Goal: Task Accomplishment & Management: Contribute content

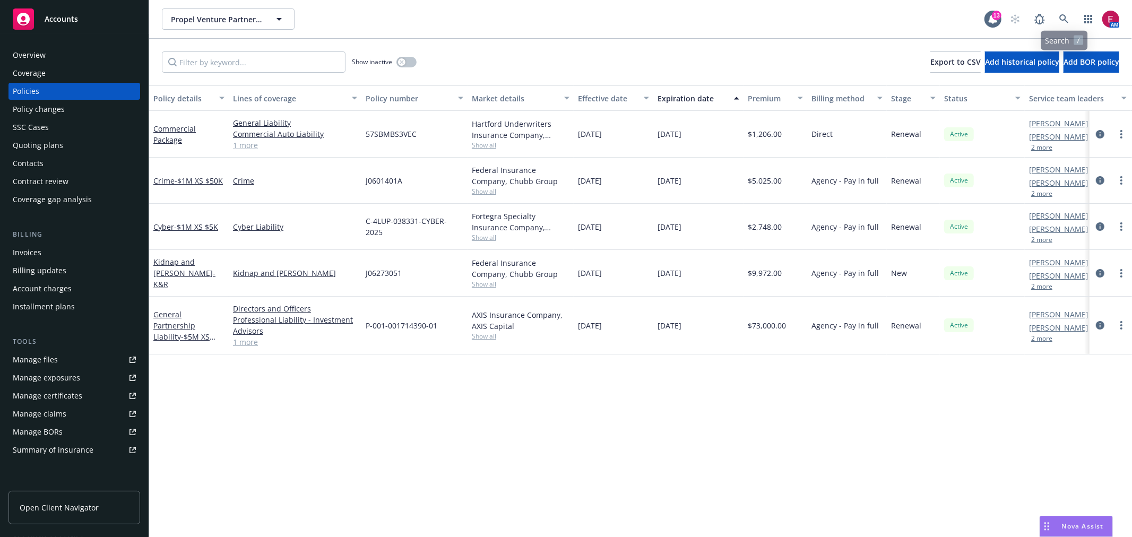
click at [1062, 3] on div "Propel Venture Partners Management Co, LLC. Propel Venture Partners Management …" at bounding box center [640, 19] width 983 height 38
click at [1063, 7] on div "Propel Venture Partners Management Co, LLC. Propel Venture Partners Management …" at bounding box center [640, 19] width 983 height 38
click at [1063, 12] on link at bounding box center [1063, 18] width 21 height 21
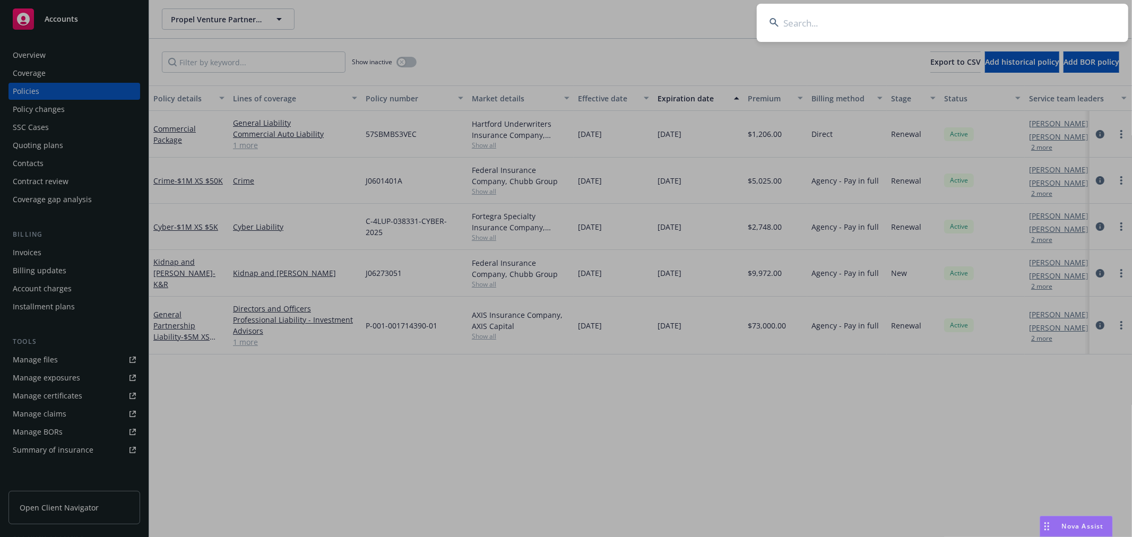
click at [800, 13] on input at bounding box center [942, 23] width 371 height 38
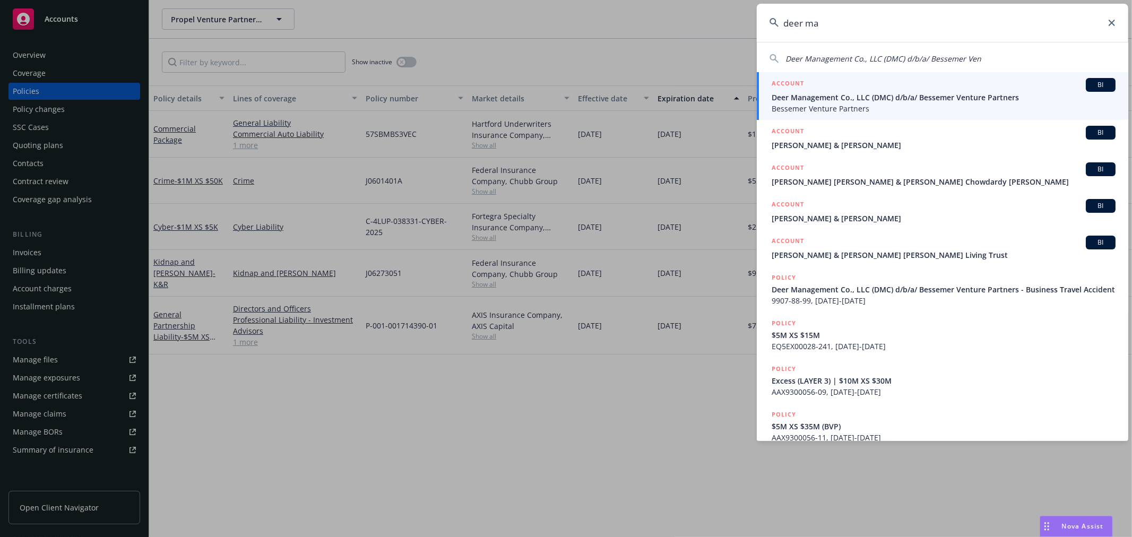
type input "deer ma"
click at [855, 101] on span "Deer Management Co., LLC (DMC) d/b/a/ Bessemer Venture Partners" at bounding box center [944, 97] width 344 height 11
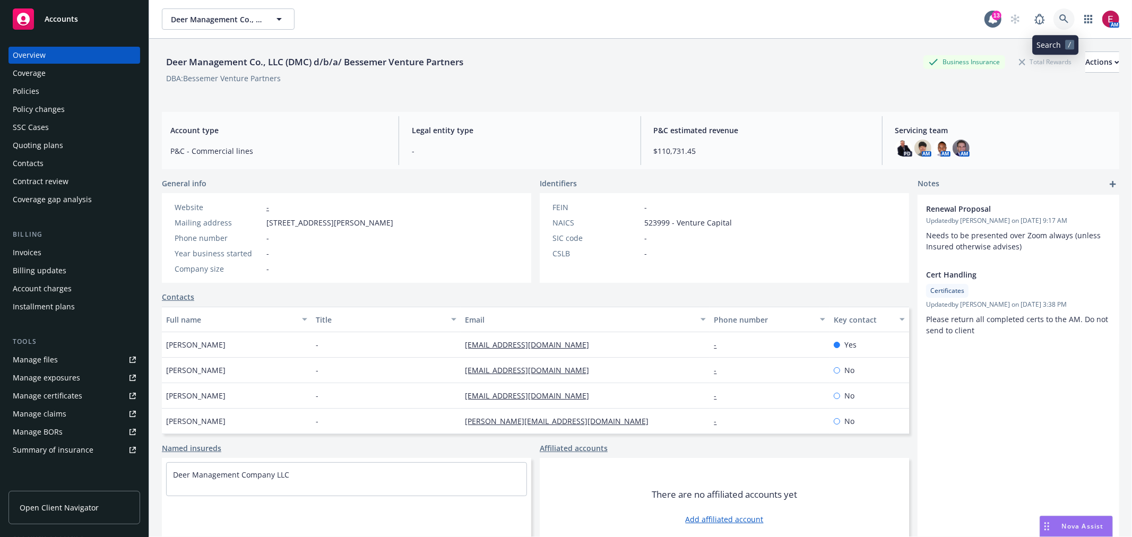
click at [1053, 23] on link at bounding box center [1063, 18] width 21 height 21
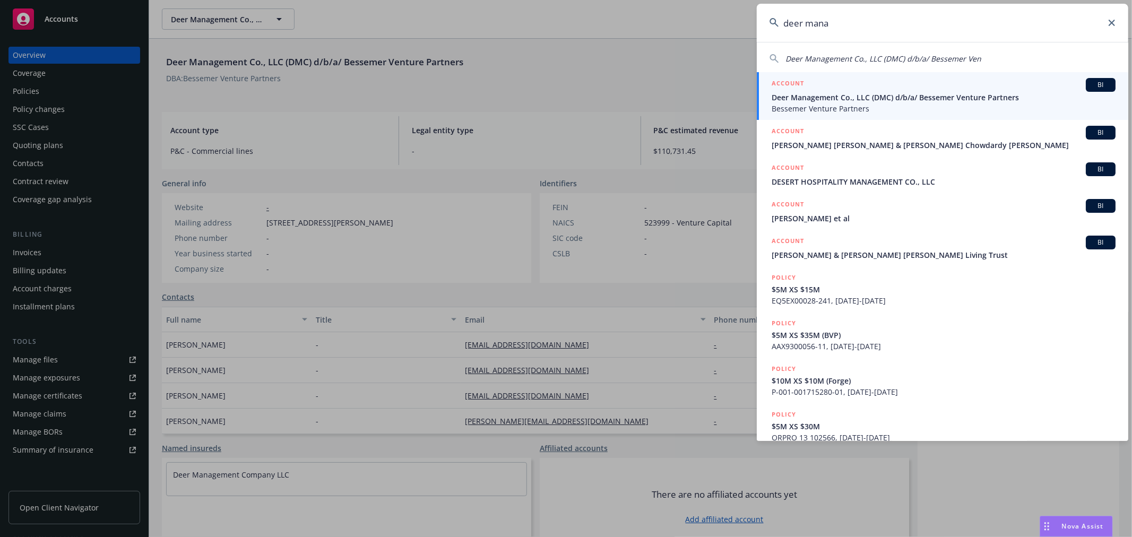
type input "deer mana"
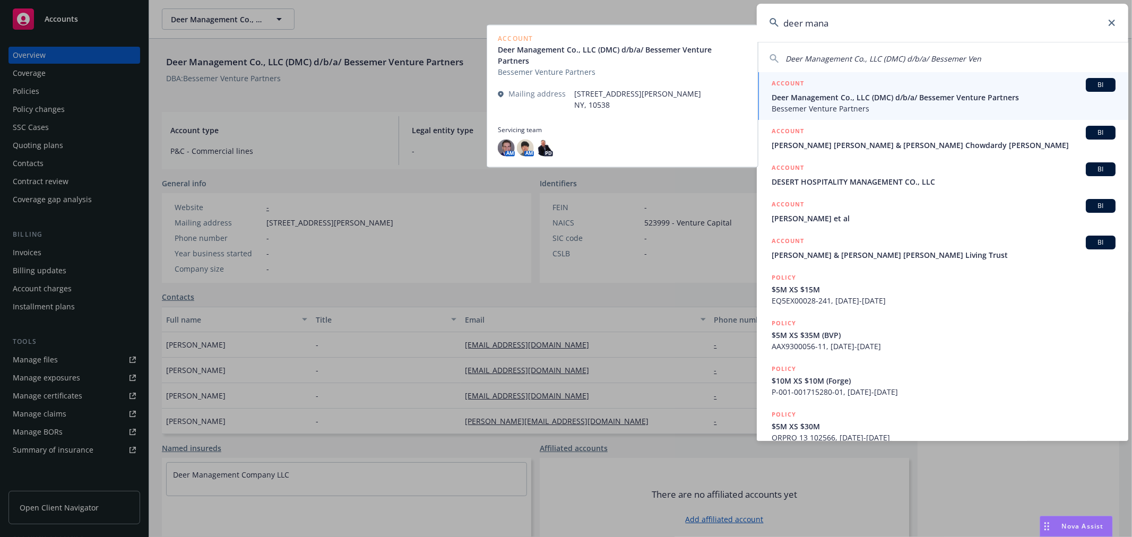
click at [894, 99] on span "Deer Management Co., LLC (DMC) d/b/a/ Bessemer Venture Partners" at bounding box center [944, 97] width 344 height 11
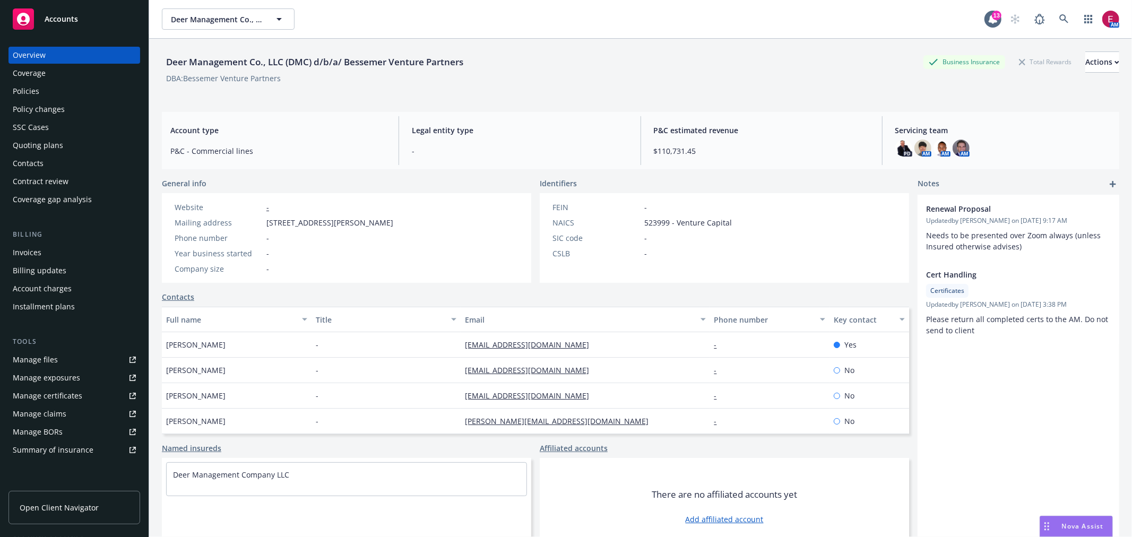
click at [64, 94] on div "Policies" at bounding box center [74, 91] width 123 height 17
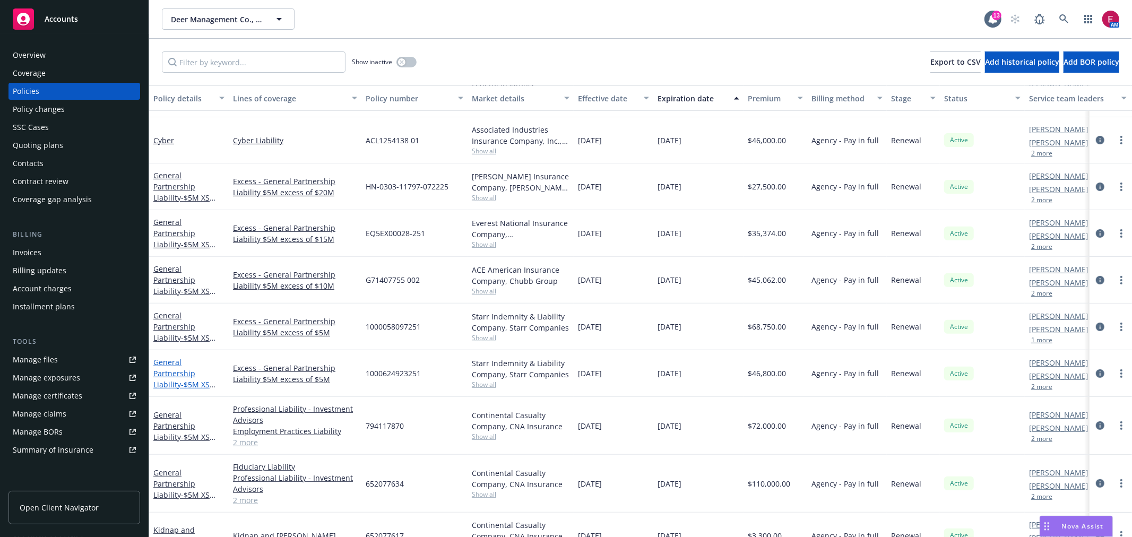
scroll to position [322, 0]
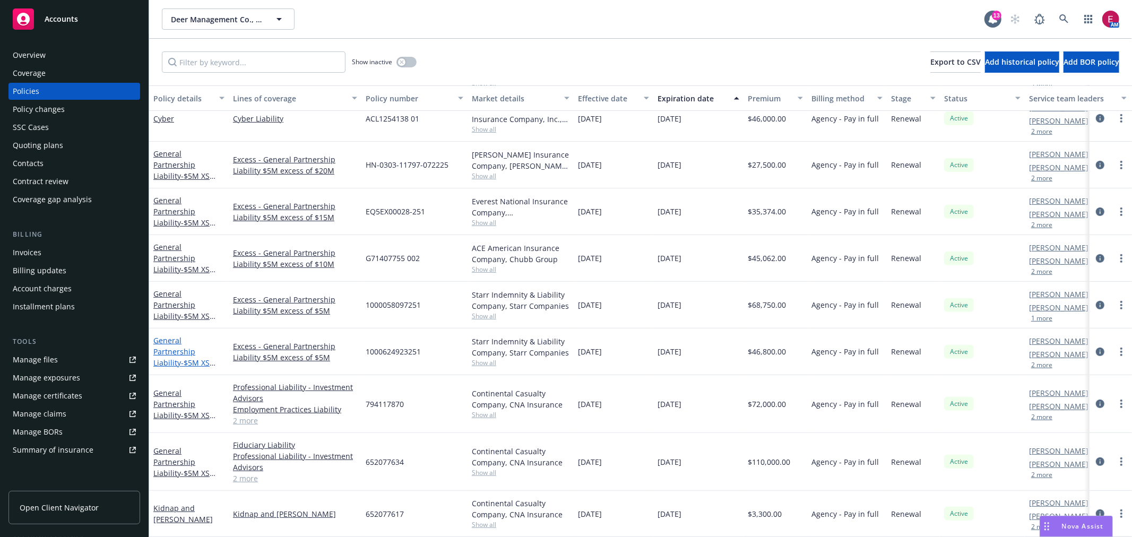
click at [198, 335] on link "General Partnership Liability - $5M XS $5M (Forge)" at bounding box center [181, 357] width 56 height 44
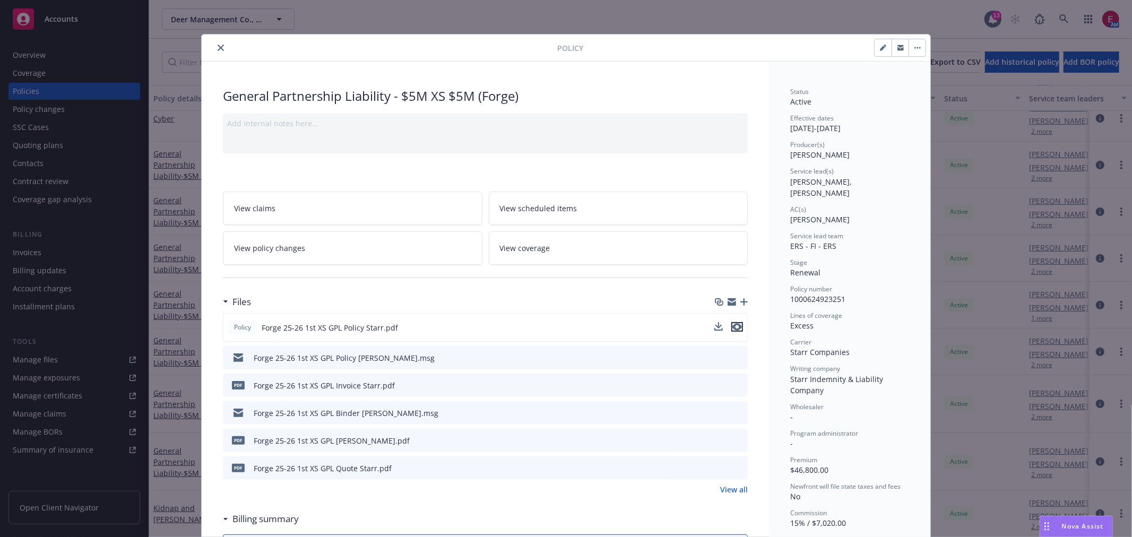
click at [733, 326] on icon "preview file" at bounding box center [737, 326] width 10 height 7
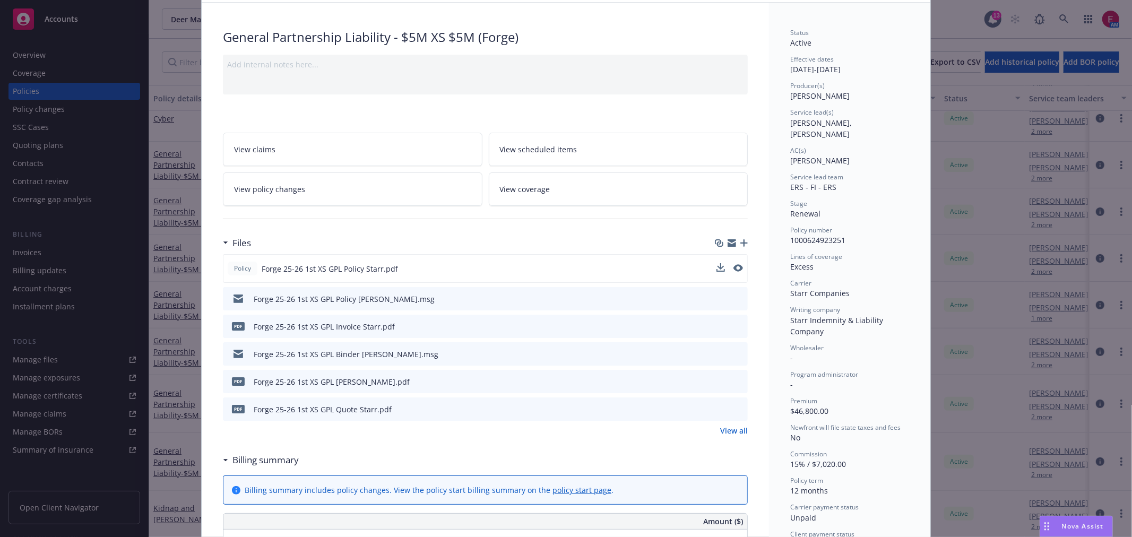
drag, startPoint x: 158, startPoint y: 335, endPoint x: 162, endPoint y: 322, distance: 14.6
click at [158, 335] on div "Policy General Partnership Liability - $5M XS $5M (Forge) Add internal notes he…" at bounding box center [566, 268] width 1132 height 537
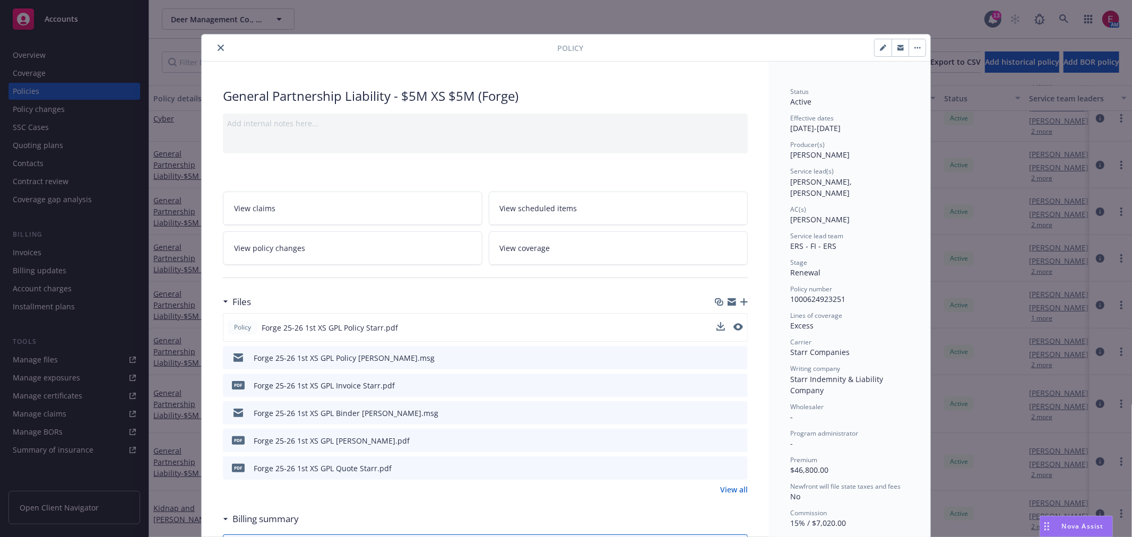
click at [218, 46] on icon "close" at bounding box center [221, 48] width 6 height 6
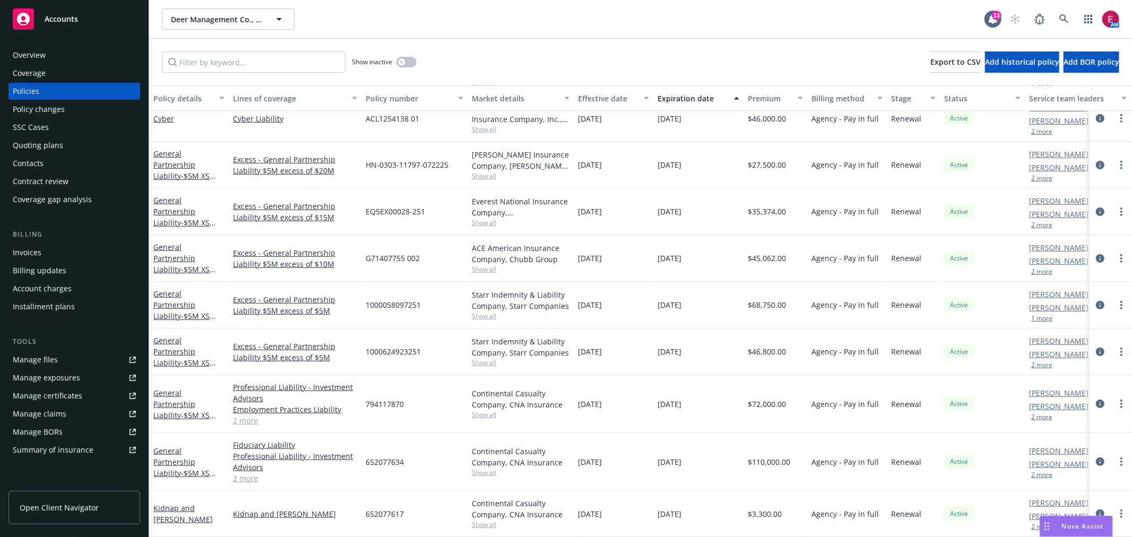
click at [417, 350] on span "1000624923251" at bounding box center [393, 351] width 55 height 11
click at [402, 411] on div "794117870" at bounding box center [414, 404] width 106 height 58
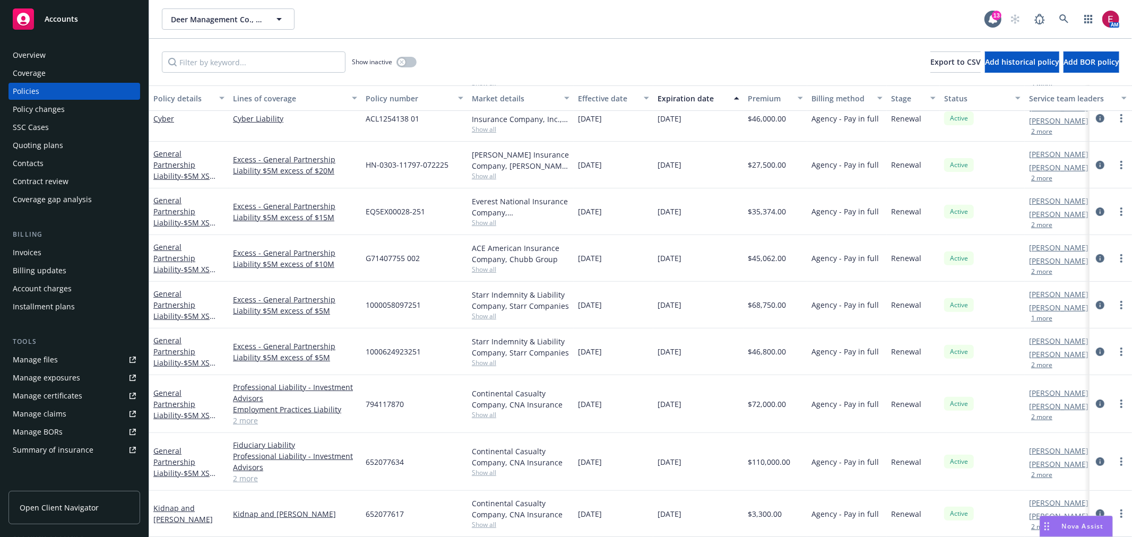
click at [402, 411] on div "794117870" at bounding box center [414, 404] width 106 height 58
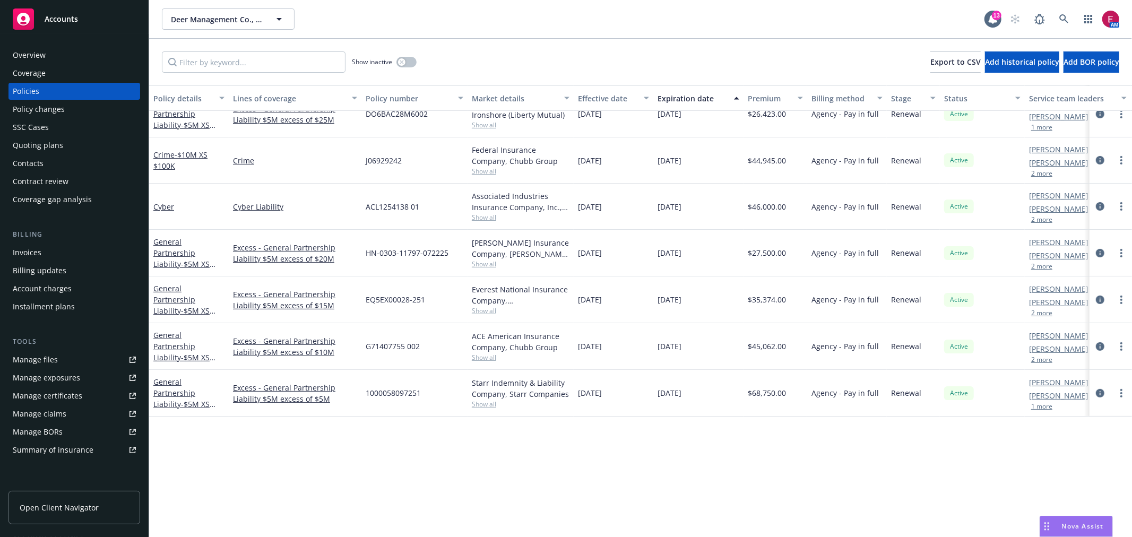
scroll to position [0, 0]
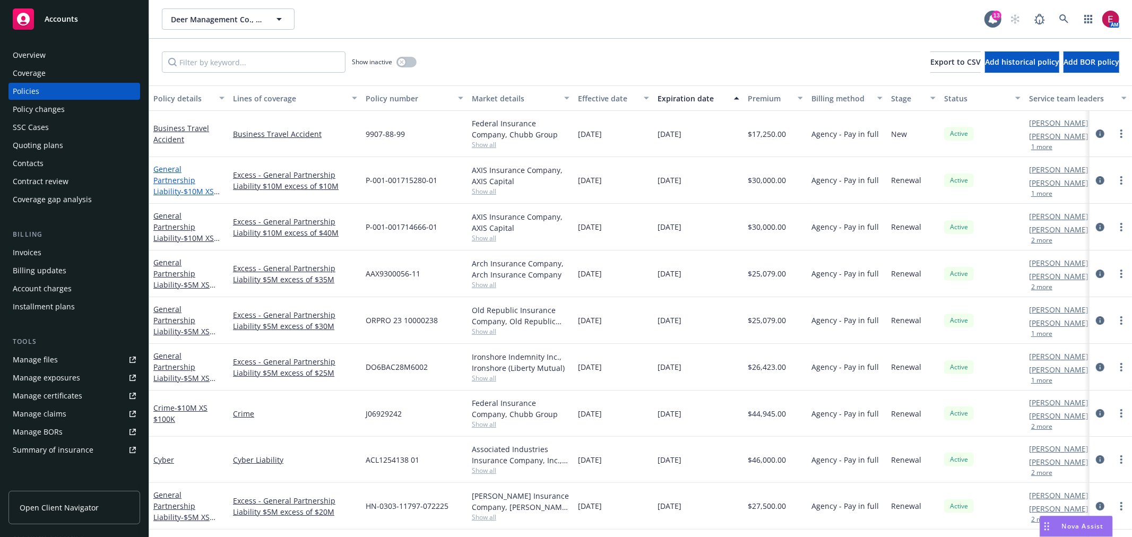
click at [195, 186] on span "- $10M XS $10M (Forge)" at bounding box center [186, 196] width 66 height 21
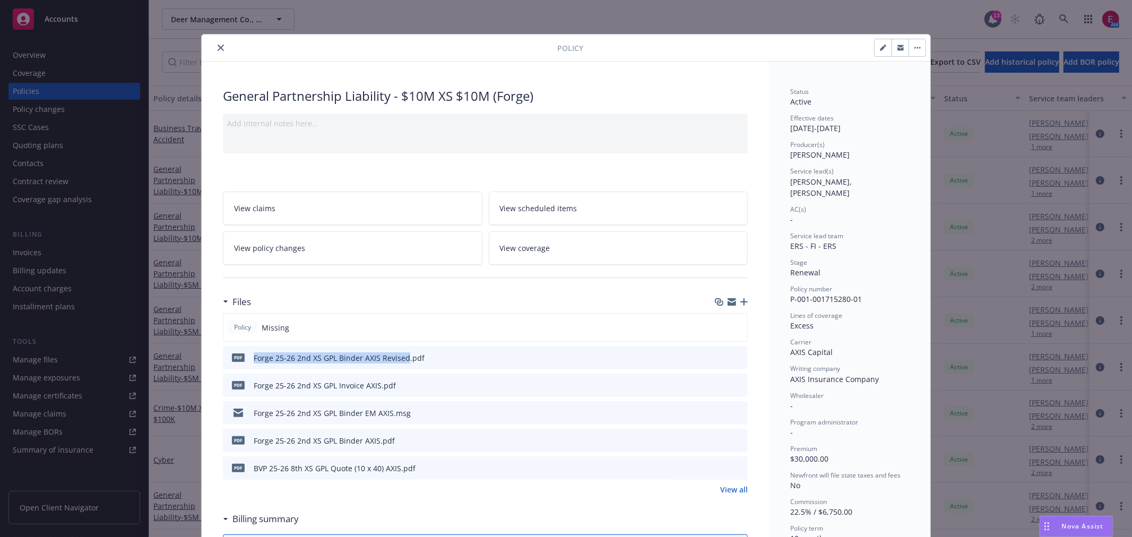
drag, startPoint x: 248, startPoint y: 356, endPoint x: 402, endPoint y: 359, distance: 153.9
click at [402, 359] on div "Forge 25-26 2nd XS GPL Binder AXIS Revised.pdf" at bounding box center [339, 357] width 171 height 11
copy div "Forge 25-26 2nd XS GPL Binder AXIS Revised"
click at [741, 302] on icon "button" at bounding box center [743, 301] width 7 height 7
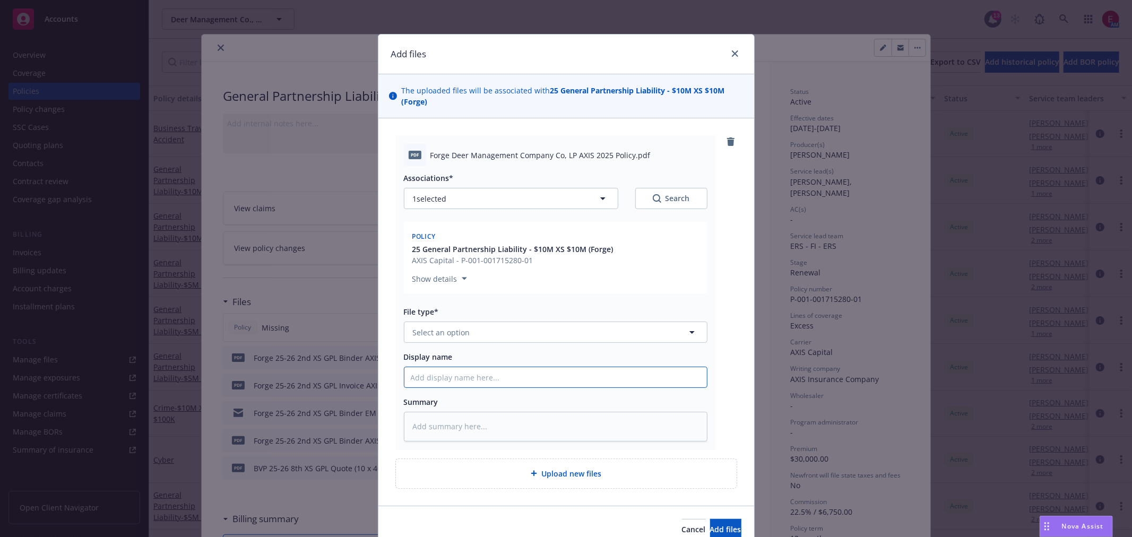
click at [462, 375] on input "Display name" at bounding box center [555, 377] width 302 height 20
paste input "Forge 25-26 2nd XS GPL Binder AXIS Revised"
type textarea "x"
type input "Forge 25-26 2nd XS GPL Binder AXIS Revised"
click at [518, 375] on input "Forge 25-26 2nd XS GPL Binder AXIS Revised" at bounding box center [555, 377] width 302 height 20
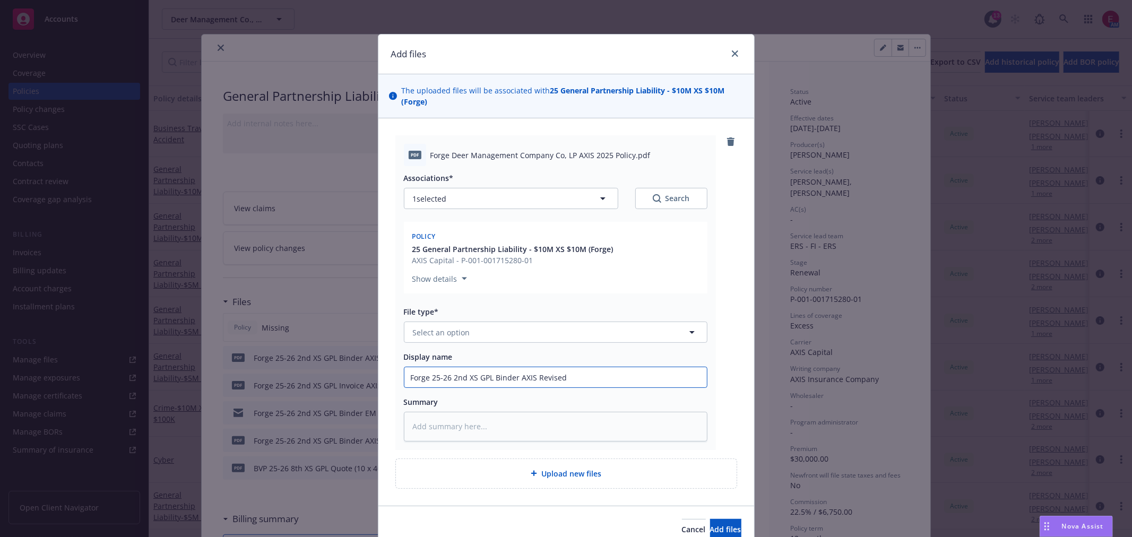
click at [501, 377] on input "Forge 25-26 2nd XS GPL Binder AXIS Revised" at bounding box center [555, 377] width 302 height 20
type textarea "x"
type input "Forge 25-26 2nd XS GPL PAXIS Revised"
type textarea "x"
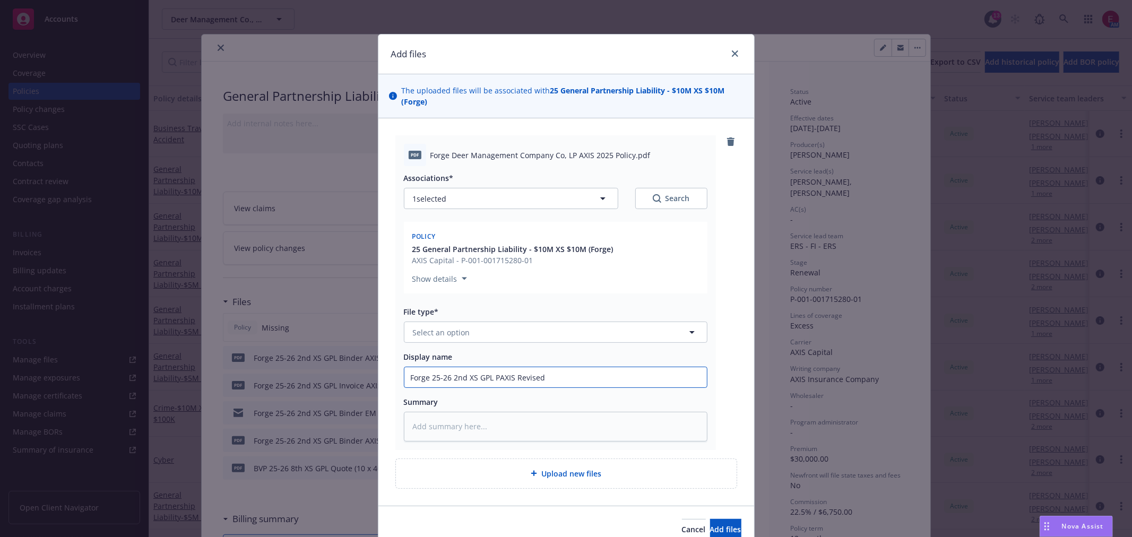
type input "Forge 25-26 2nd XS GPL PoAXIS Revised"
type textarea "x"
type input "Forge 25-26 2nd XS GPL PolAXIS Revised"
type textarea "x"
type input "Forge 25-26 2nd XS GPL PoliAXIS Revised"
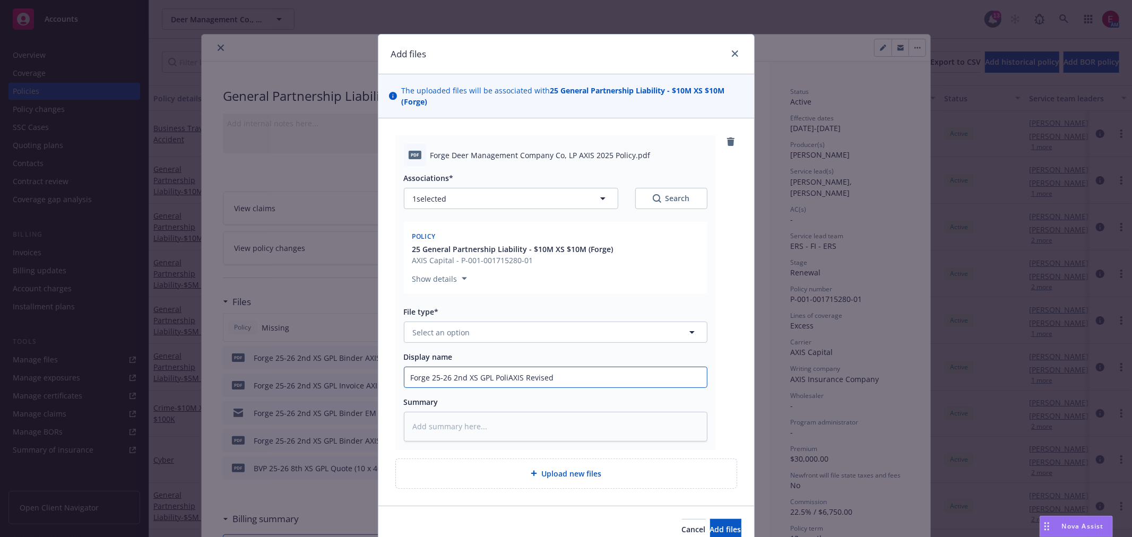
type textarea "x"
type input "Forge 25-26 2nd XS GPL PolicAXIS Revised"
type textarea "x"
type input "Forge 25-26 2nd XS GPL PolicyAXIS Revised"
type textarea "x"
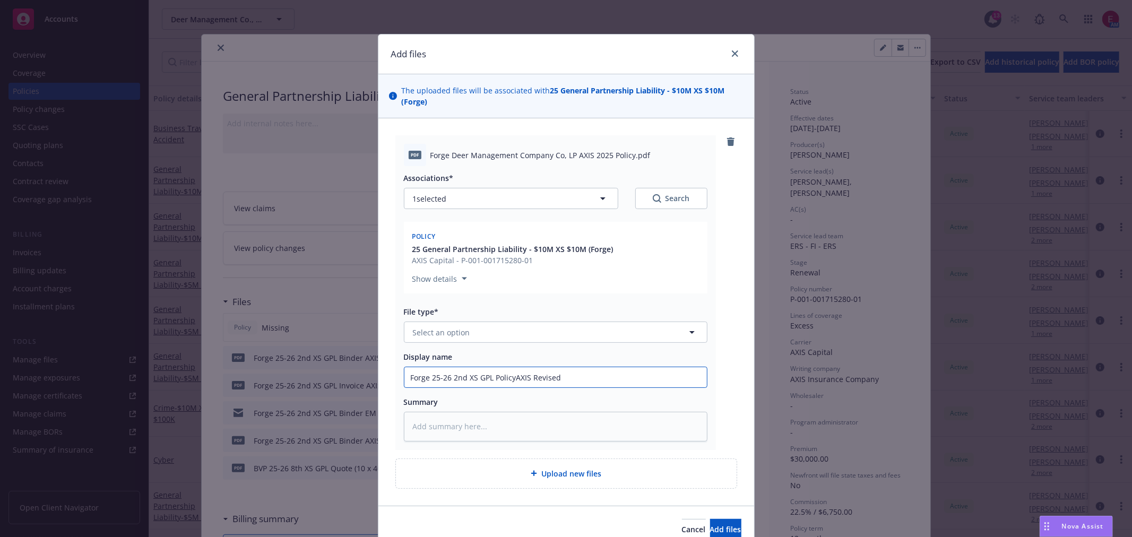
type input "Forge 25-26 2nd XS GPL Policy AXIS Revised"
click at [547, 369] on input "Forge 25-26 2nd XS GPL Policy AXIS Revised" at bounding box center [555, 377] width 302 height 20
type textarea "x"
type input "Forge 25-26 2nd XS GPL Policy AXIS"
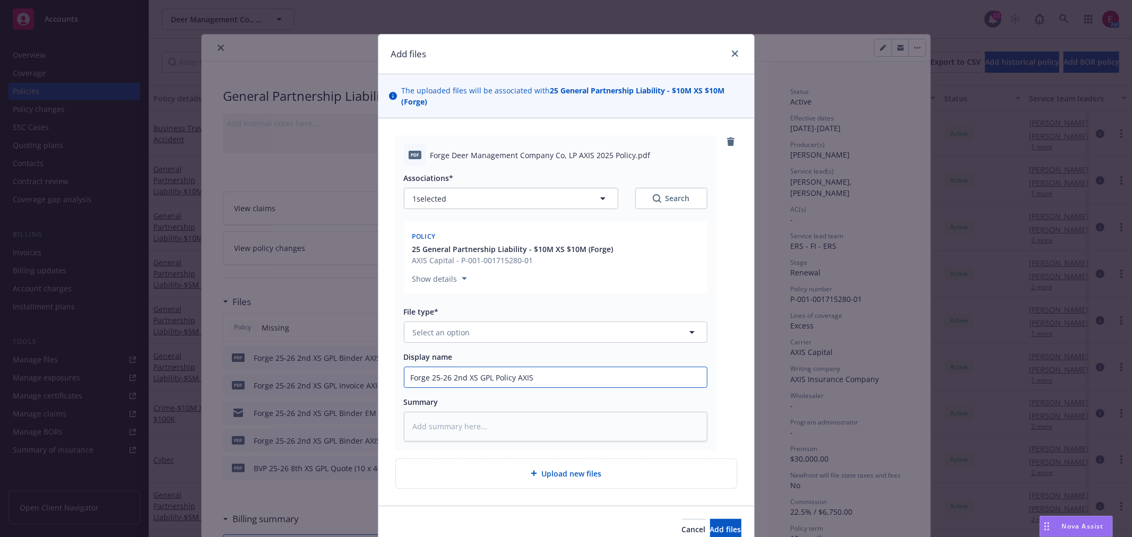
type textarea "x"
type input "Forge 25-26 2nd XS GPL Policy AXIS"
click at [521, 340] on button "Select an option" at bounding box center [556, 332] width 304 height 21
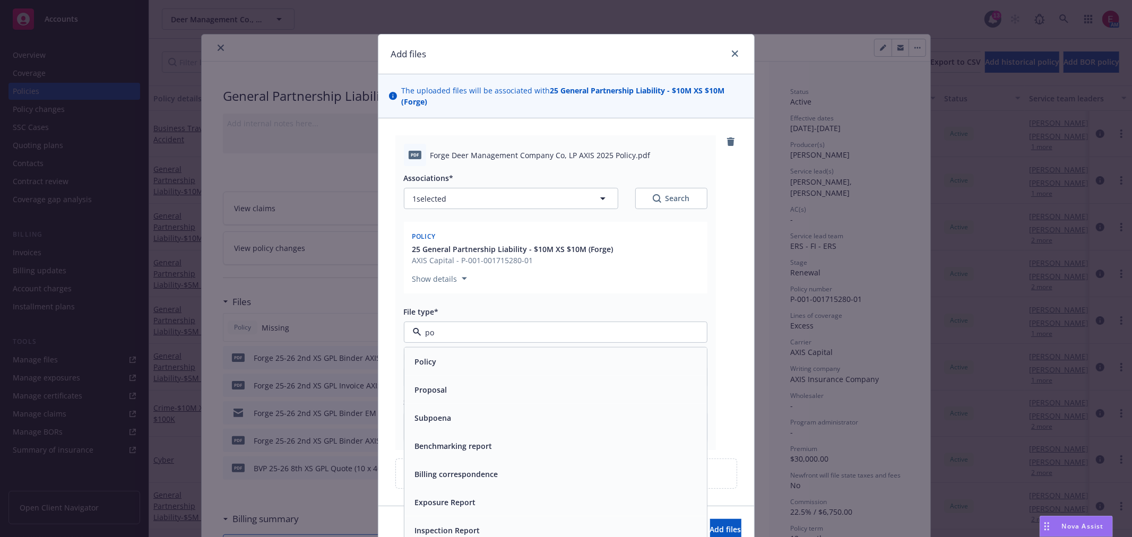
type input "pol"
click at [505, 360] on div "Policy" at bounding box center [556, 361] width 290 height 15
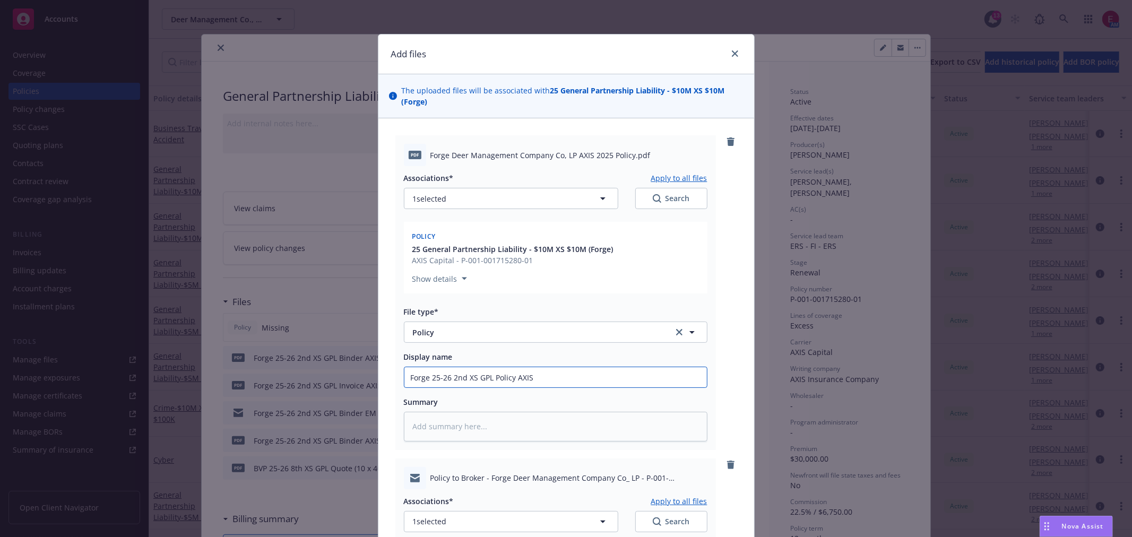
drag, startPoint x: 548, startPoint y: 377, endPoint x: 212, endPoint y: 391, distance: 335.7
click at [207, 391] on div "Add files The uploaded files will be associated with 25 General Partnership Lia…" at bounding box center [566, 268] width 1132 height 537
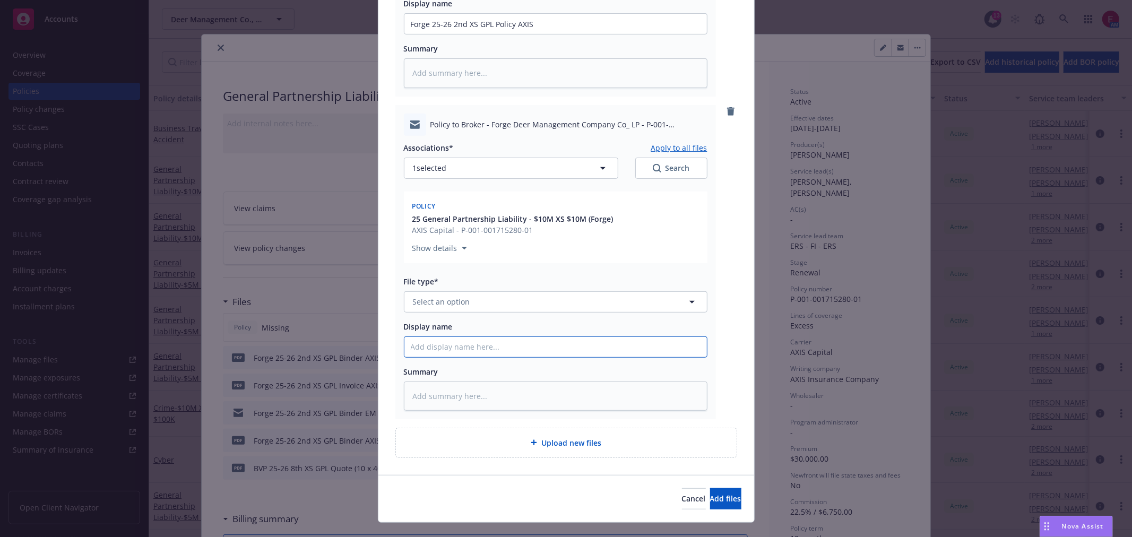
click at [443, 34] on input "Display name" at bounding box center [555, 24] width 302 height 20
paste input "Forge 25-26 2nd XS GPL Policy AXIS"
type textarea "x"
type input "Forge 25-26 2nd XS GPL Policy AXIS"
click at [509, 34] on input "Forge 25-26 2nd XS GPL Policy AXIS" at bounding box center [555, 24] width 302 height 20
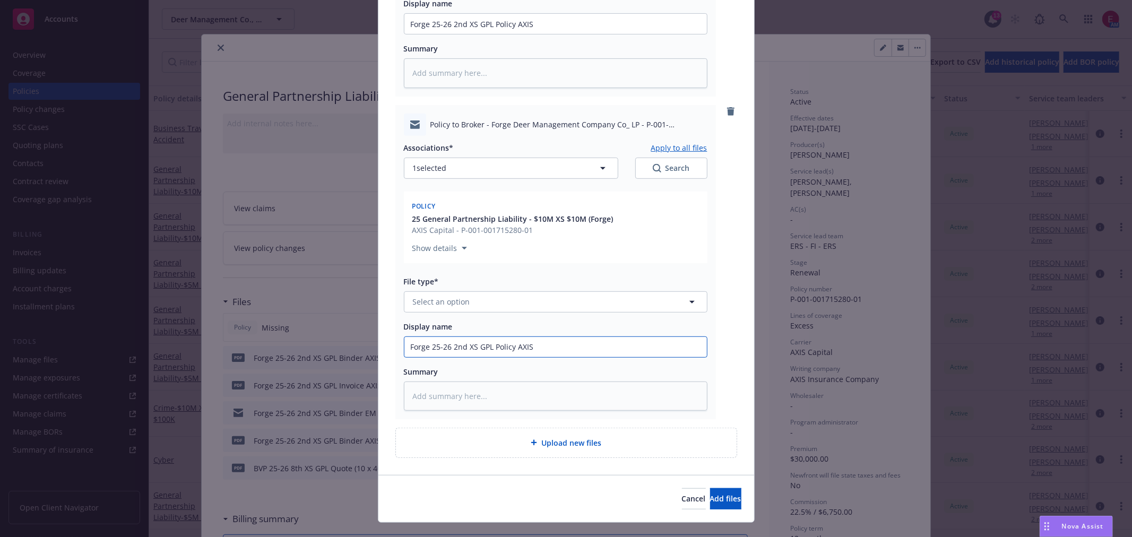
type textarea "x"
type input "Forge 25-26 2nd XS GPL Policy AXIS"
type textarea "x"
type input "Forge 25-26 2nd XS GPL Policy E AXIS"
type textarea "x"
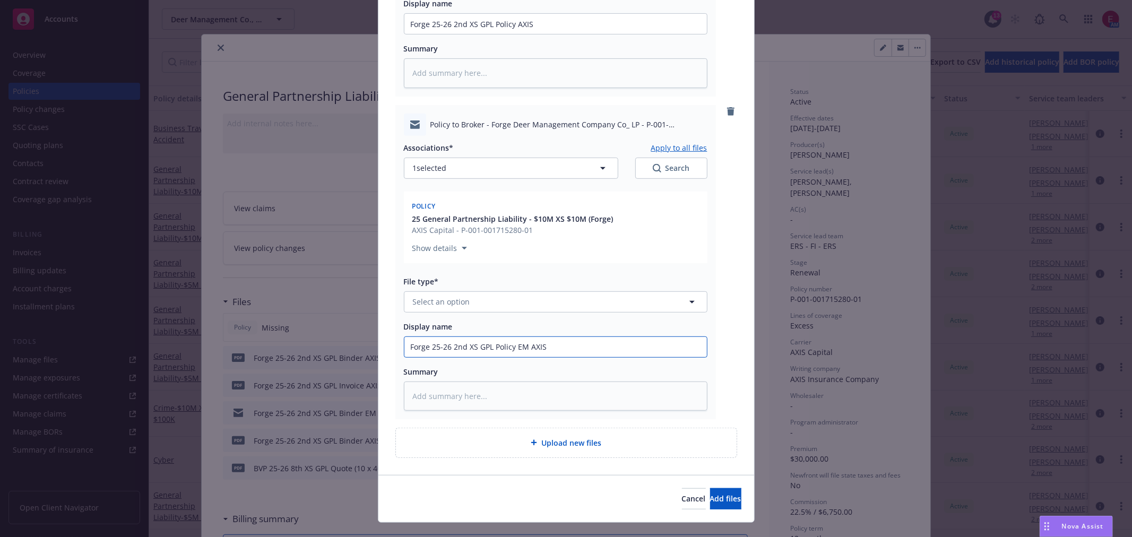
type input "Forge 25-26 2nd XS GPL Policy EM AXIS"
click at [522, 310] on button "Select an option" at bounding box center [556, 301] width 304 height 21
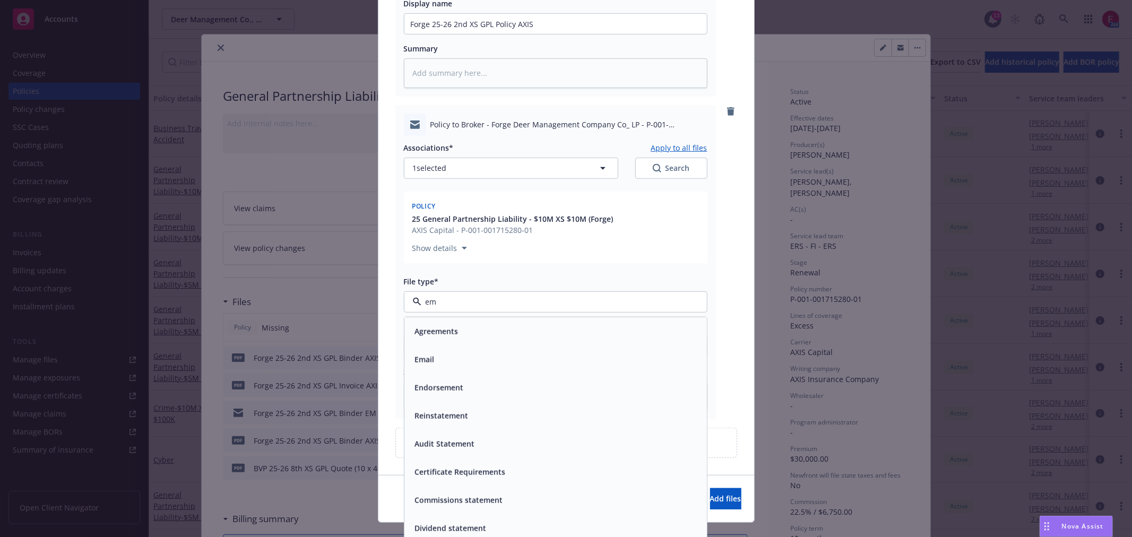
type input "ema"
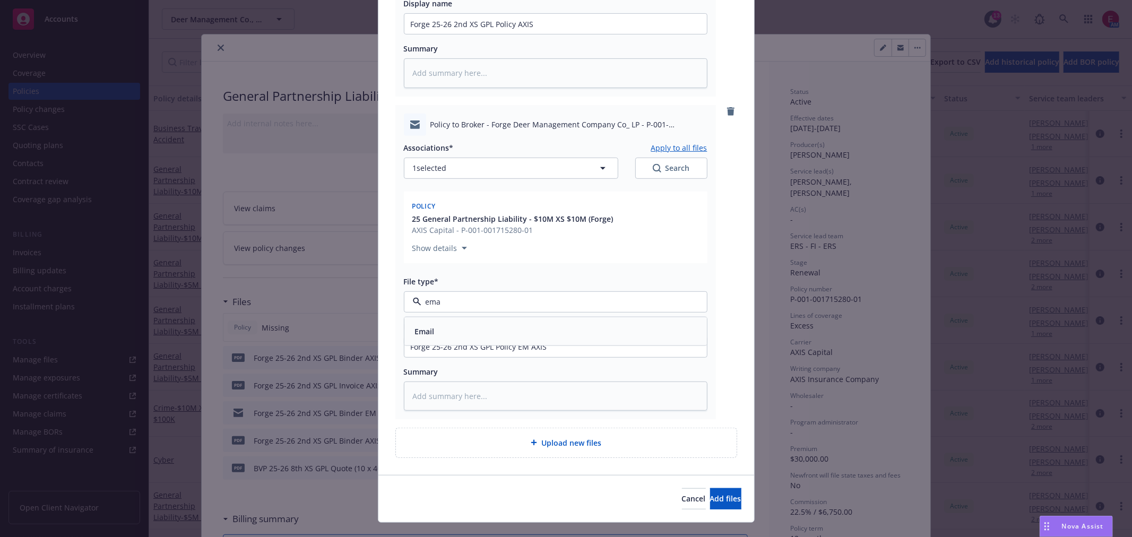
click at [510, 331] on div "Email" at bounding box center [556, 330] width 290 height 15
click at [714, 497] on span "Add files" at bounding box center [725, 499] width 31 height 10
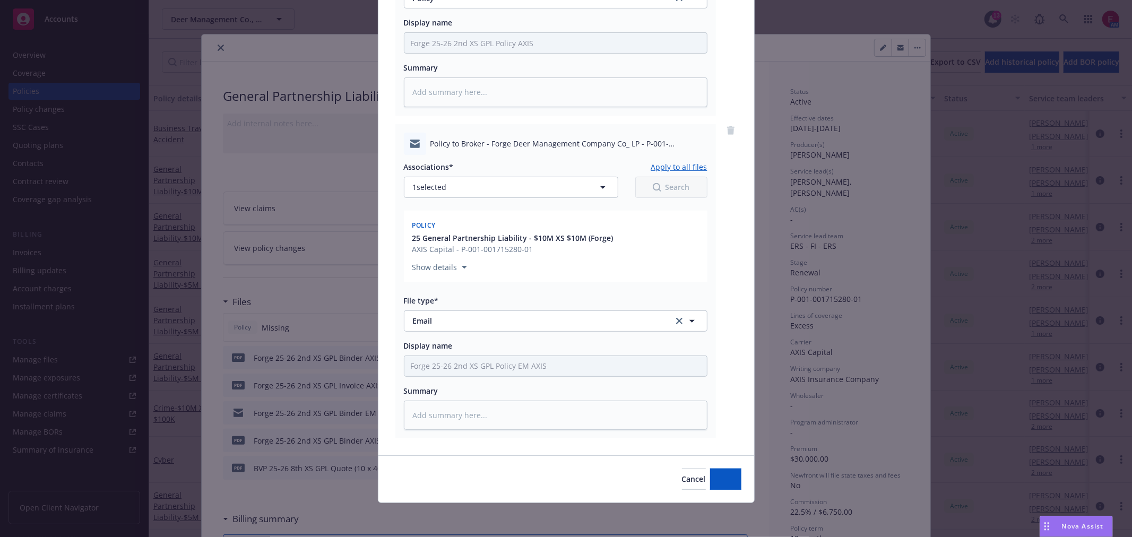
scroll to position [334, 0]
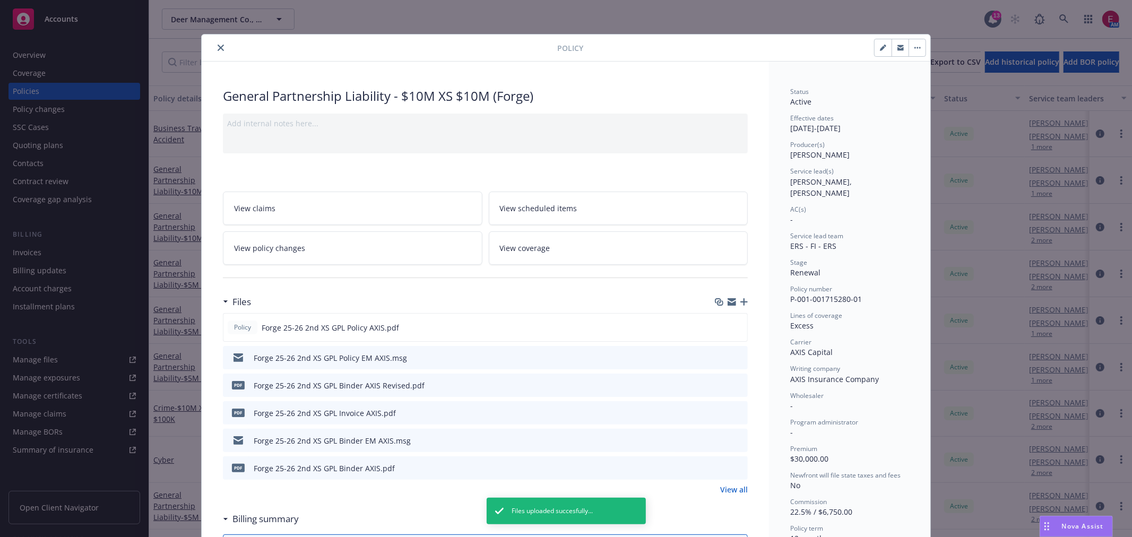
click at [221, 49] on button "close" at bounding box center [220, 47] width 13 height 13
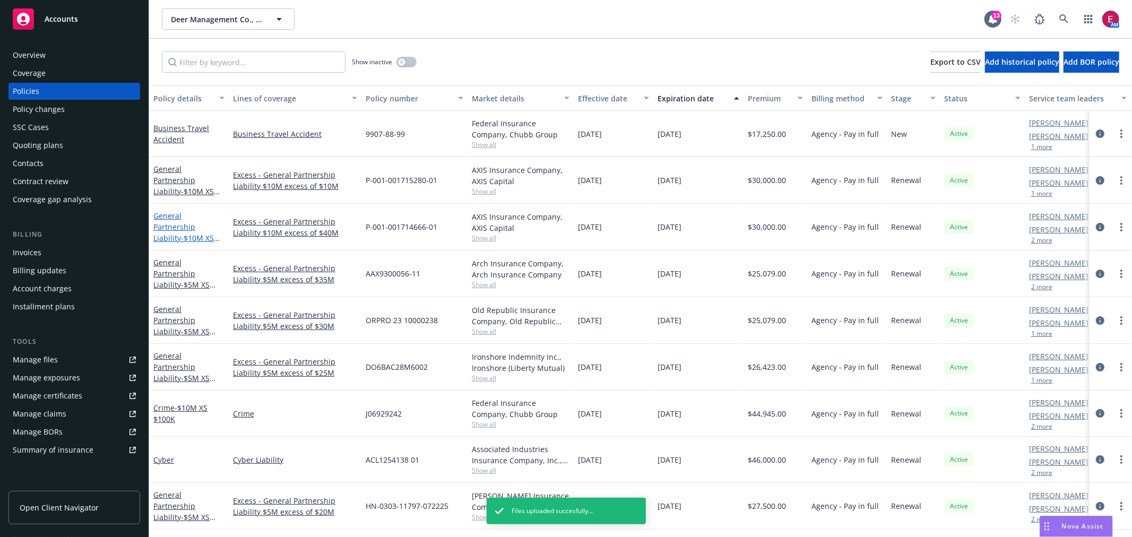
click at [188, 233] on span "- $10M XS $40M (BVP)" at bounding box center [186, 243] width 66 height 21
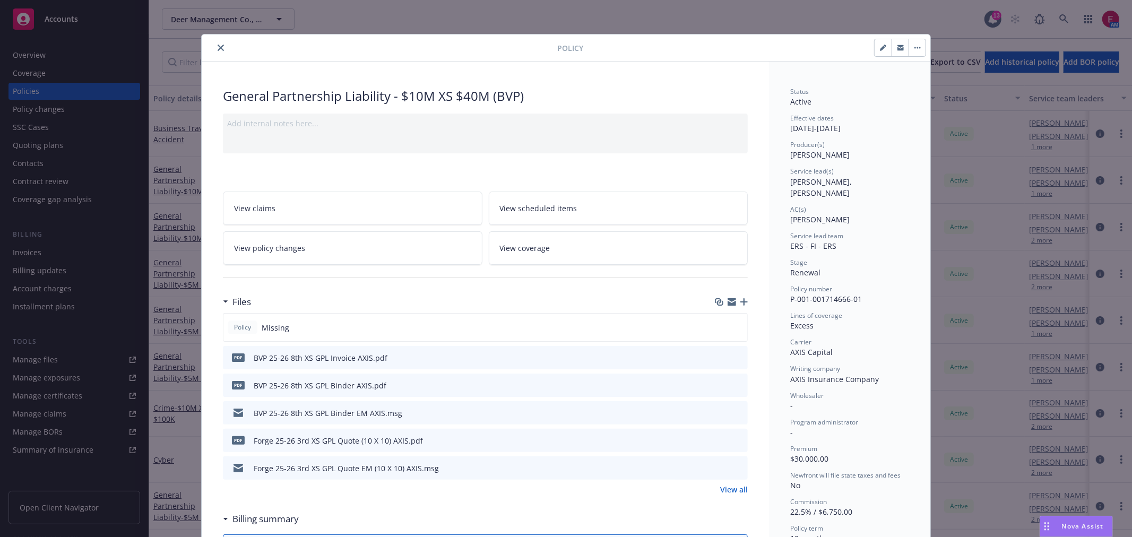
click at [741, 300] on icon "button" at bounding box center [743, 301] width 7 height 7
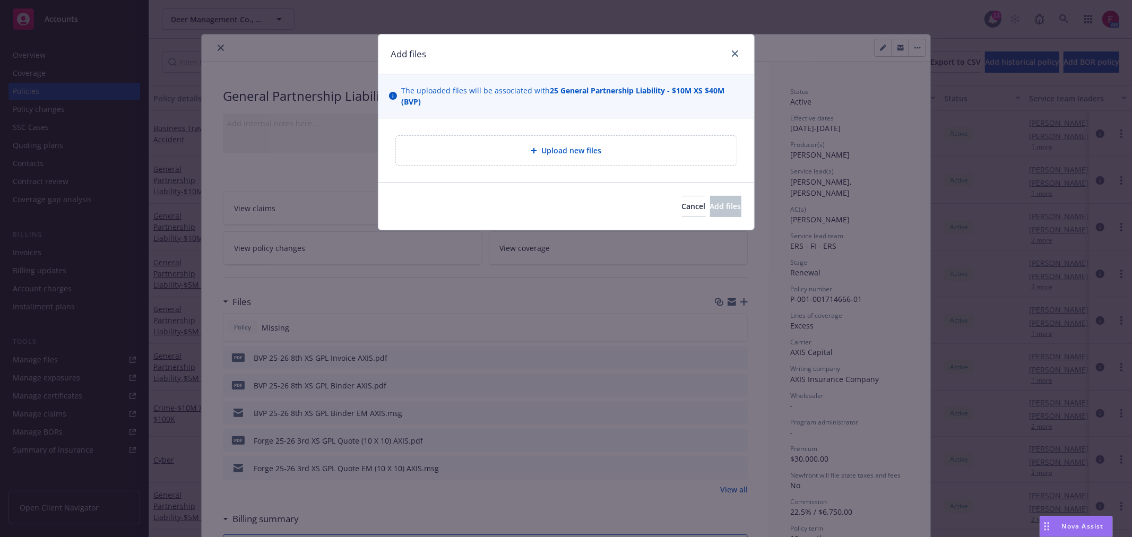
type textarea "x"
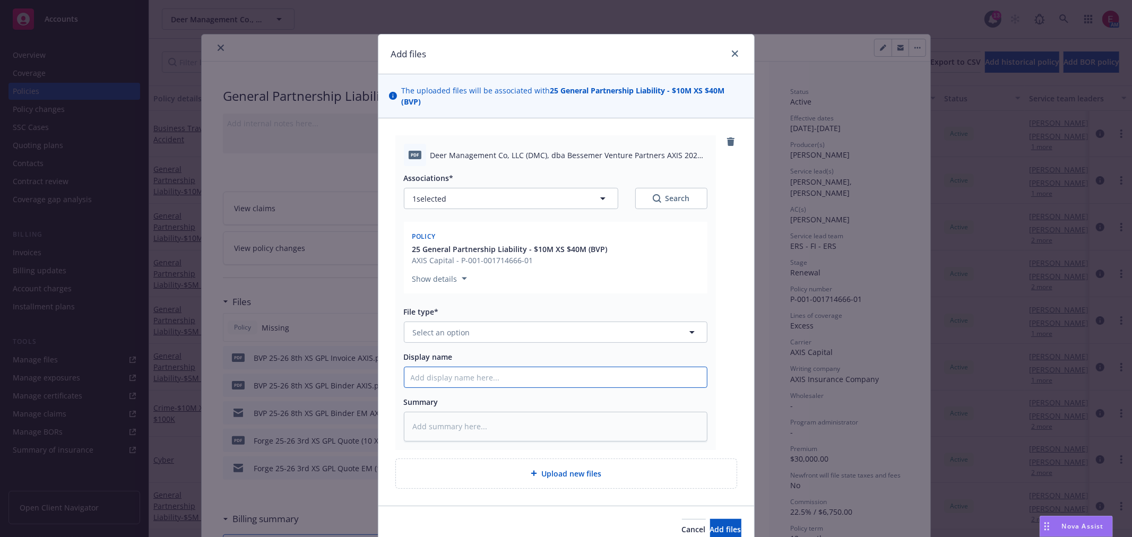
click at [475, 383] on input "Display name" at bounding box center [555, 377] width 302 height 20
click at [465, 336] on button "Select an option" at bounding box center [556, 332] width 304 height 21
type input "pol"
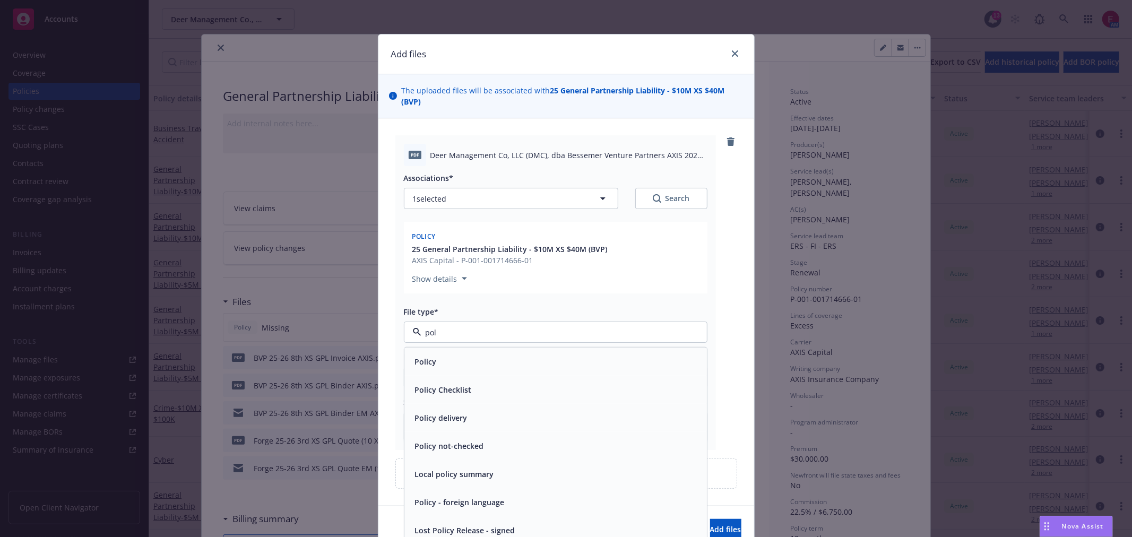
click at [471, 359] on div "Policy" at bounding box center [556, 361] width 290 height 15
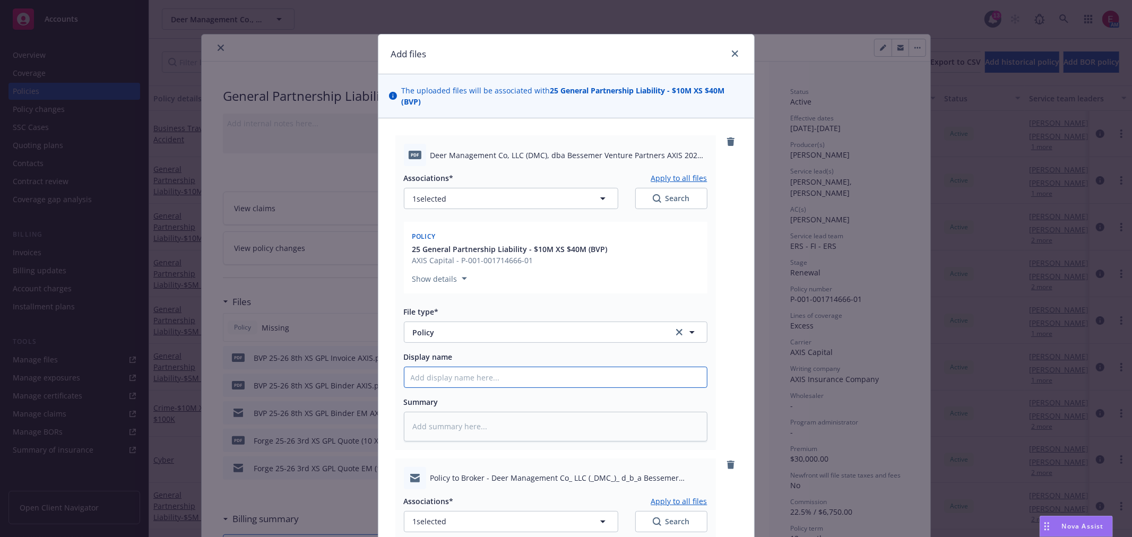
click at [454, 378] on input "Display name" at bounding box center [555, 377] width 302 height 20
type textarea "x"
type input "B"
type textarea "x"
type input "BV"
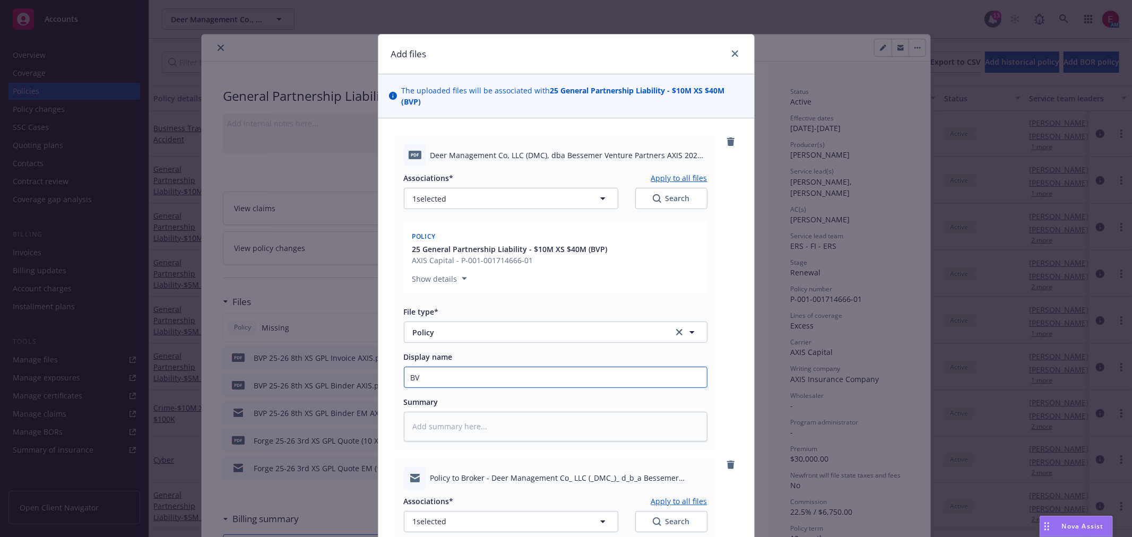
type textarea "x"
type input "BVP"
type textarea "x"
type input "BVP"
type textarea "x"
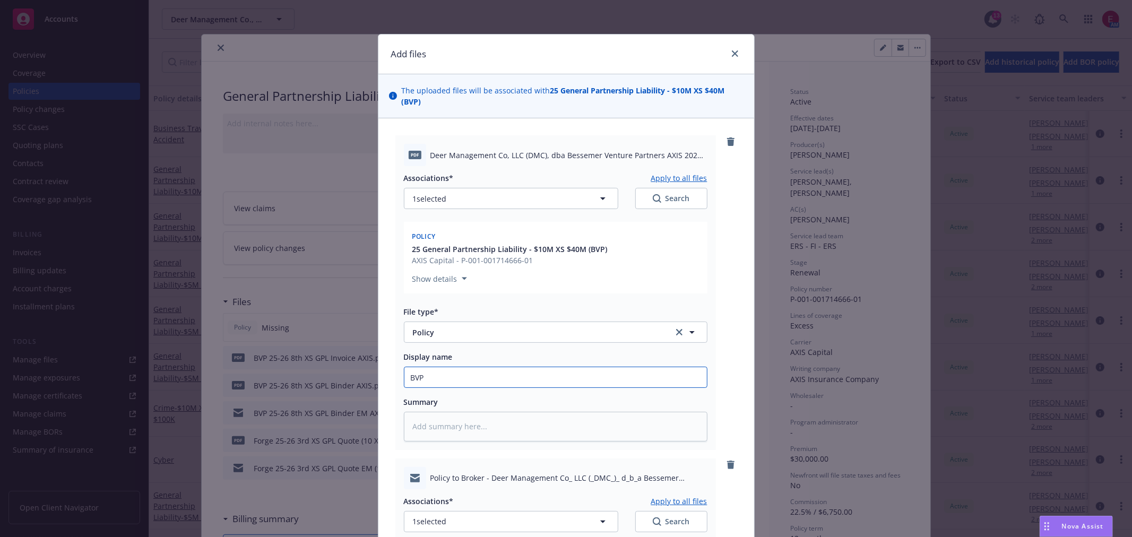
type input "BVP 2"
type textarea "x"
type input "BVP 25"
type textarea "x"
type input "BVP 25-"
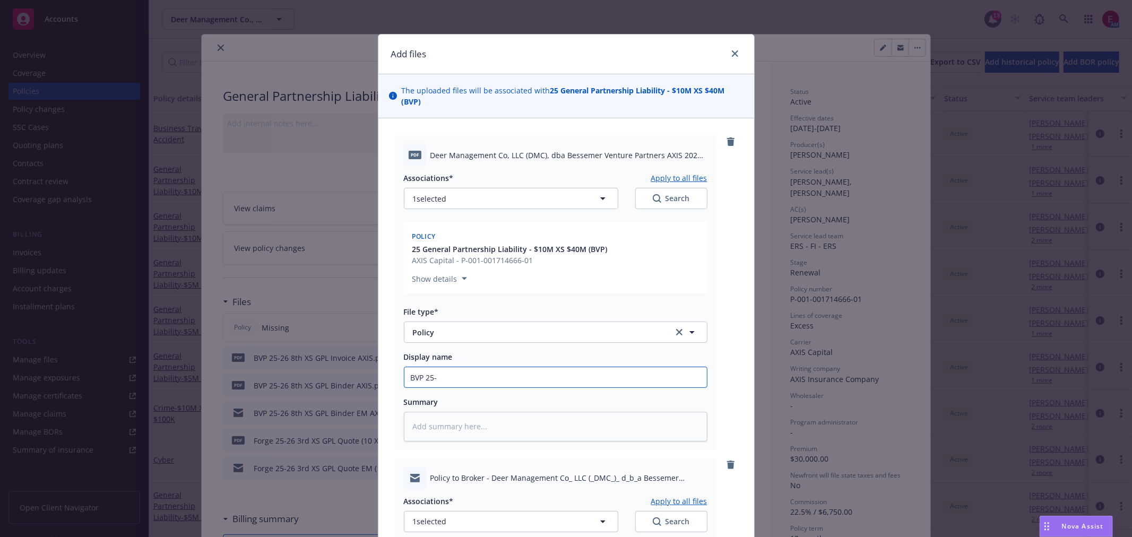
type textarea "x"
type input "BVP 25-2"
type textarea "x"
type input "BVP 25-26"
type textarea "x"
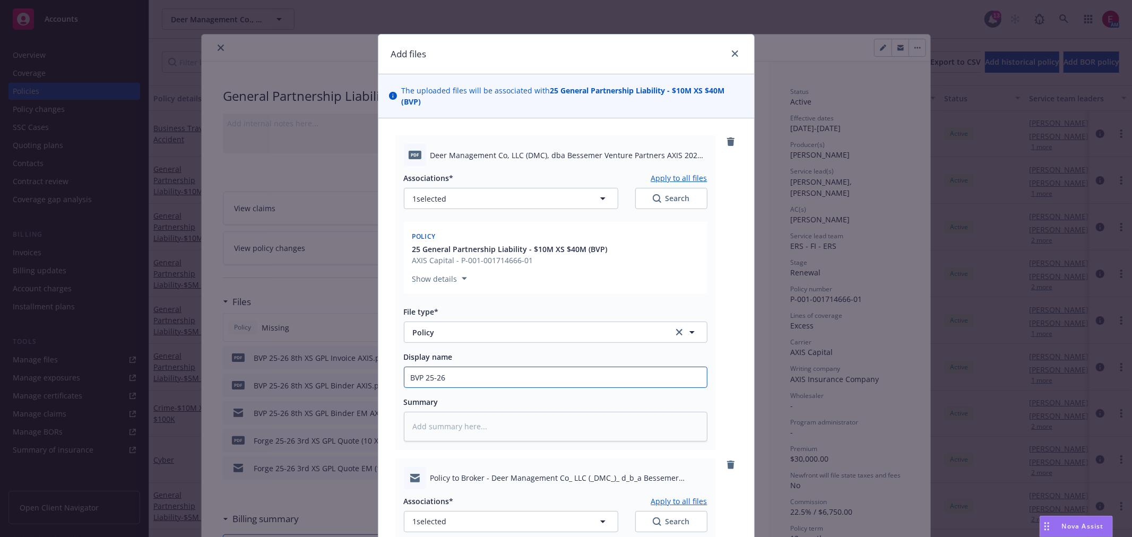
type input "BVP 25-26"
type textarea "x"
type input "BVP 25-26 8"
type textarea "x"
type input "BVP 25-26 8th"
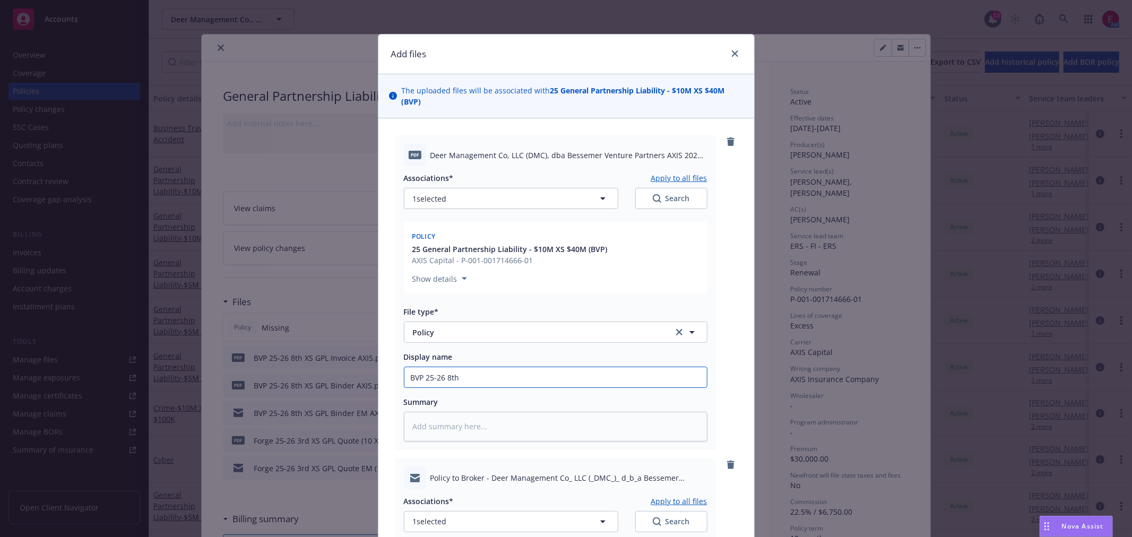
type textarea "x"
type input "BVP 25-26 8th"
type textarea "x"
type input "BVP 25-26 8th X"
type textarea "x"
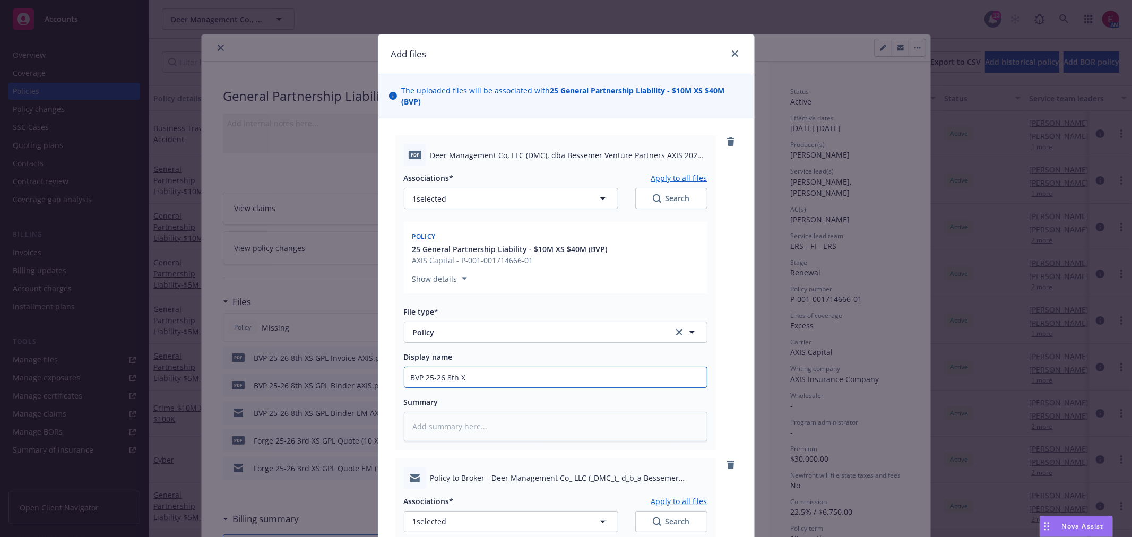
type input "BVP 25-26 8th XS"
type textarea "x"
type input "BVP 25-26 8th XS"
type textarea "x"
type input "BVP 25-26 8th XS G"
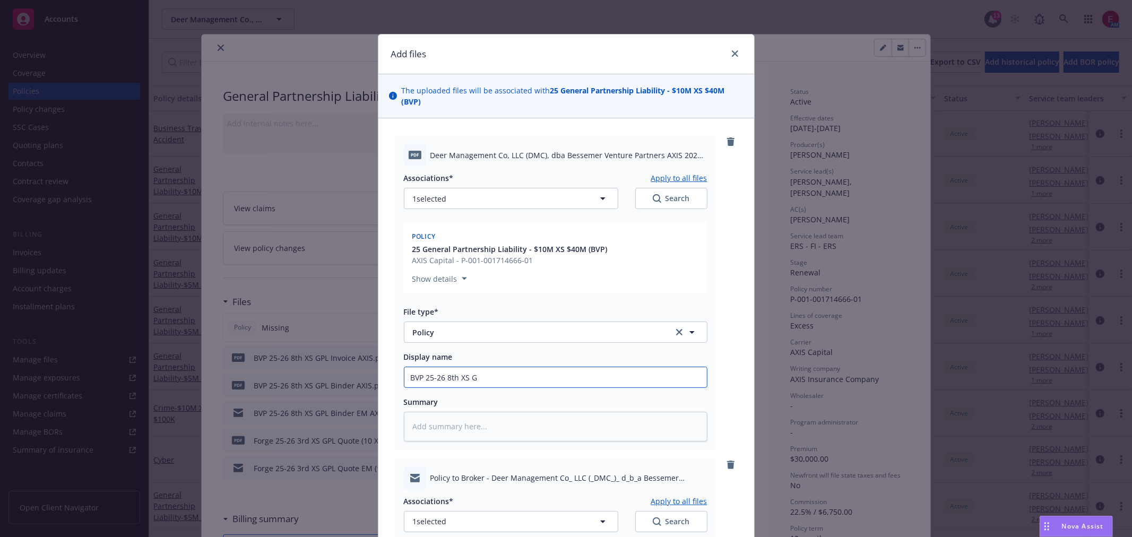
type textarea "x"
type input "BVP 25-26 8th XS GP"
type textarea "x"
type input "BVP 25-26 8th XS GPL"
type textarea "x"
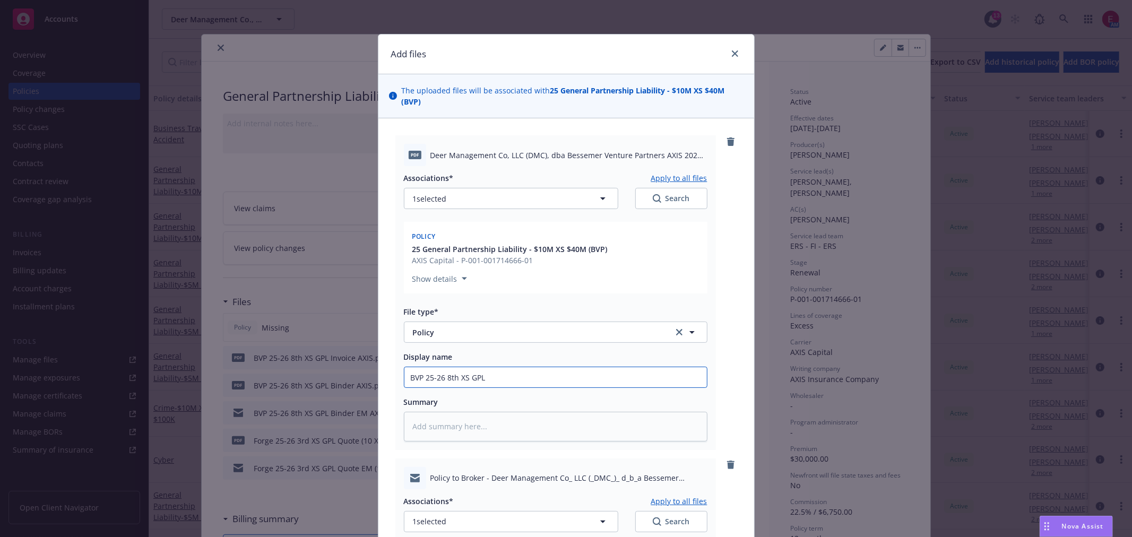
type input "BVP 25-26 8th XS GPL"
type textarea "x"
type input "BVP 25-26 8th XS GPL P"
type textarea "x"
type input "BVP 25-26 8th XS GPL PO"
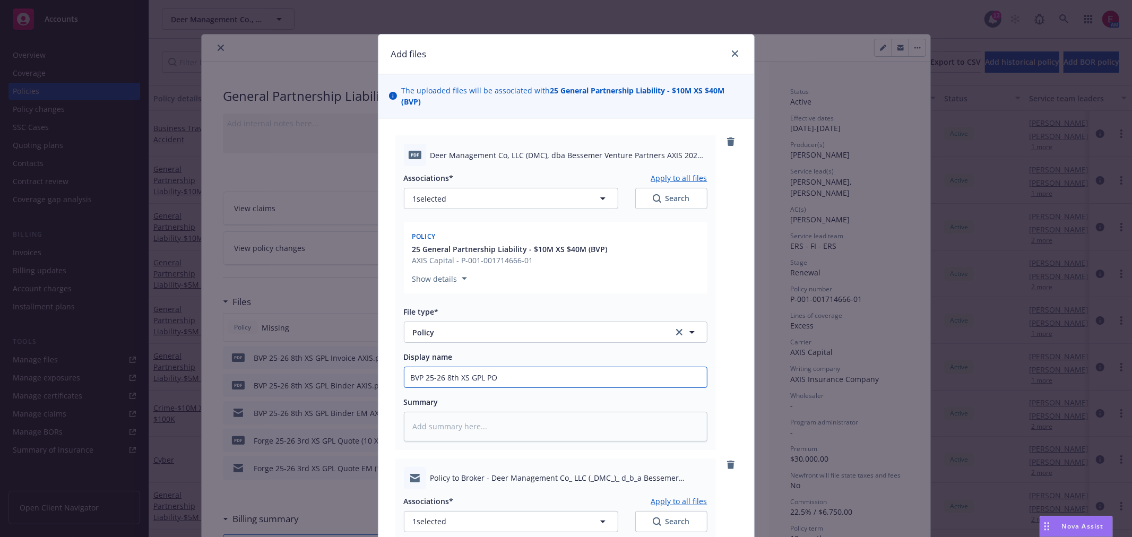
type textarea "x"
type input "BVP 25-26 8th XS GPL POl"
type textarea "x"
type input "BVP 25-26 8th XS GPL POli"
type textarea "x"
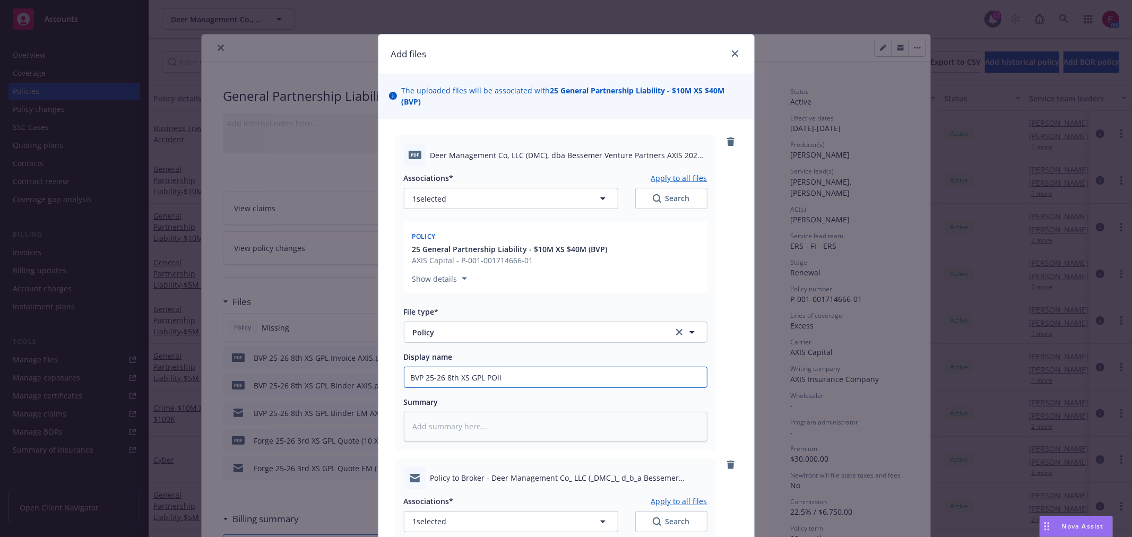
type input "BVP 25-26 8th XS GPL POlic"
type textarea "x"
type input "BVP 25-26 8th XS GPL POlicy"
type textarea "x"
type input "BVP 25-26 8th XS GPL POlic"
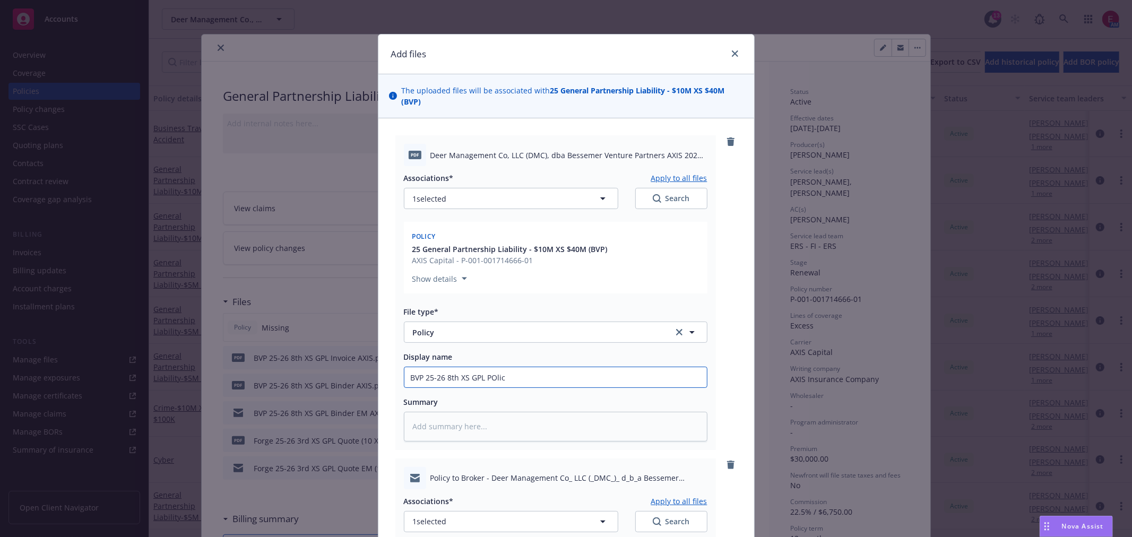
type textarea "x"
type input "BVP 25-26 8th XS GPL POli"
type textarea "x"
type input "BVP 25-26 8th XS GPL POl"
type textarea "x"
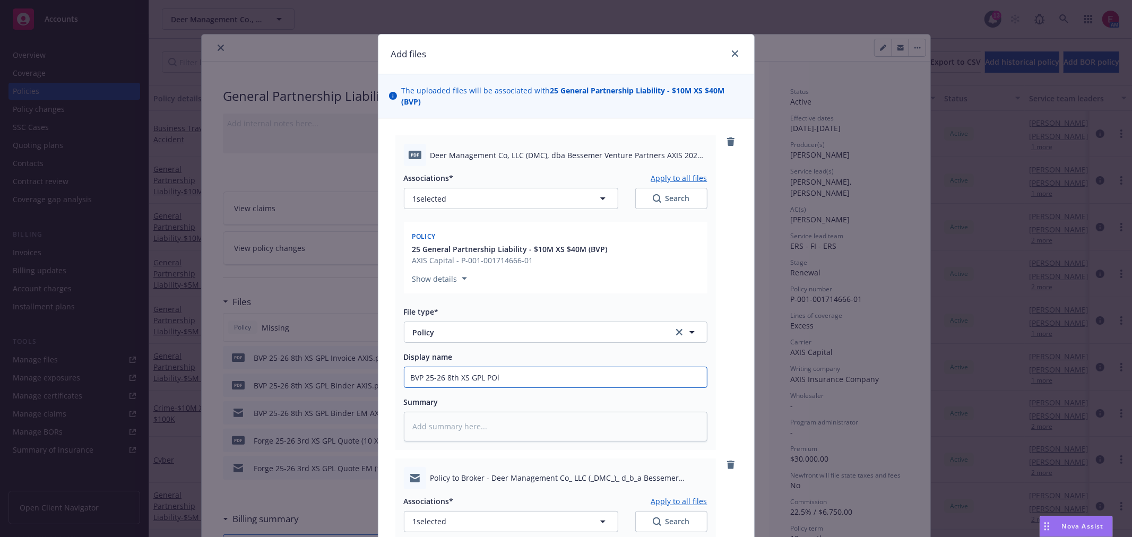
type input "BVP 25-26 8th XS GPL PO"
type textarea "x"
type input "BVP 25-26 8th XS GPL P"
type textarea "x"
type input "BVP 25-26 8th XS GPL Po"
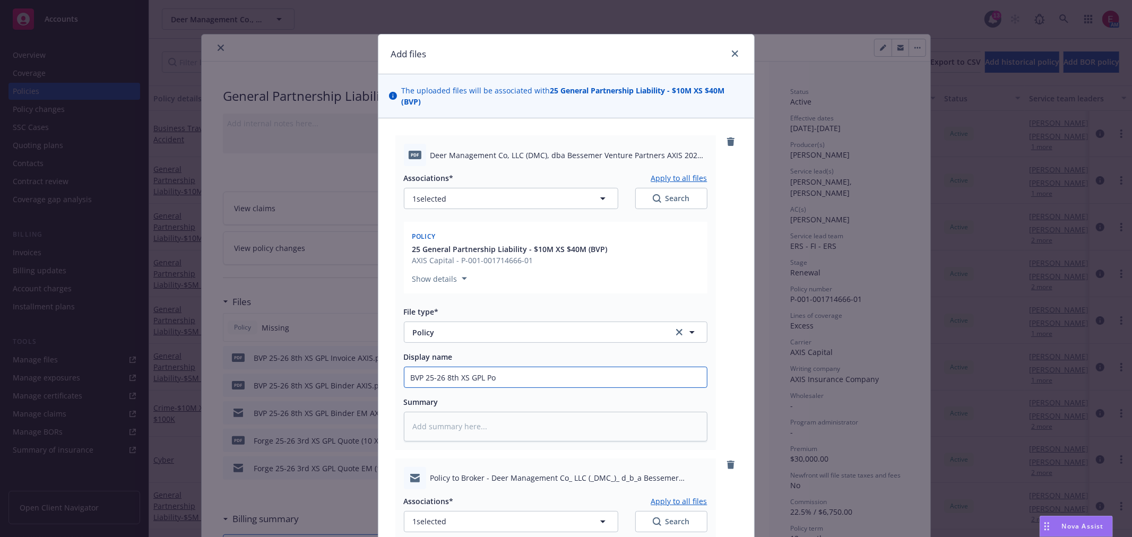
type textarea "x"
type input "BVP 25-26 8th XS GPL Pol"
type textarea "x"
type input "BVP 25-26 8th XS GPL Poli"
type textarea "x"
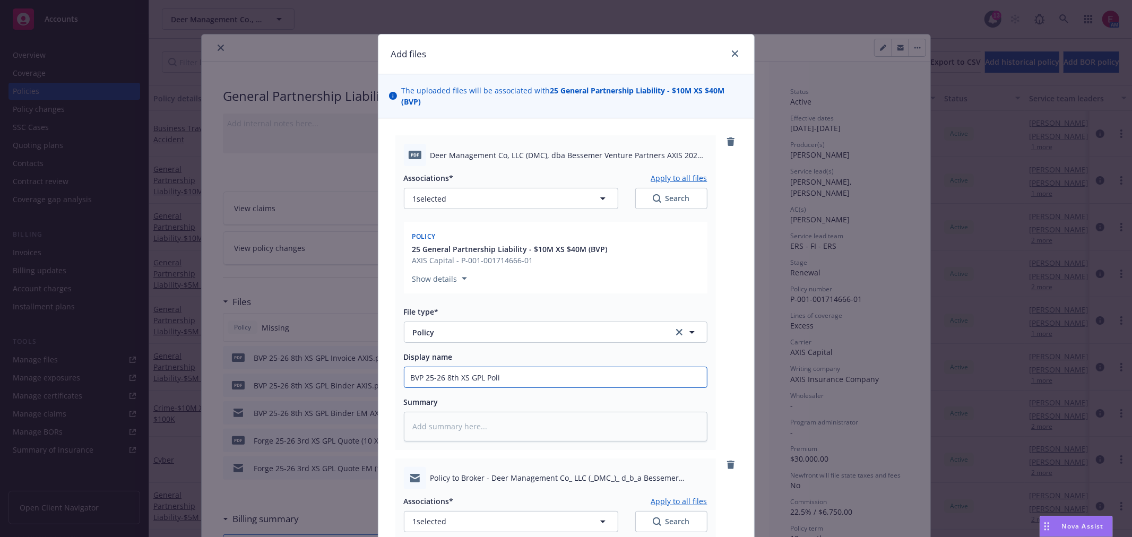
type input "BVP 25-26 8th XS GPL Polic"
type textarea "x"
type input "BVP 25-26 8th XS GPL Policy"
type textarea "x"
type input "BVP 25-26 8th XS GPL Policy A"
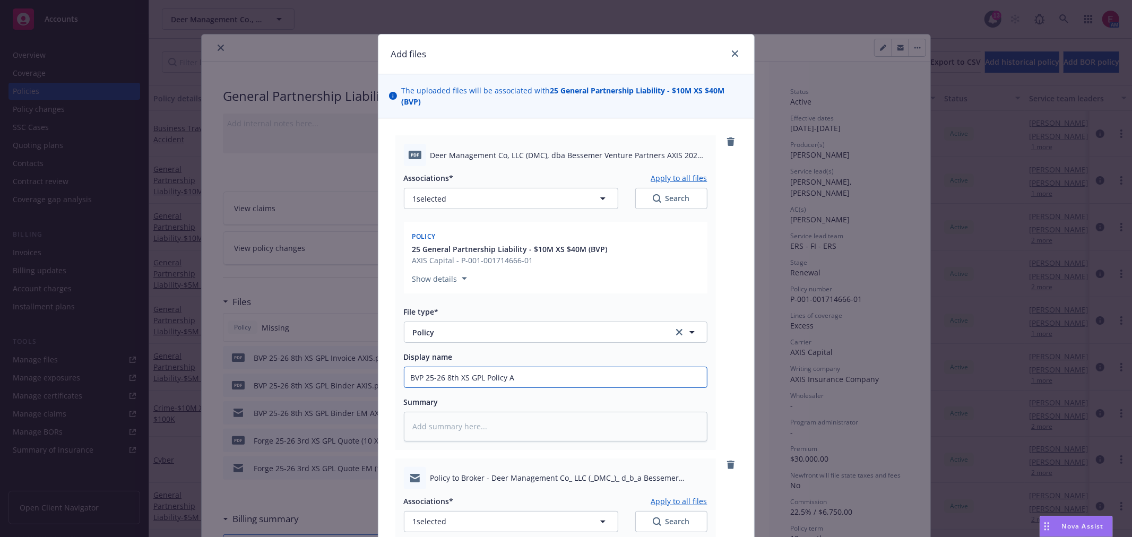
type textarea "x"
type input "BVP 25-26 8th XS GPL Policy AX"
type textarea "x"
type input "BVP 25-26 8th XS GPL Policy AXI"
type textarea "x"
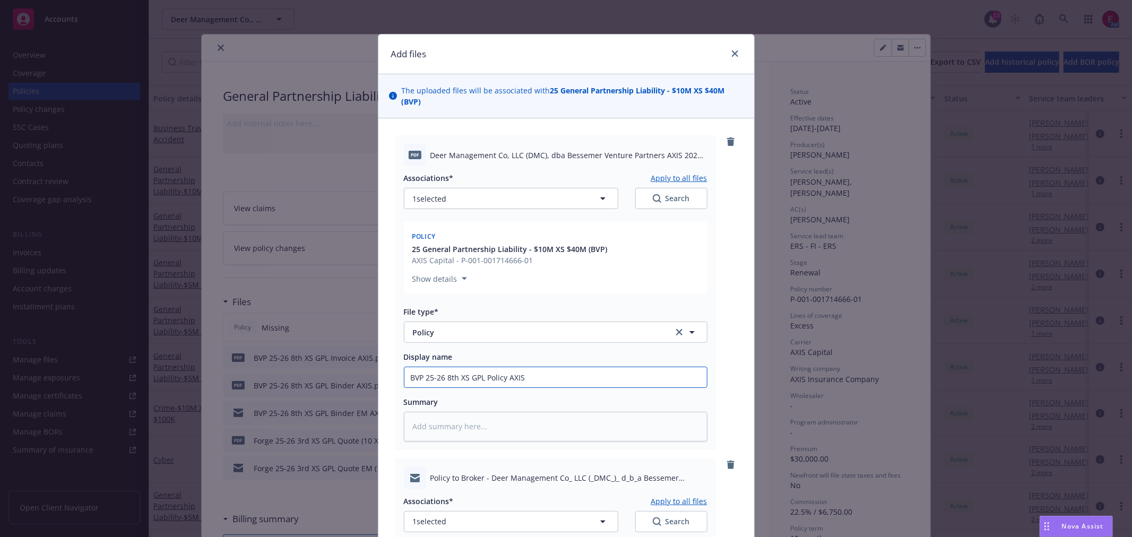
drag, startPoint x: 542, startPoint y: 373, endPoint x: 194, endPoint y: 374, distance: 348.7
click at [194, 374] on div "Add files The uploaded files will be associated with 25 General Partnership Lia…" at bounding box center [566, 268] width 1132 height 537
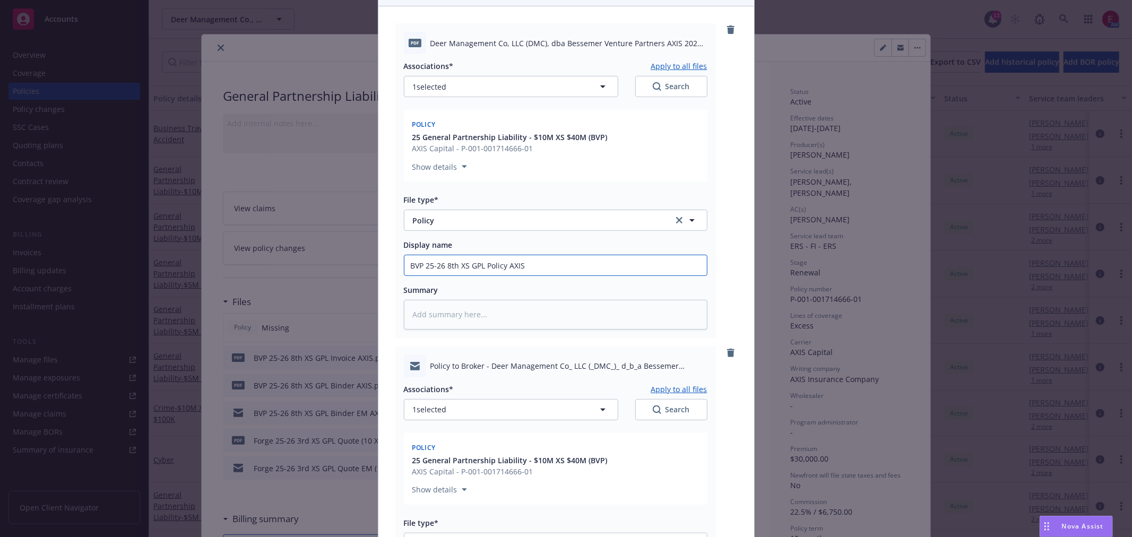
scroll to position [295, 0]
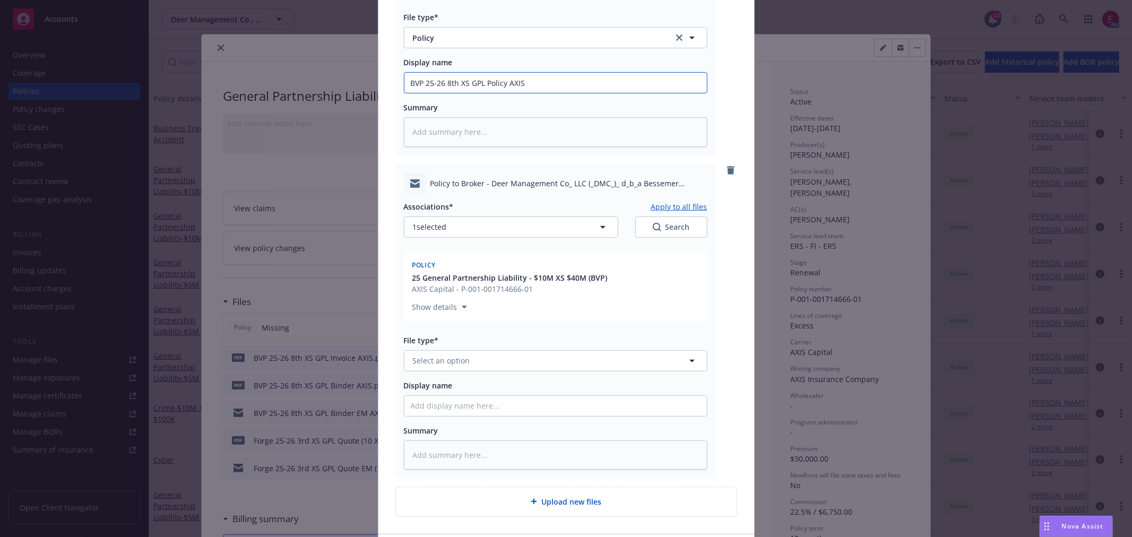
type input "BVP 25-26 8th XS GPL Policy AXIS"
click at [449, 93] on input "Display name" at bounding box center [555, 83] width 302 height 20
paste input "BVP 25-26 8th XS GPL Policy AXIS"
type textarea "x"
type input "BVP 25-26 8th XS GPL Policy AXIS"
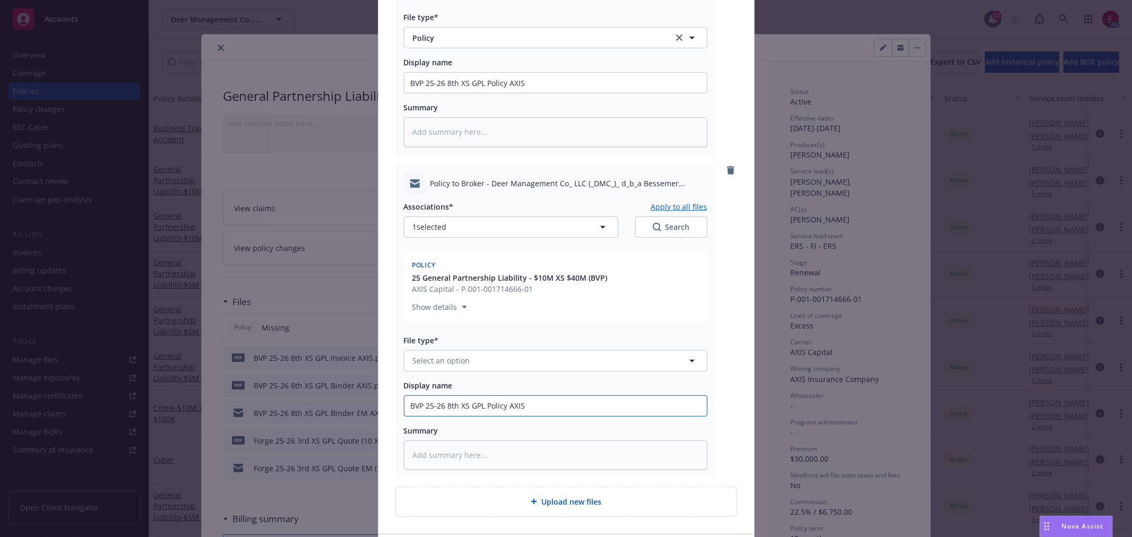
click at [505, 93] on input "BVP 25-26 8th XS GPL Policy AXIS" at bounding box center [555, 83] width 302 height 20
type textarea "x"
type input "BVP 25-26 8th XS GPL Policy EAXIS"
type textarea "x"
type input "BVP 25-26 8th XS GPL Policy EMAXIS"
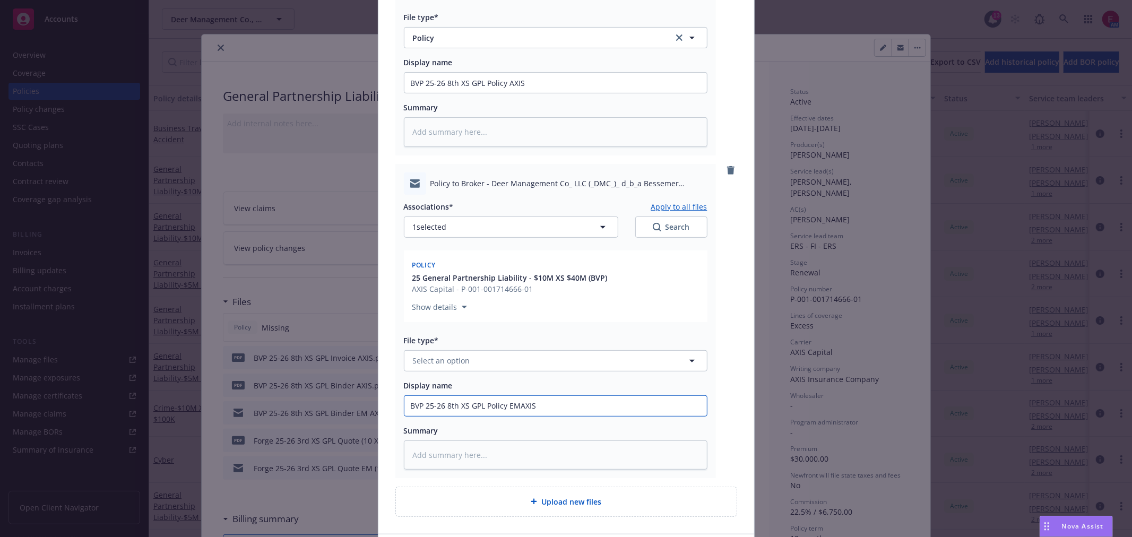
type textarea "x"
type input "BVP 25-26 8th XS GPL Policy EM AXIS"
click at [523, 346] on div "File type* Select an option" at bounding box center [556, 353] width 304 height 37
click at [523, 365] on button "Select an option" at bounding box center [556, 360] width 304 height 21
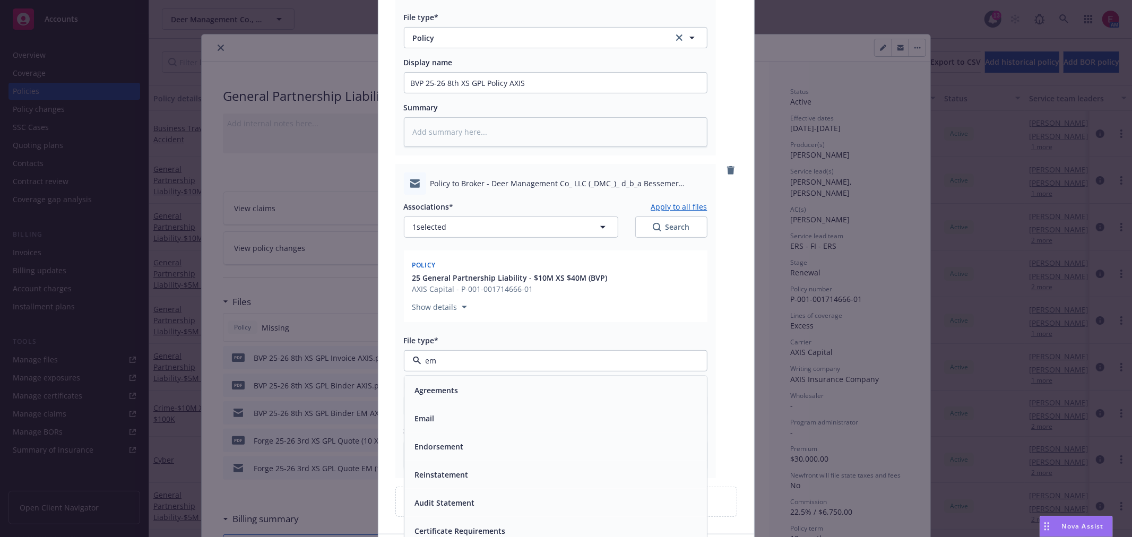
type input "ema"
click at [531, 386] on div "Email" at bounding box center [556, 389] width 290 height 15
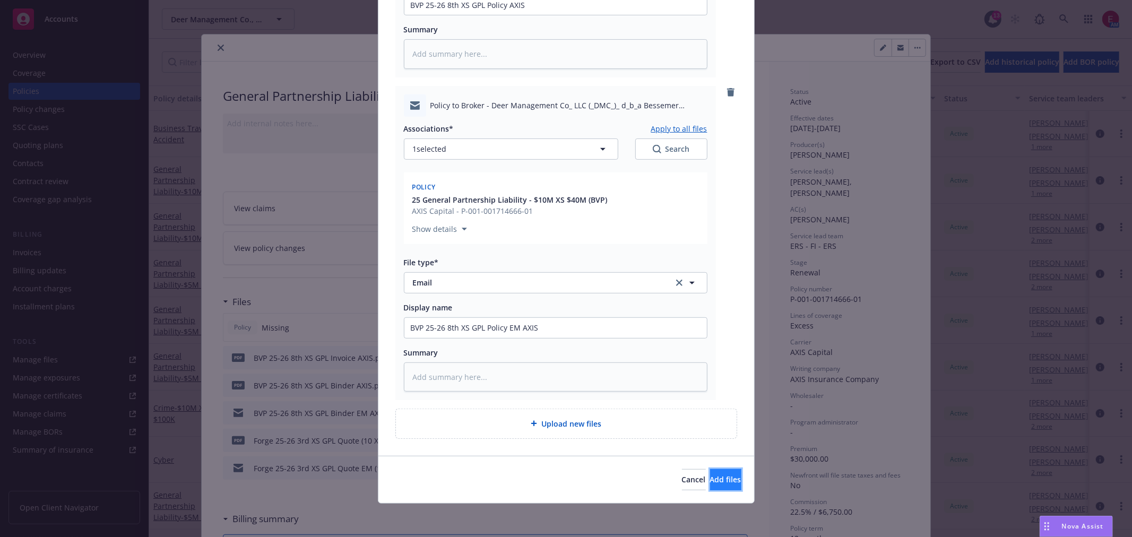
click at [727, 477] on button "Add files" at bounding box center [725, 479] width 31 height 21
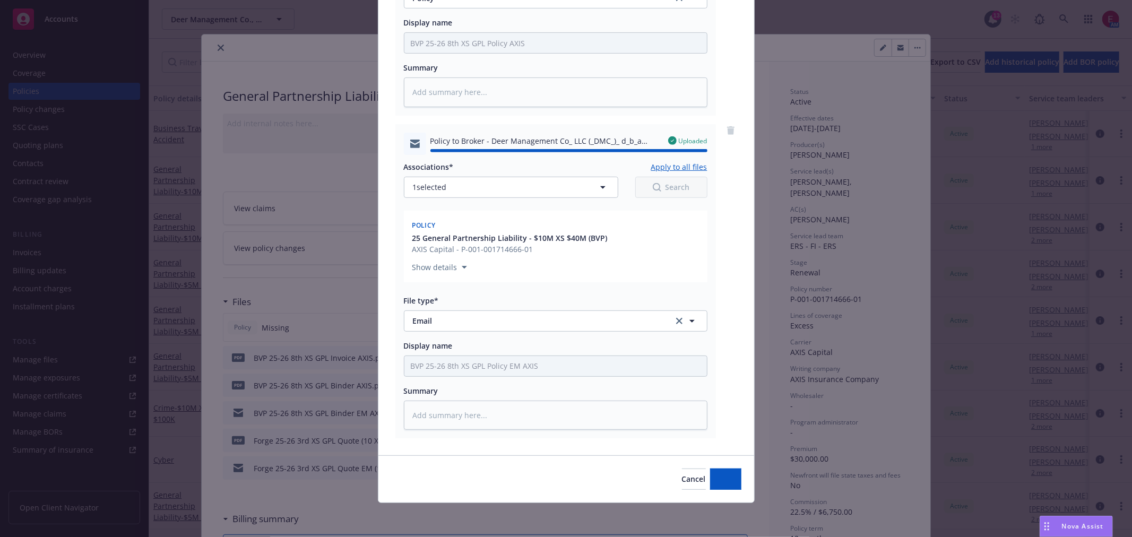
type textarea "x"
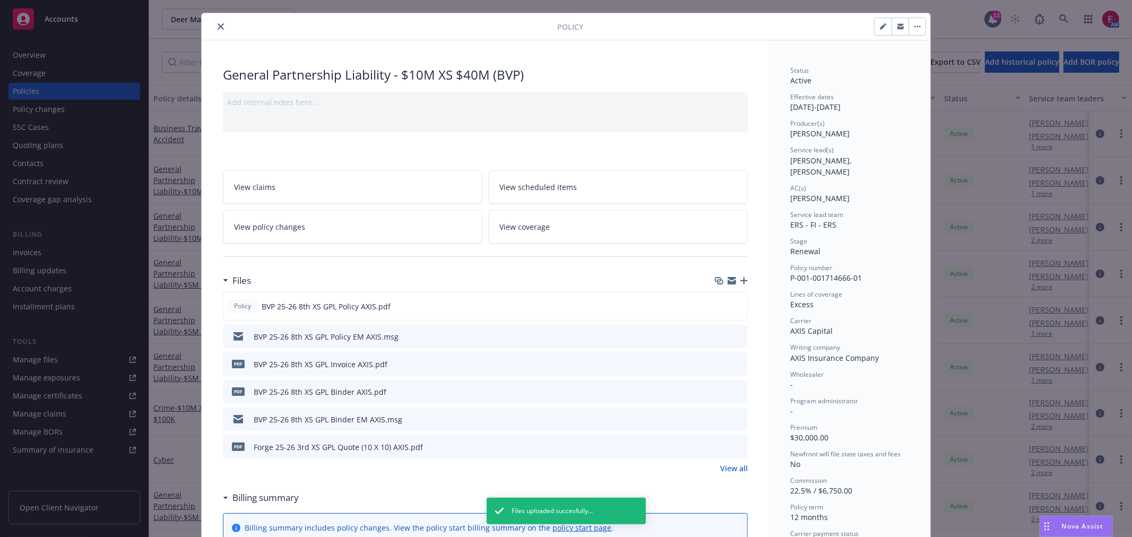
scroll to position [0, 0]
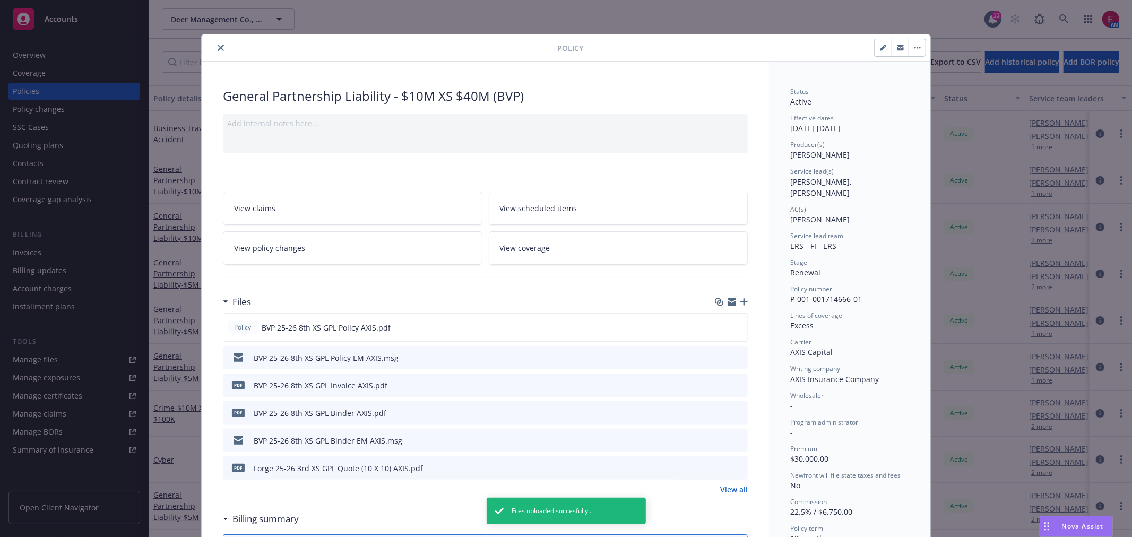
drag, startPoint x: 222, startPoint y: 39, endPoint x: 217, endPoint y: 46, distance: 8.3
click at [220, 40] on div "Policy" at bounding box center [566, 47] width 729 height 27
click at [218, 46] on icon "close" at bounding box center [221, 48] width 6 height 6
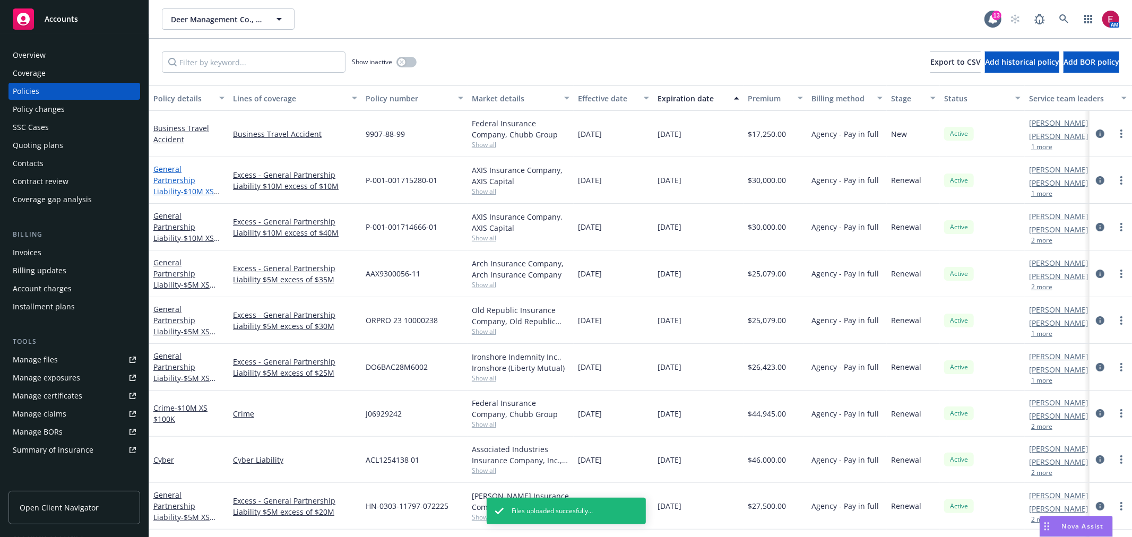
click at [178, 186] on span "- $10M XS $10M (Forge)" at bounding box center [186, 196] width 66 height 21
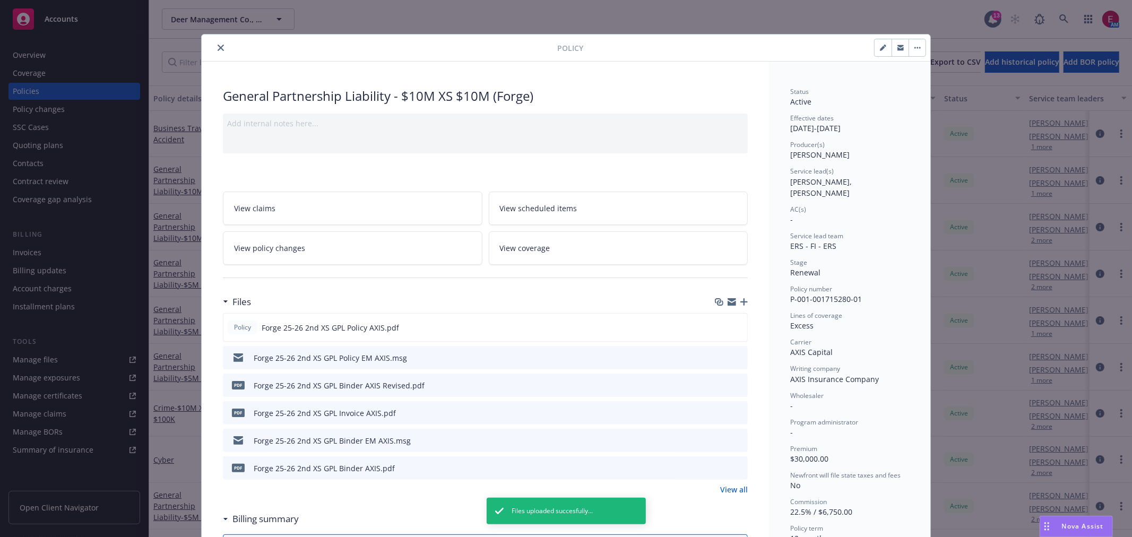
scroll to position [32, 0]
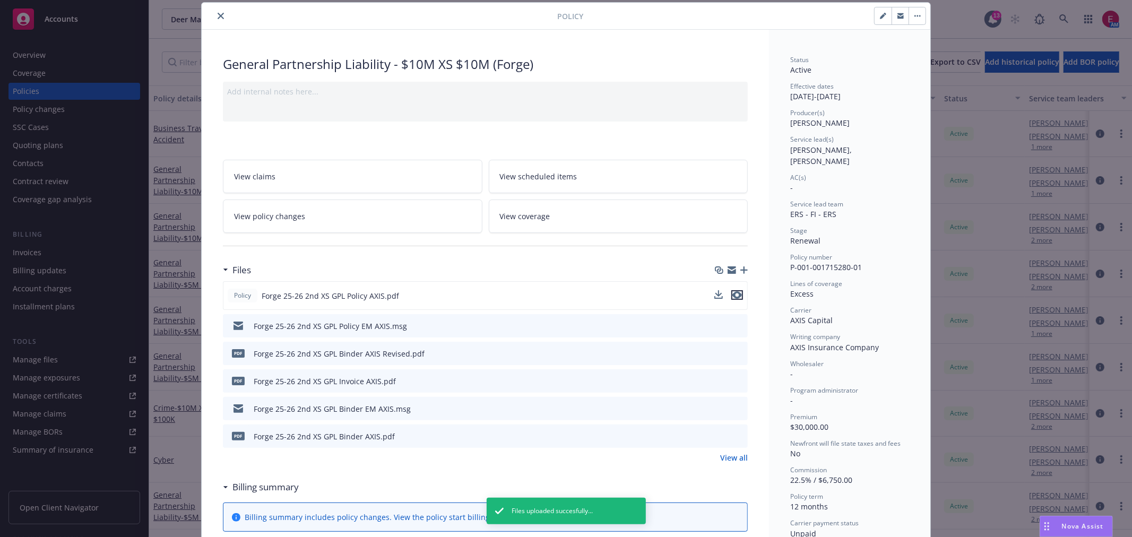
click at [732, 296] on icon "preview file" at bounding box center [737, 294] width 10 height 7
click at [423, 336] on div "Forge 25-26 2nd XS GPL Policy EM AXIS.msg" at bounding box center [485, 325] width 525 height 23
click at [428, 329] on div "Forge 25-26 2nd XS GPL Policy EM AXIS.msg" at bounding box center [485, 325] width 525 height 23
click at [735, 317] on div "Forge 25-26 2nd XS GPL Policy EM AXIS.msg" at bounding box center [485, 325] width 525 height 23
click at [735, 323] on icon "preview file" at bounding box center [738, 325] width 10 height 7
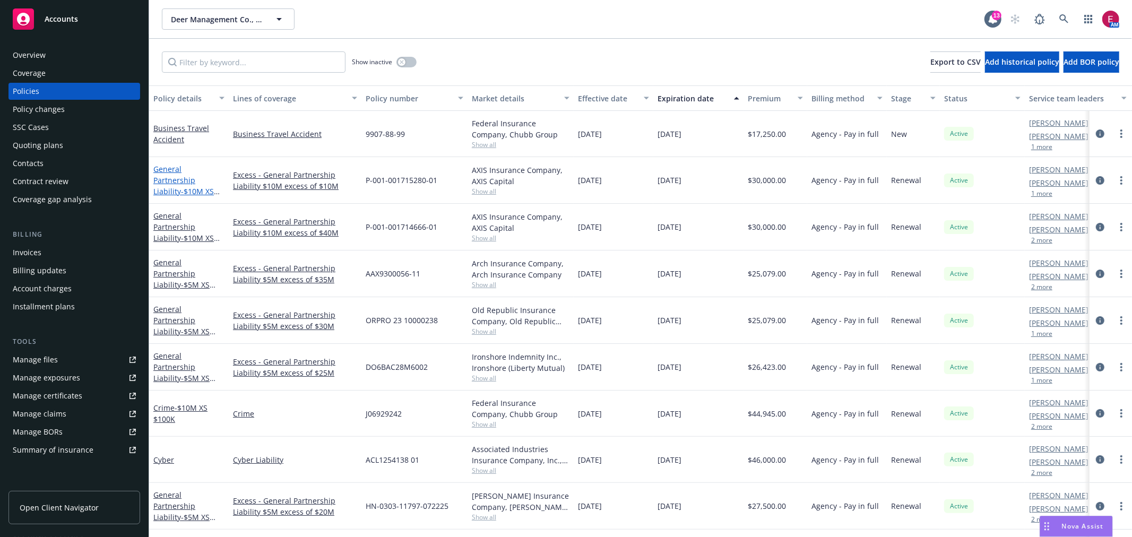
click at [202, 186] on span "- $10M XS $10M (Forge)" at bounding box center [186, 196] width 66 height 21
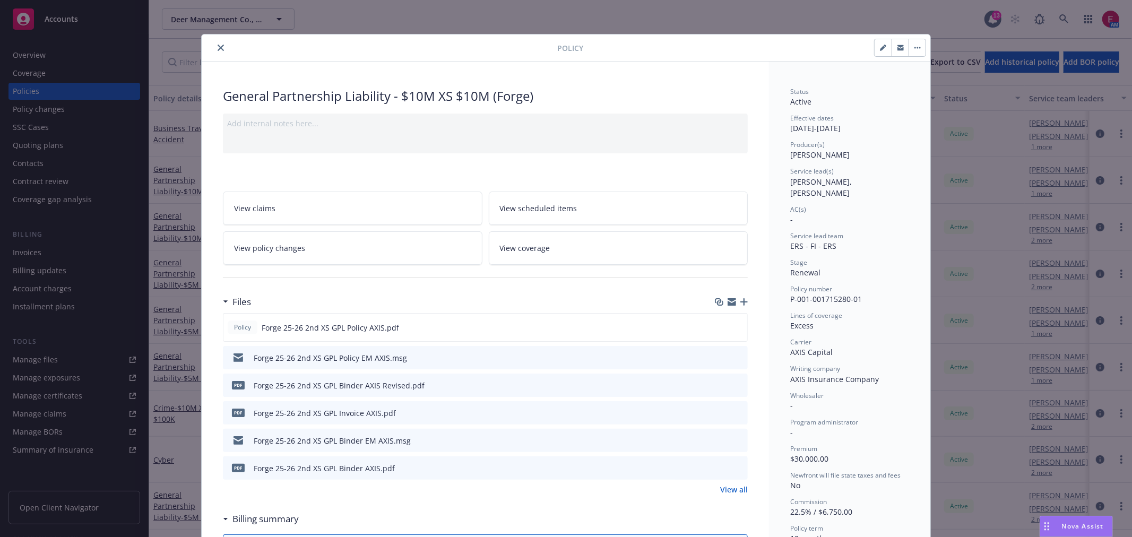
scroll to position [32, 0]
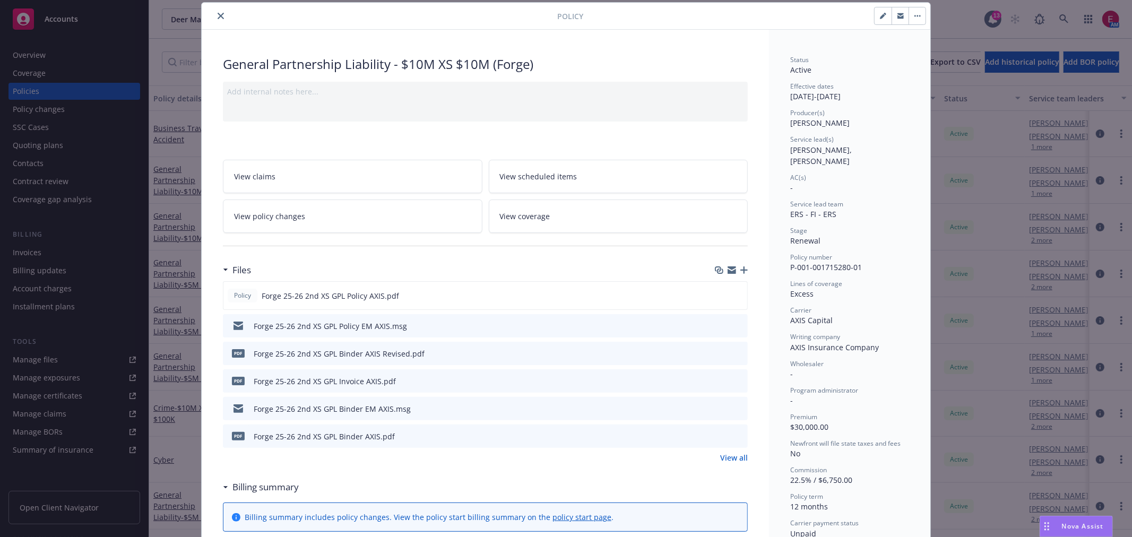
click at [179, 220] on div "Policy General Partnership Liability - $10M XS $10M (Forge) Add internal notes …" at bounding box center [566, 268] width 1132 height 537
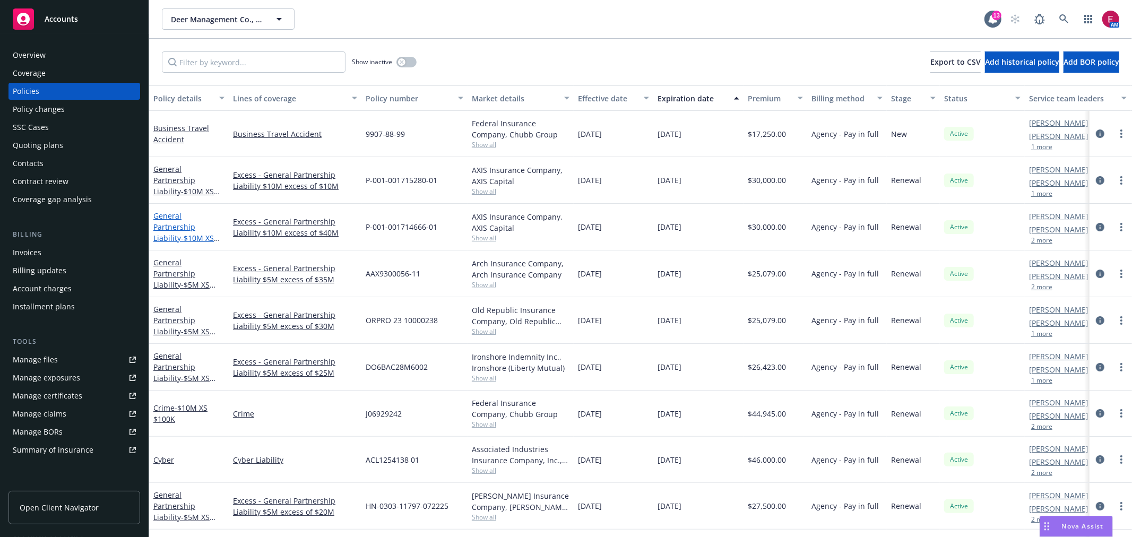
click at [177, 218] on link "General Partnership Liability - $10M XS $40M (BVP)" at bounding box center [183, 233] width 60 height 44
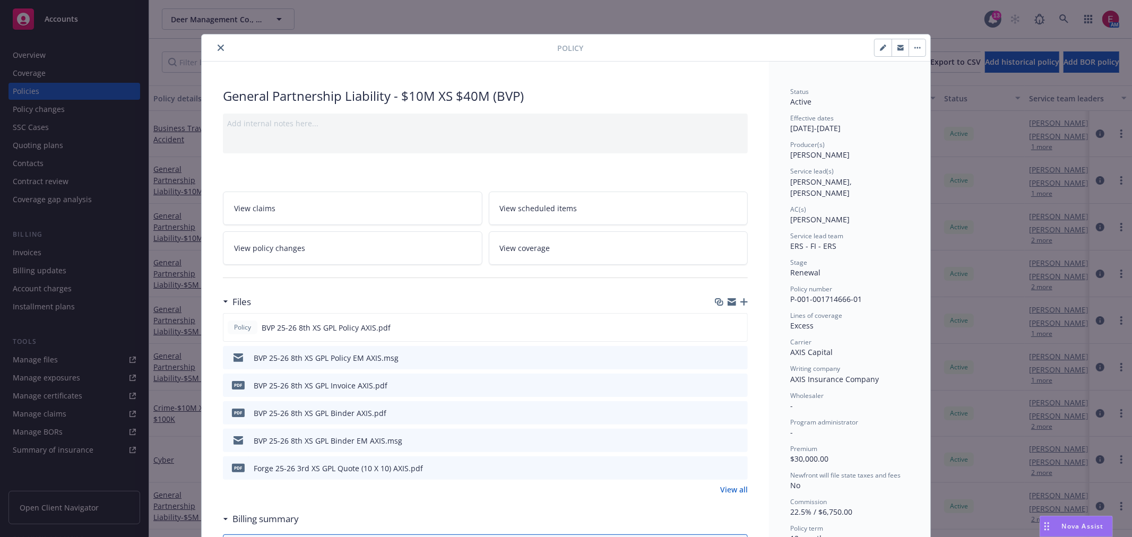
scroll to position [32, 0]
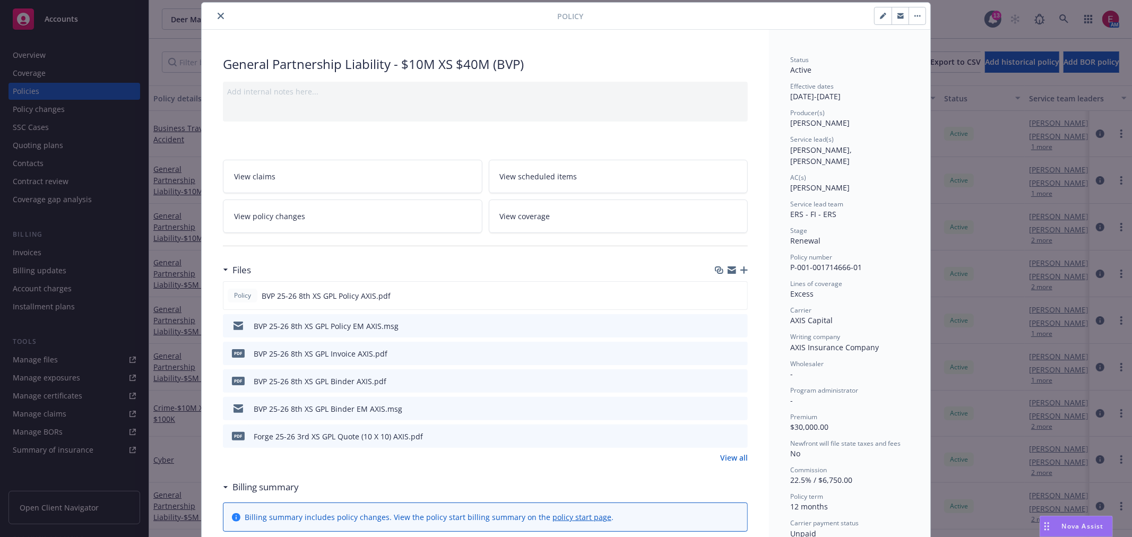
click at [734, 328] on button at bounding box center [739, 326] width 10 height 11
click at [733, 324] on icon "preview file" at bounding box center [738, 325] width 10 height 7
click at [216, 10] on button "close" at bounding box center [220, 16] width 13 height 13
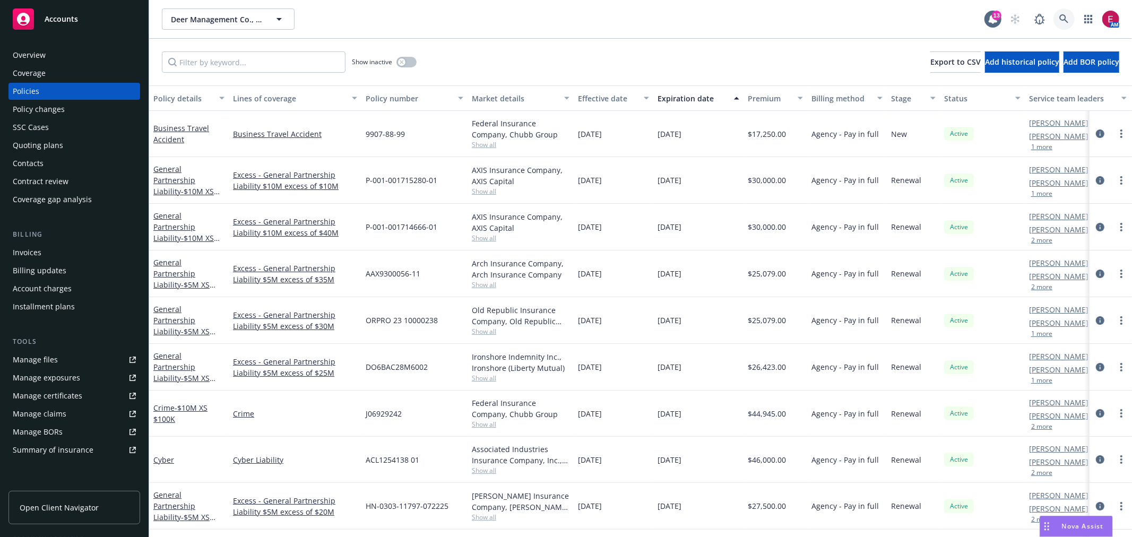
click at [1067, 18] on icon at bounding box center [1064, 19] width 10 height 10
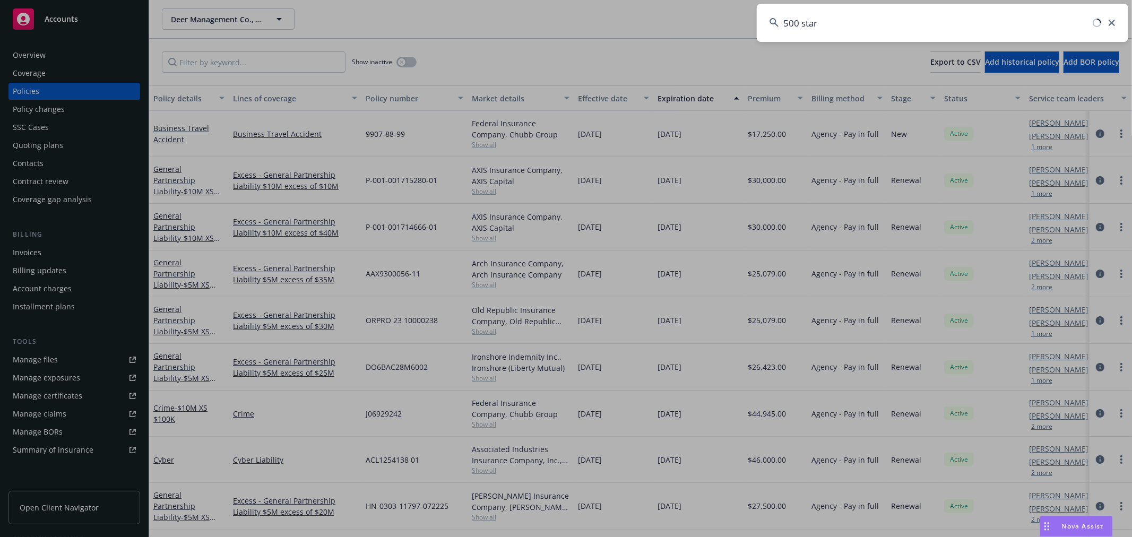
click at [883, 32] on input "500 star" at bounding box center [942, 23] width 371 height 38
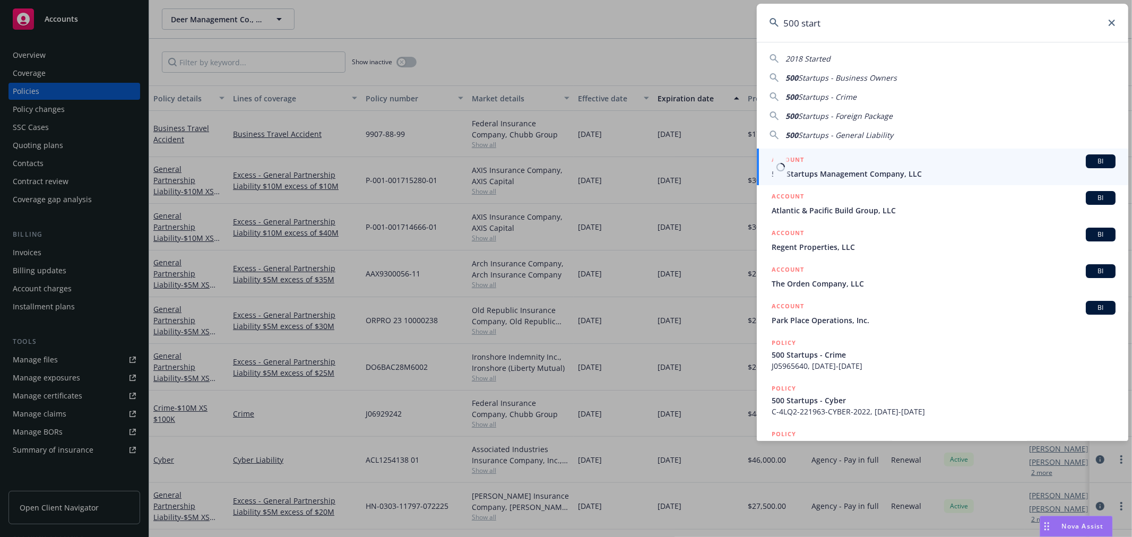
type input "500 start"
click at [837, 173] on span "500 Startups Management Company, LLC" at bounding box center [944, 173] width 344 height 11
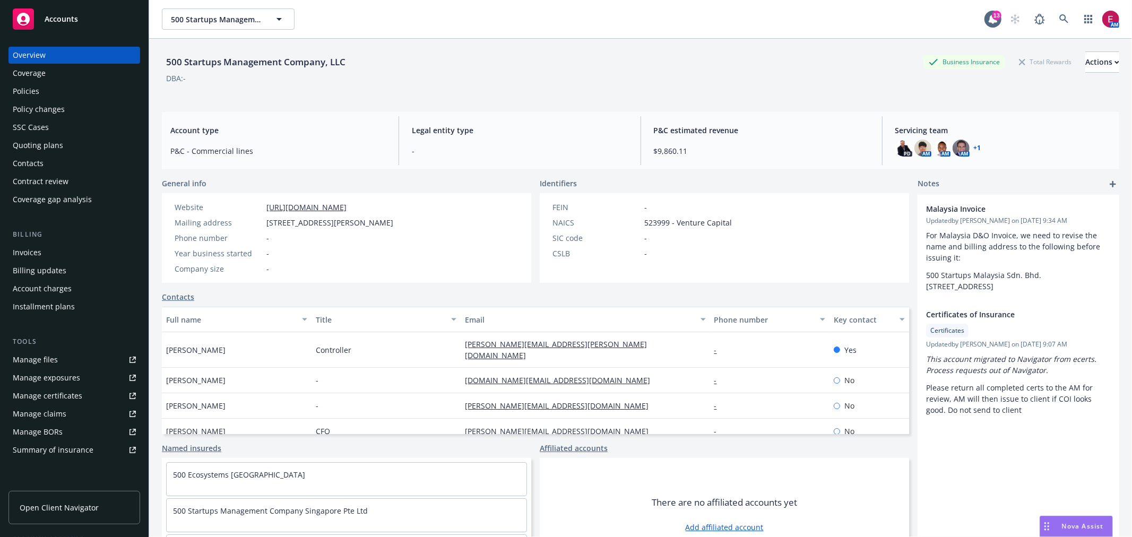
click at [73, 97] on div "Policies" at bounding box center [74, 91] width 123 height 17
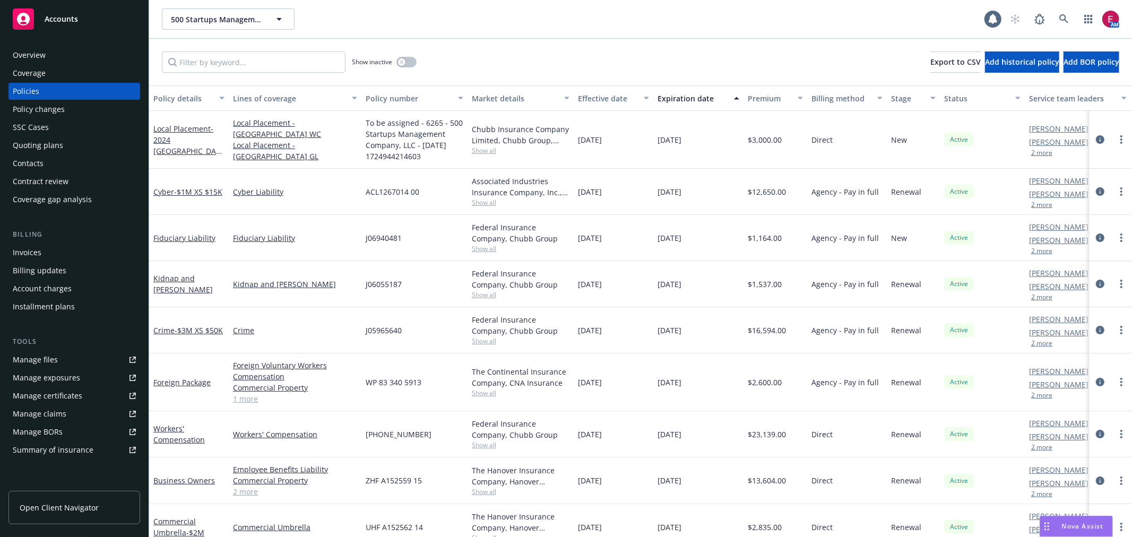
scroll to position [22, 0]
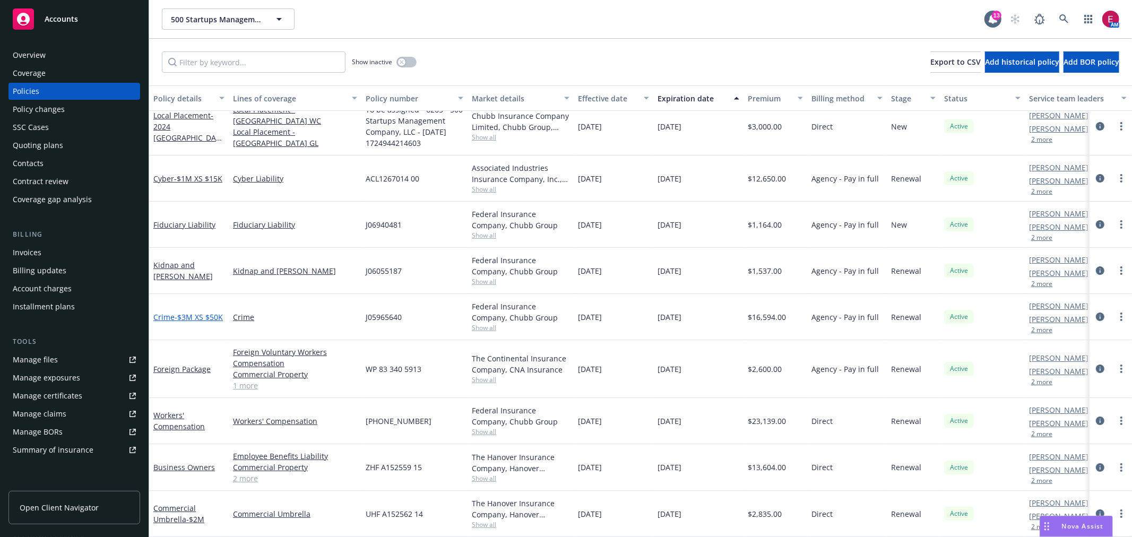
click at [194, 312] on span "- $3M XS $50K" at bounding box center [199, 317] width 48 height 10
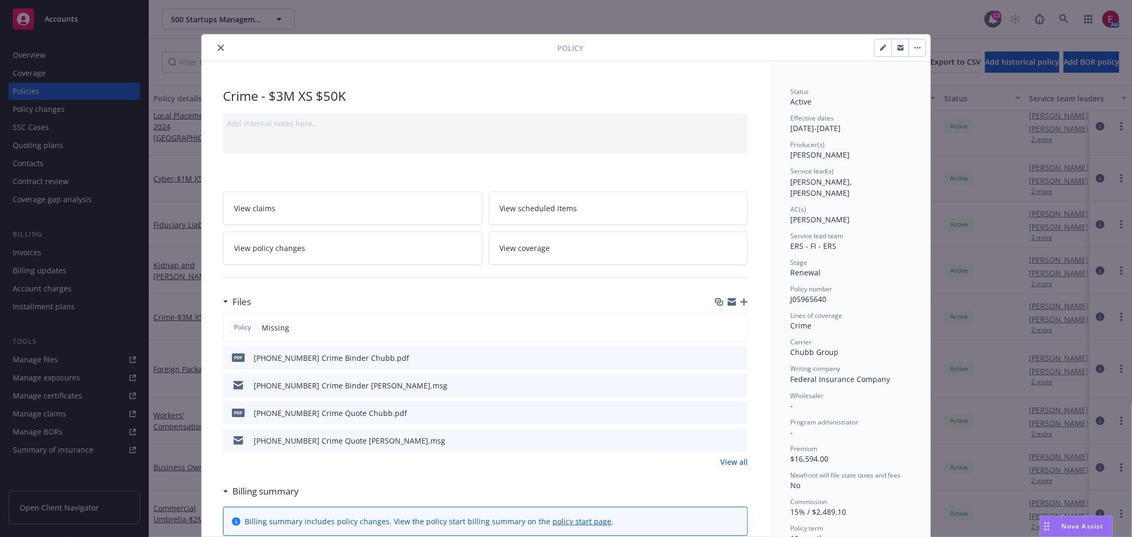
click at [741, 300] on icon "button" at bounding box center [743, 301] width 7 height 7
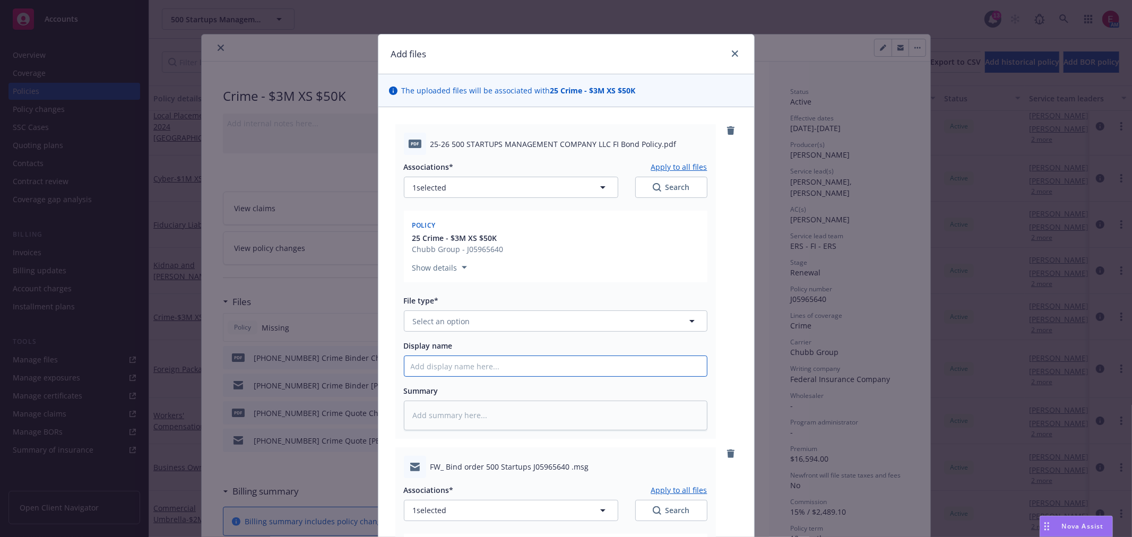
click at [462, 358] on input "Display name" at bounding box center [555, 366] width 302 height 20
type textarea "x"
type input "5"
type textarea "x"
type input "50"
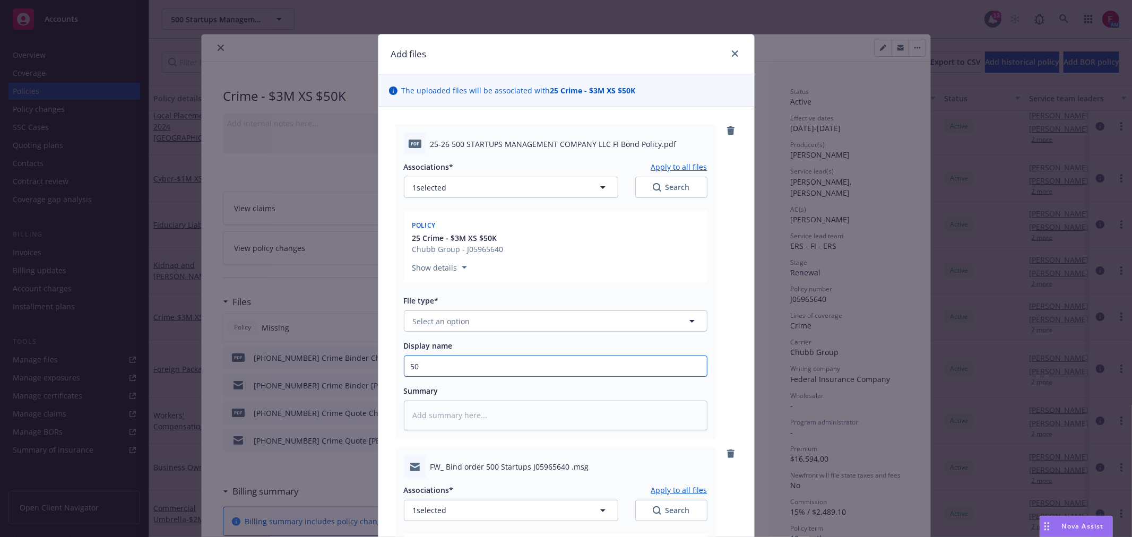
type textarea "x"
type input "500"
type textarea "x"
type input "500"
type textarea "x"
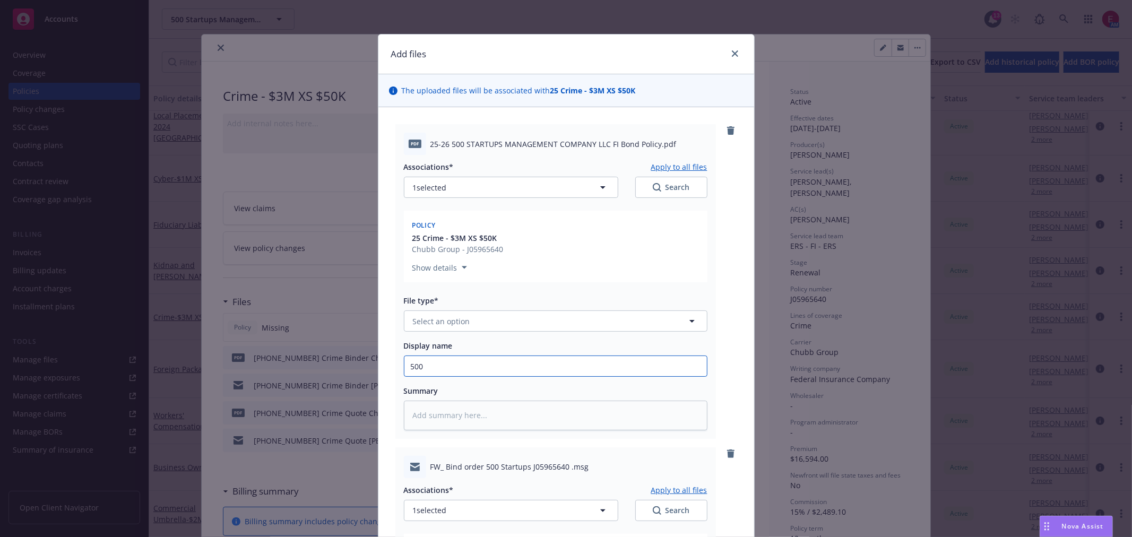
type input "500 S"
type textarea "x"
type input "500"
type textarea "x"
type input "500 2"
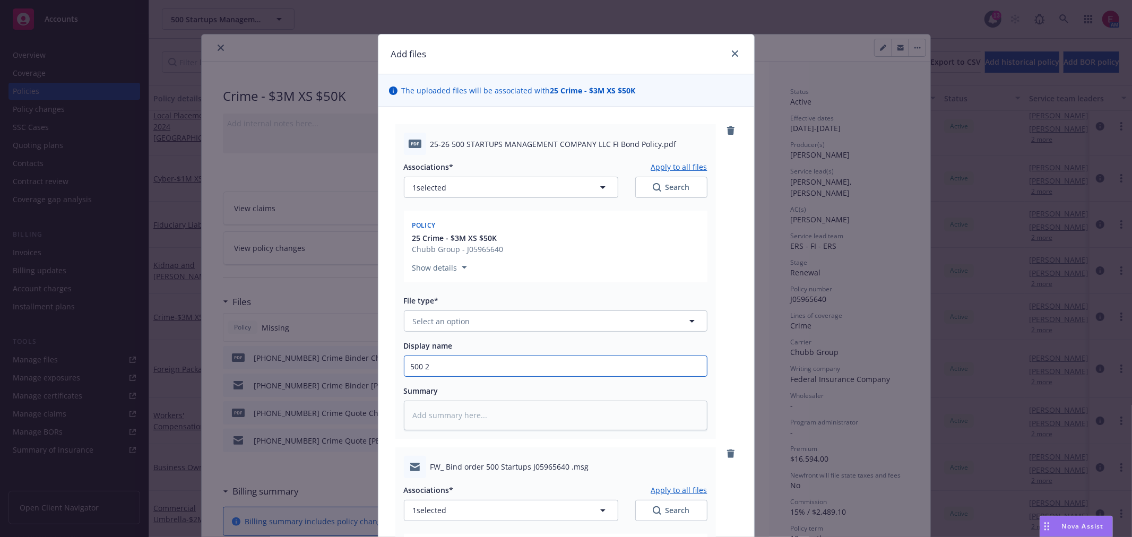
type textarea "x"
type input "500 25-"
type textarea "x"
type input "500 25-2"
type textarea "x"
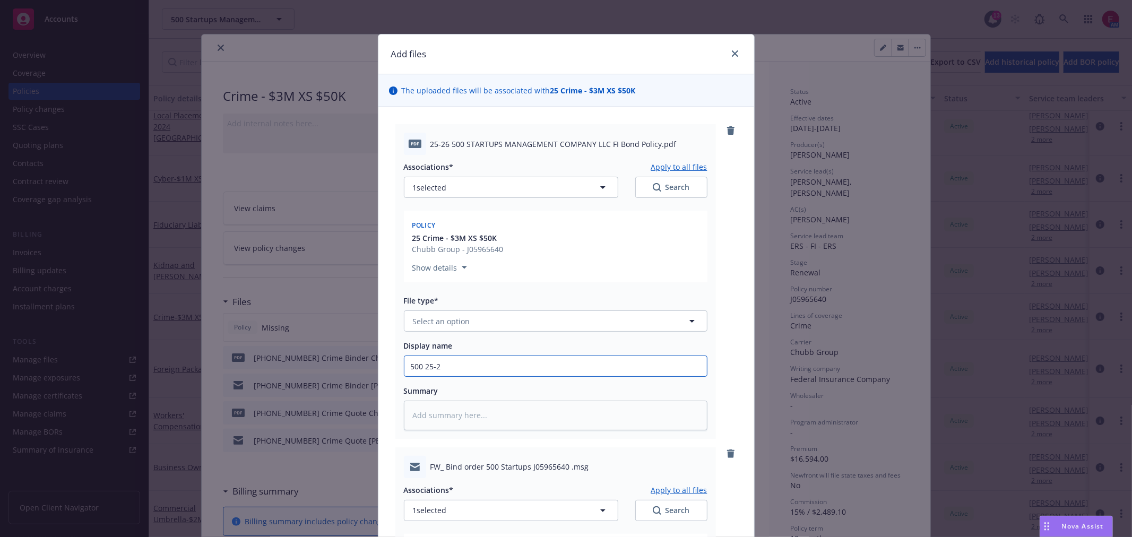
type input "500 25-26"
type textarea "x"
type input "500 25-26"
type textarea "x"
type input "500 25-26 C"
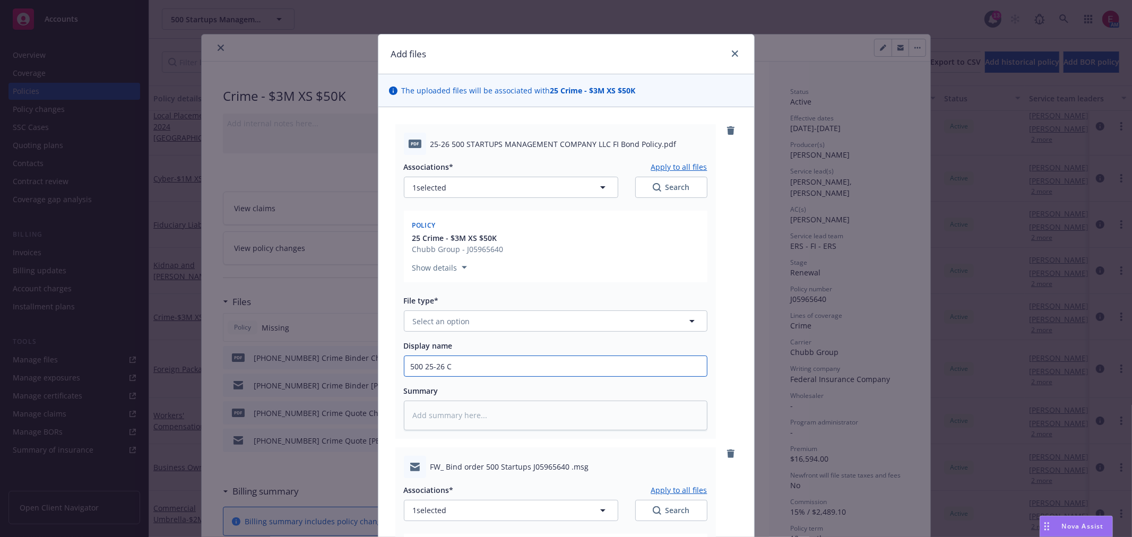
type textarea "x"
type input "500 25-26 Cr"
type textarea "x"
type input "500 25-26 Crim"
type textarea "x"
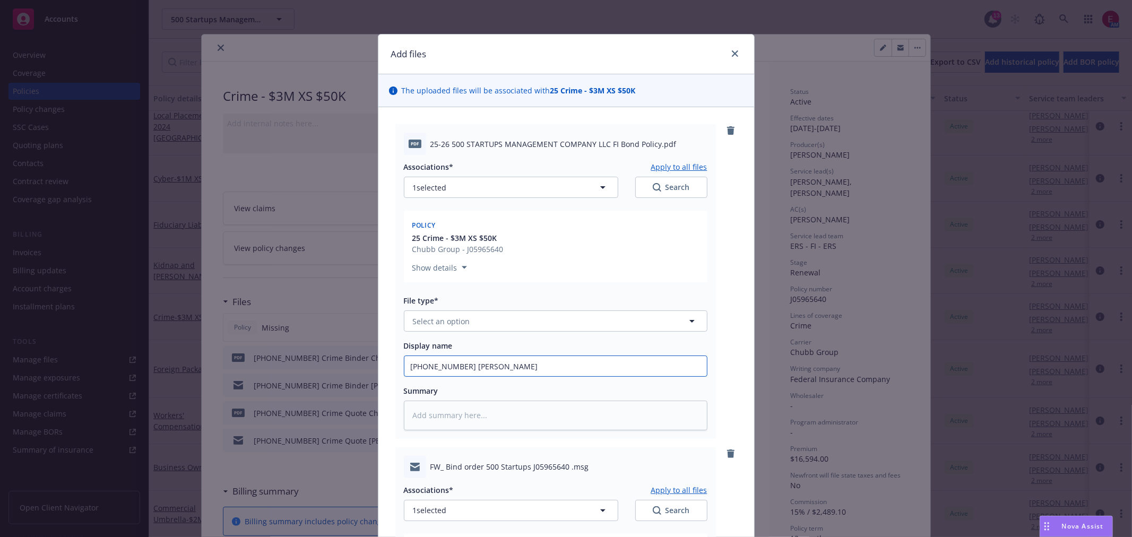
type input "500 25-26 Crime"
type textarea "x"
type input "500 25-26 Crime"
type textarea "x"
type input "500 25-26 Crime P"
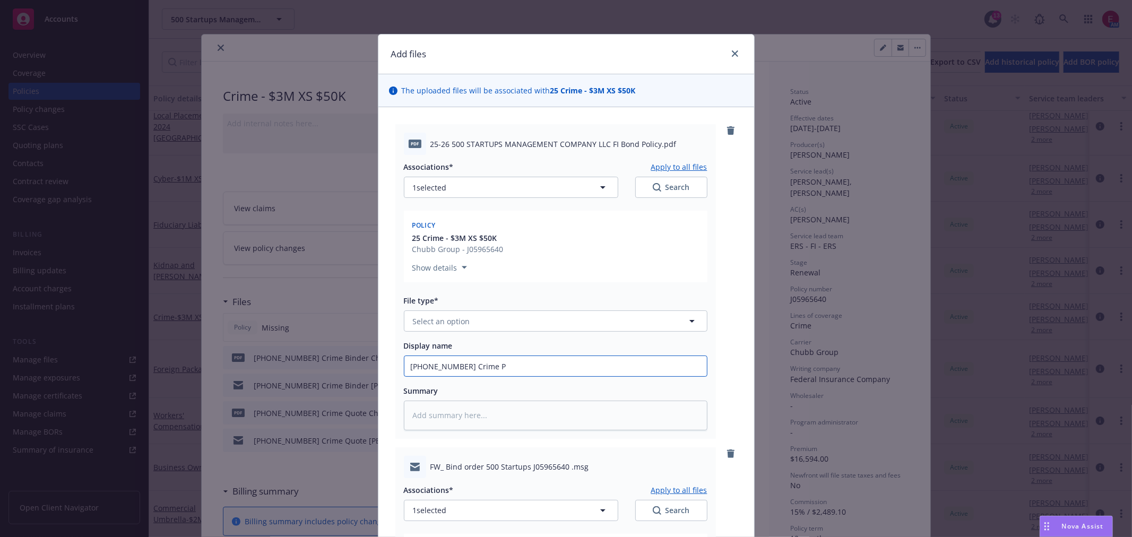
type textarea "x"
type input "500 25-26 Crime Po"
type textarea "x"
type input "500 25-26 Crime Pol"
type textarea "x"
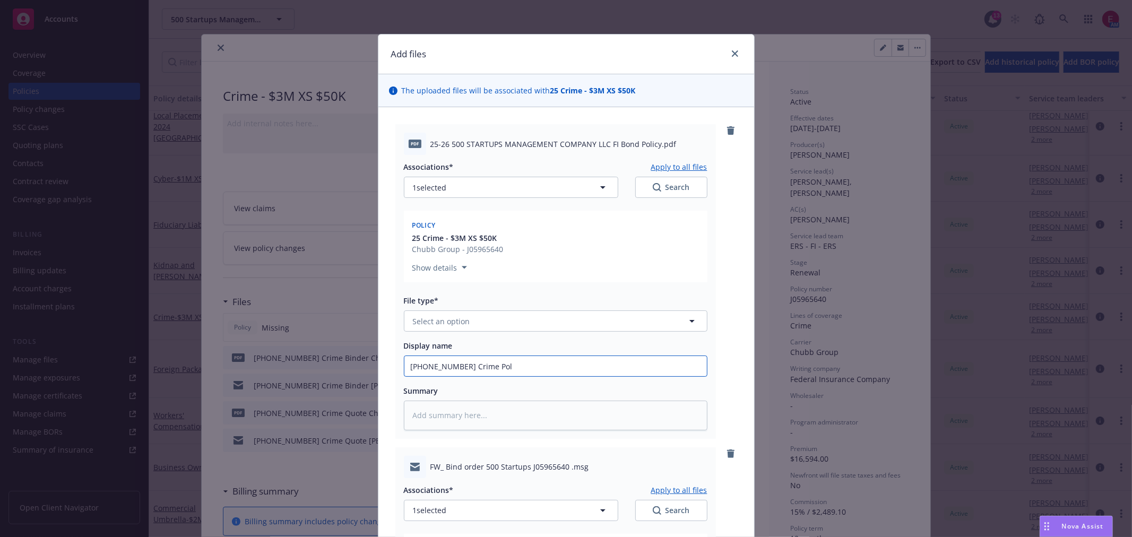
type input "500 25-26 Crime Poli"
type textarea "x"
type input "500 25-26 Crime Polic"
type textarea "x"
type input "500 25-26 Crime Policy"
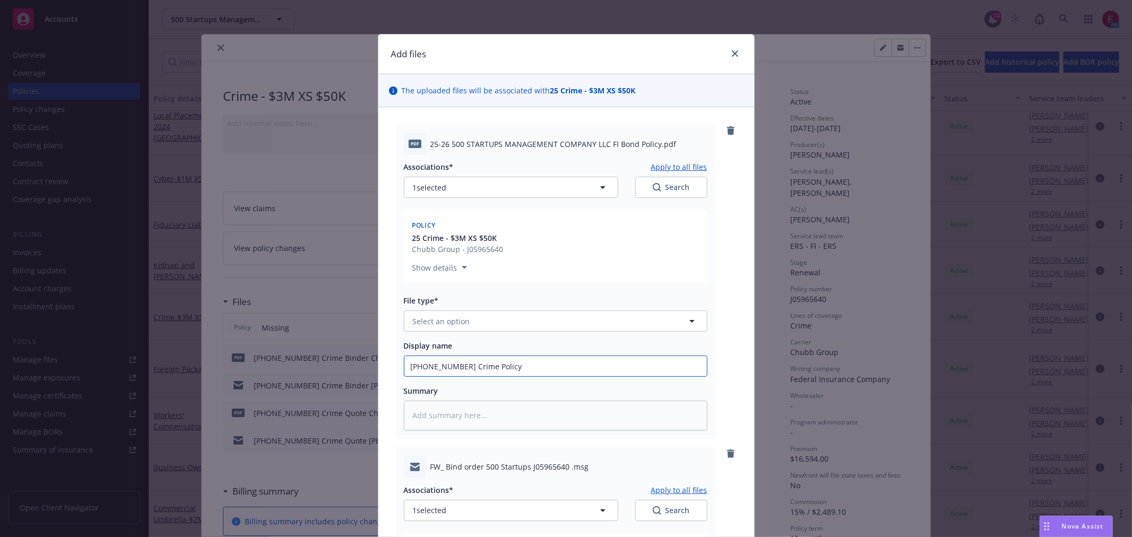
type textarea "x"
type input "500 25-26 Crime Policy C"
type textarea "x"
type input "500 25-26 Crime Policy Ch"
type textarea "x"
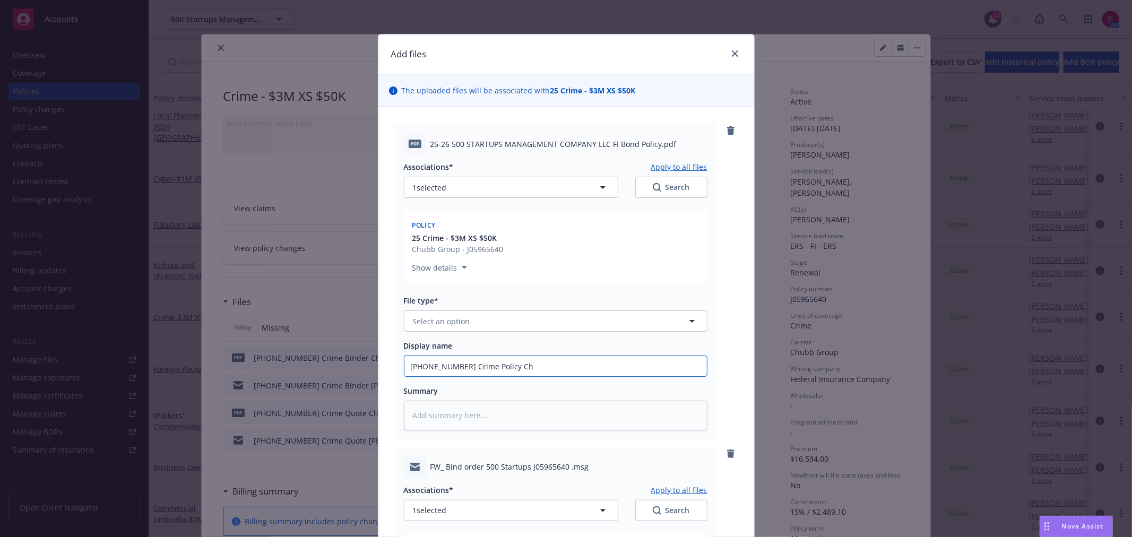
type input "500 25-26 Crime Policy Chu"
type textarea "x"
type input "500 25-26 Crime Policy Chub"
type textarea "x"
type input "500 25-26 Crime Policy Chubb"
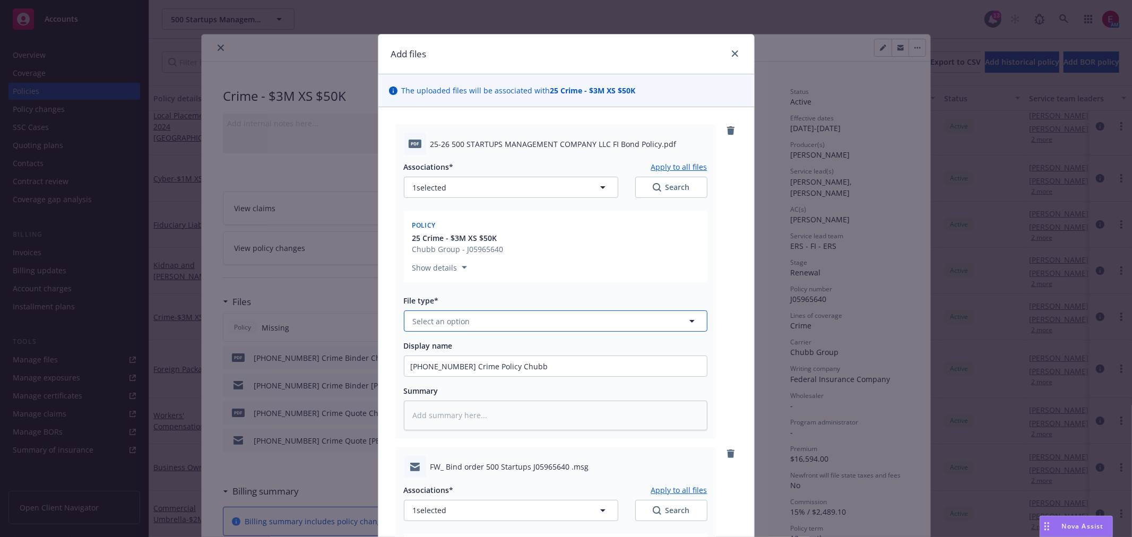
click at [474, 329] on button "Select an option" at bounding box center [556, 320] width 304 height 21
type input "pol"
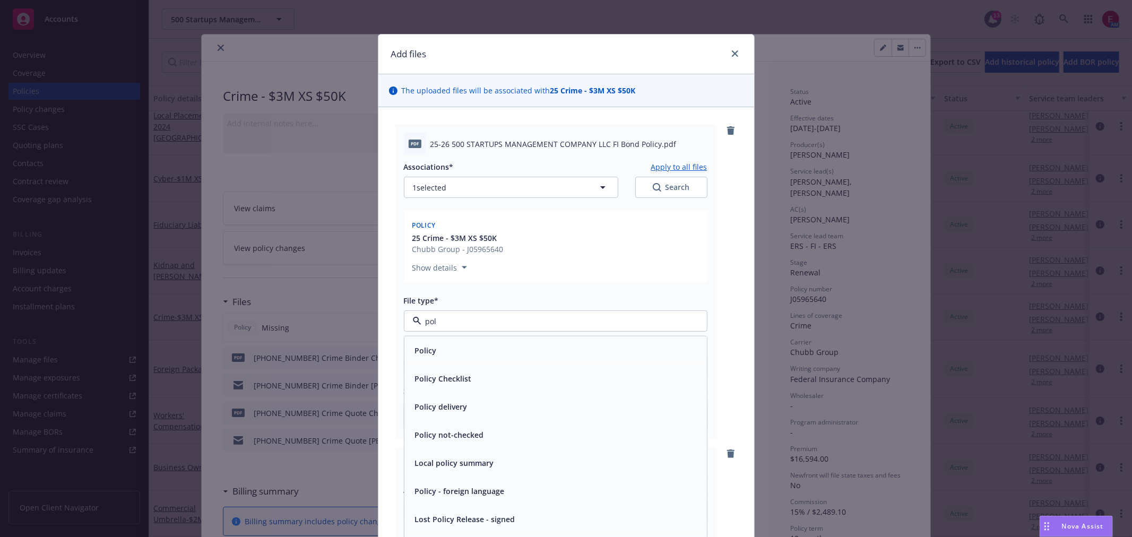
click at [473, 336] on div "Policy" at bounding box center [555, 350] width 302 height 28
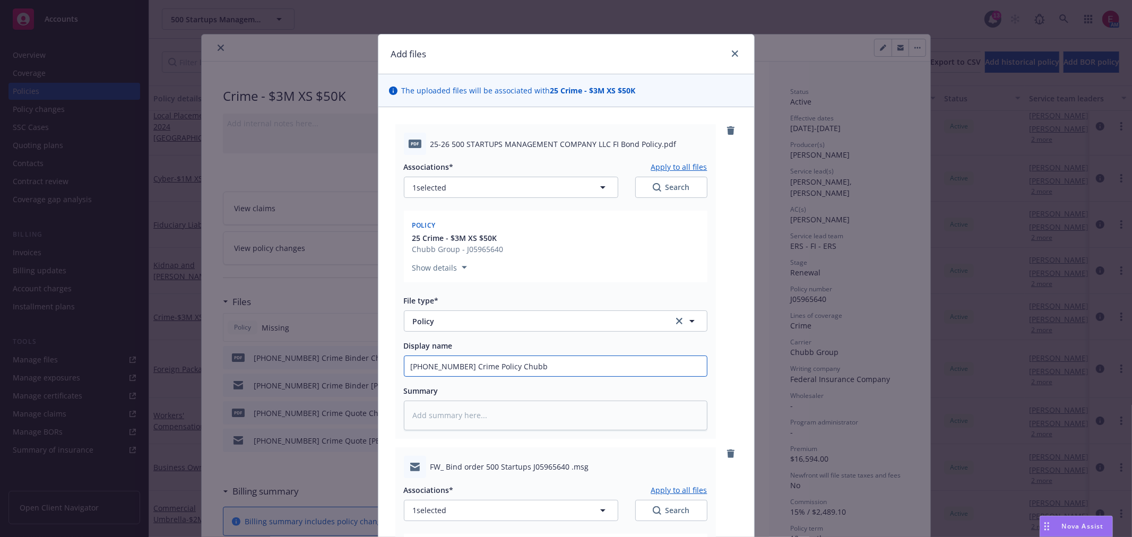
drag, startPoint x: 543, startPoint y: 365, endPoint x: 312, endPoint y: 365, distance: 231.4
click at [313, 365] on div "Add files The uploaded files will be associated with 25 Crime - $3M XS $50K pdf…" at bounding box center [566, 268] width 1132 height 537
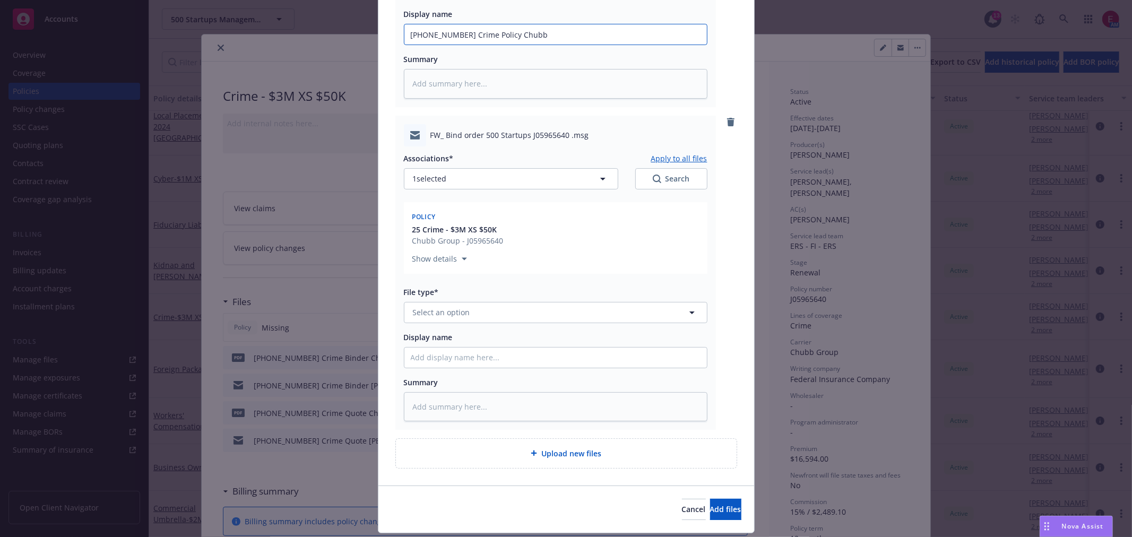
scroll to position [362, 0]
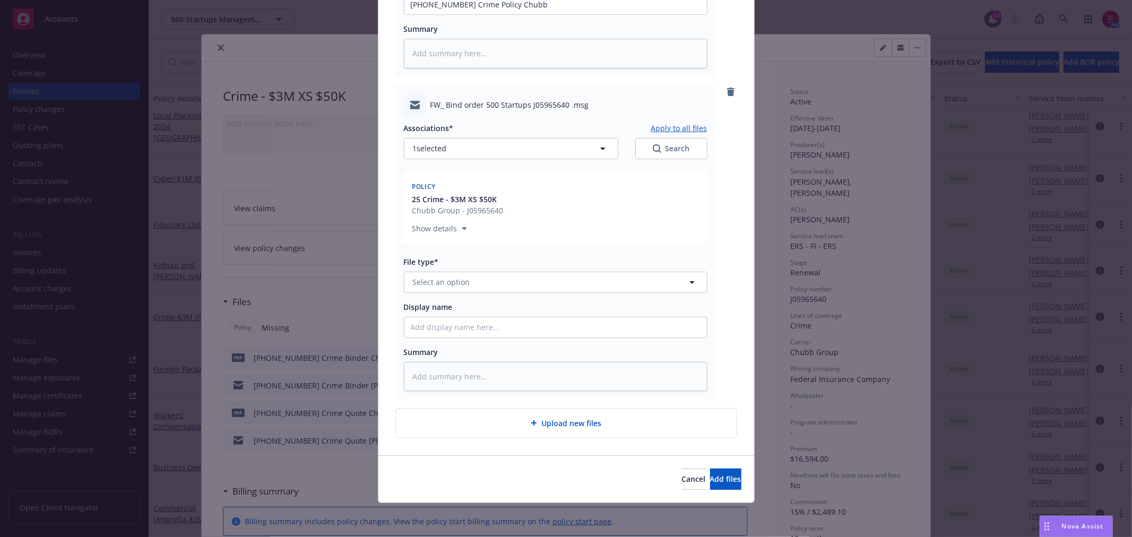
drag, startPoint x: 449, startPoint y: 315, endPoint x: 483, endPoint y: 330, distance: 37.1
click at [449, 317] on div "Display name" at bounding box center [556, 319] width 304 height 37
click at [464, 14] on input "Display name" at bounding box center [555, 4] width 302 height 20
paste input "500 25-26 Crime Policy Chubb"
type textarea "x"
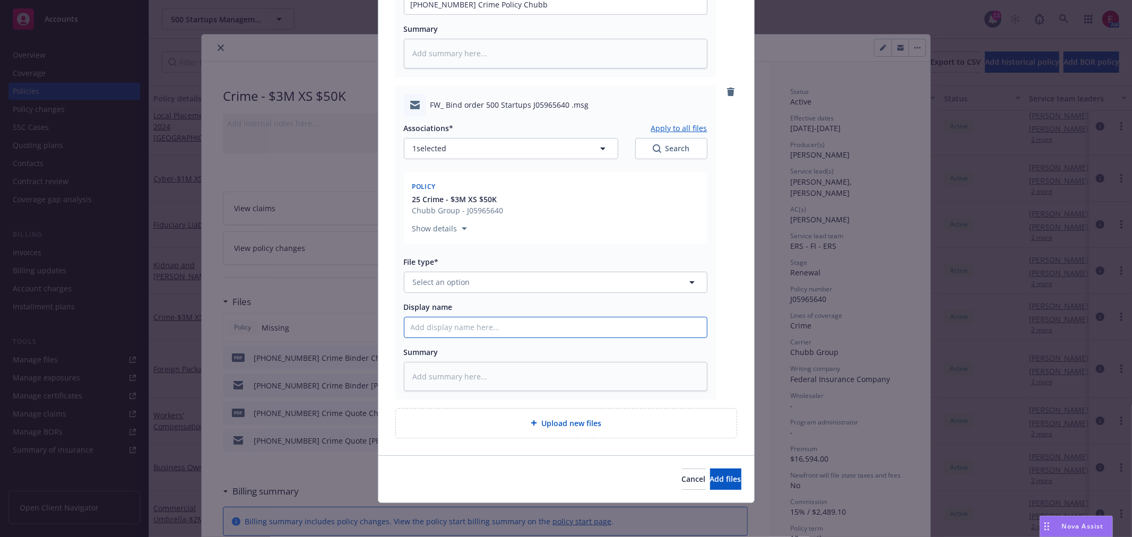
type input "500 25-26 Crime Policy Chubb"
click at [489, 14] on input "500 25-26 Crime Policy Chubb" at bounding box center [555, 4] width 302 height 20
type textarea "x"
type input "500 25-26 Crime Policy EChubb"
type textarea "x"
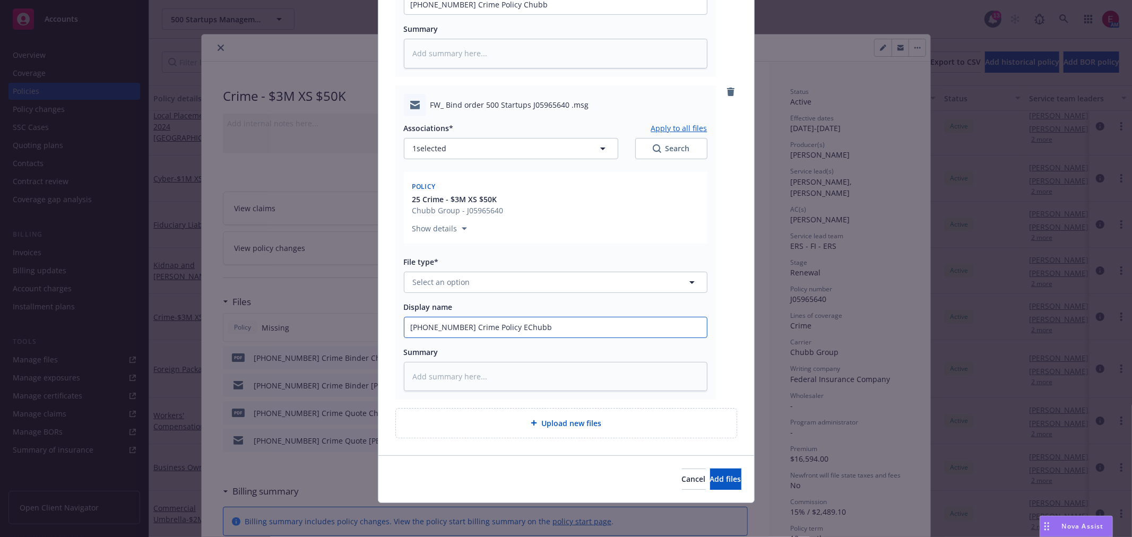
type input "500 25-26 Crime Policy EMChubb"
type textarea "x"
type input "500 25-26 Crime Policy EM Chubb"
click at [514, 284] on button "Select an option" at bounding box center [556, 282] width 304 height 21
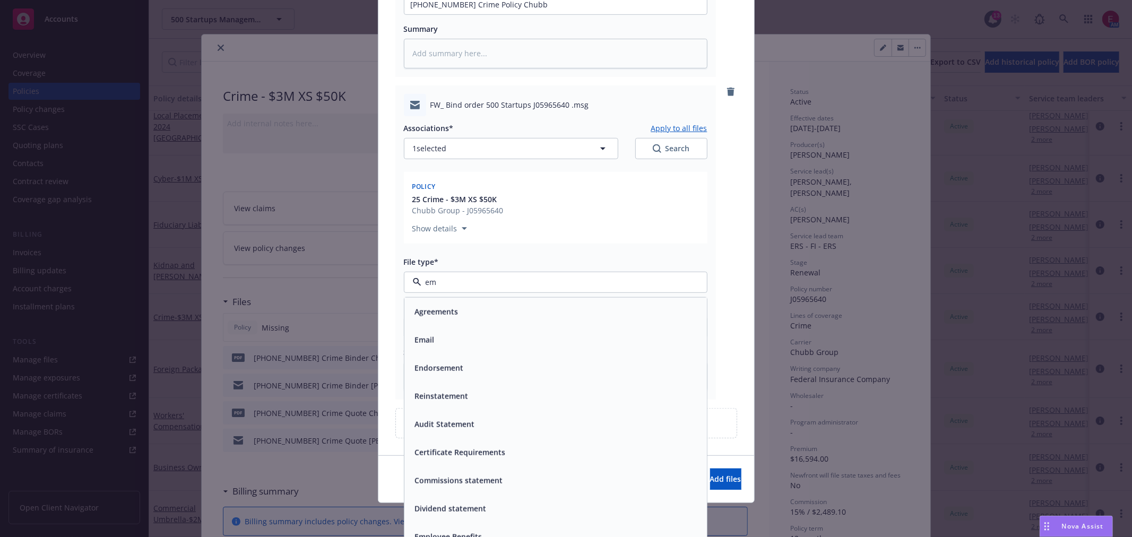
type input "ema"
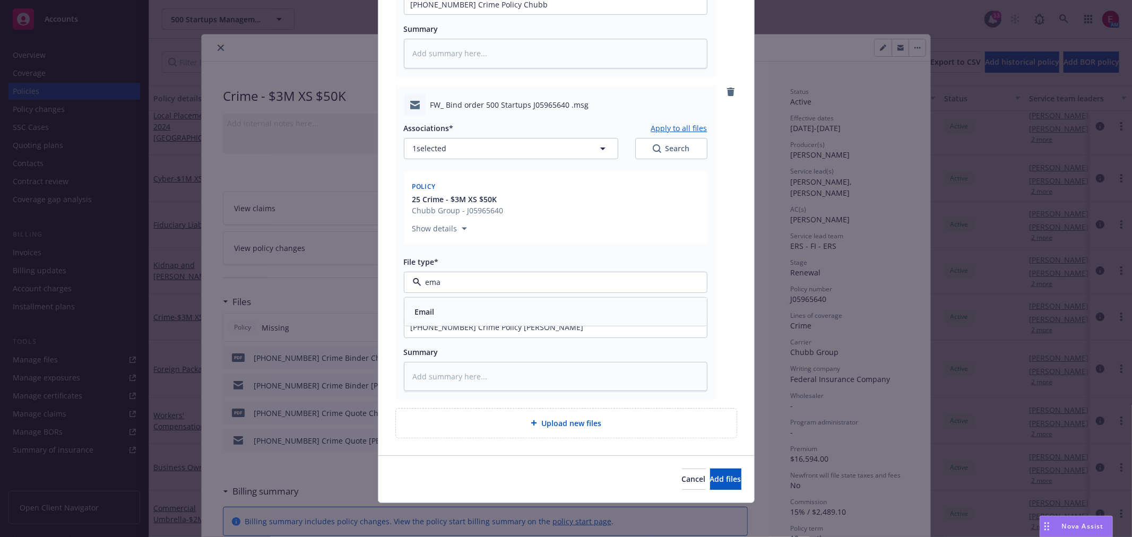
click at [506, 310] on div "Email" at bounding box center [556, 311] width 290 height 15
click at [710, 469] on button "Add files" at bounding box center [725, 479] width 31 height 21
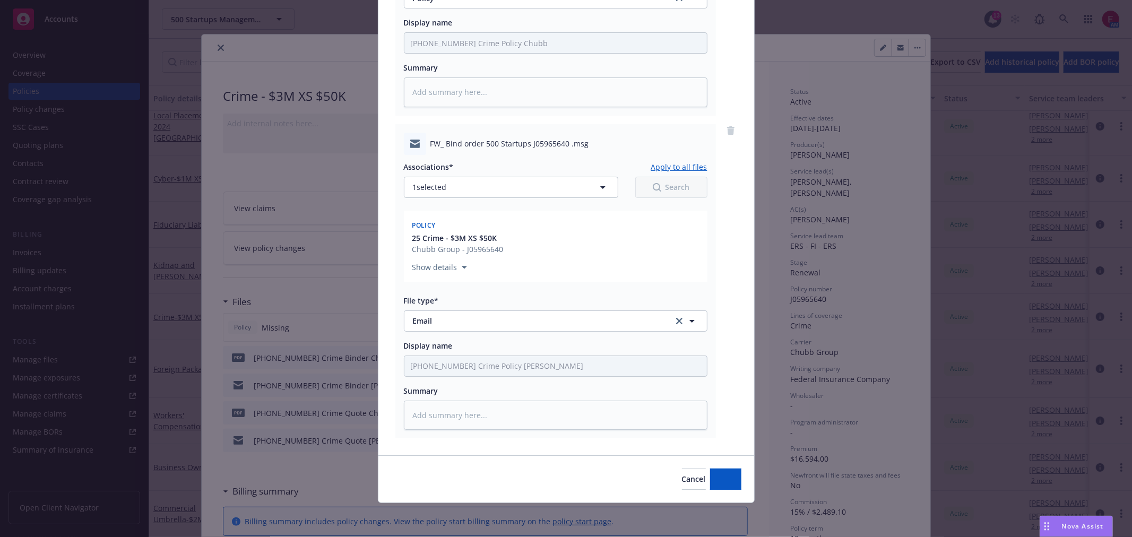
scroll to position [323, 0]
type textarea "x"
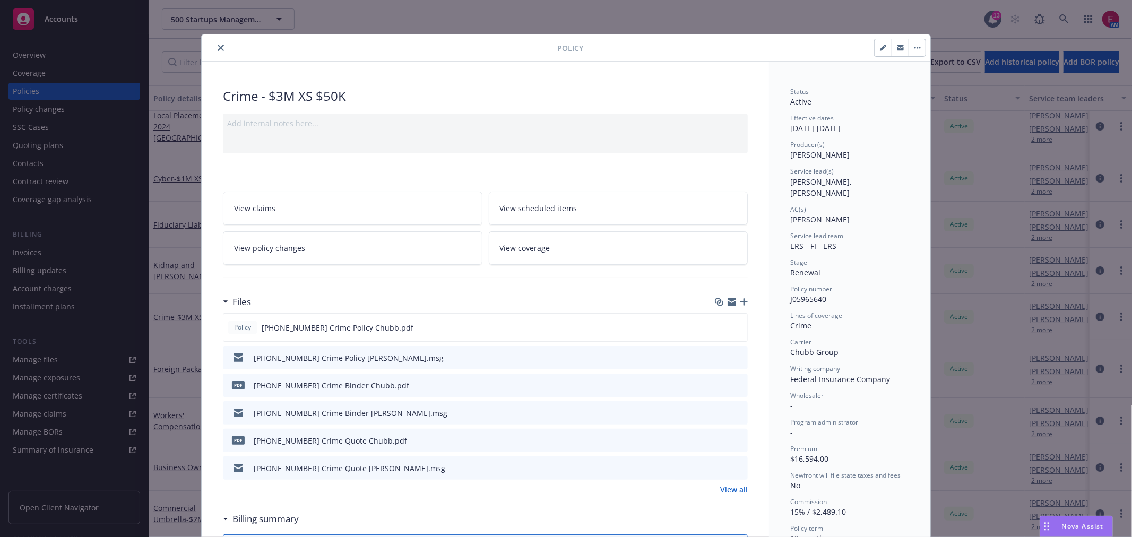
drag, startPoint x: 214, startPoint y: 50, endPoint x: 230, endPoint y: 57, distance: 16.9
click at [218, 50] on icon "close" at bounding box center [221, 48] width 6 height 6
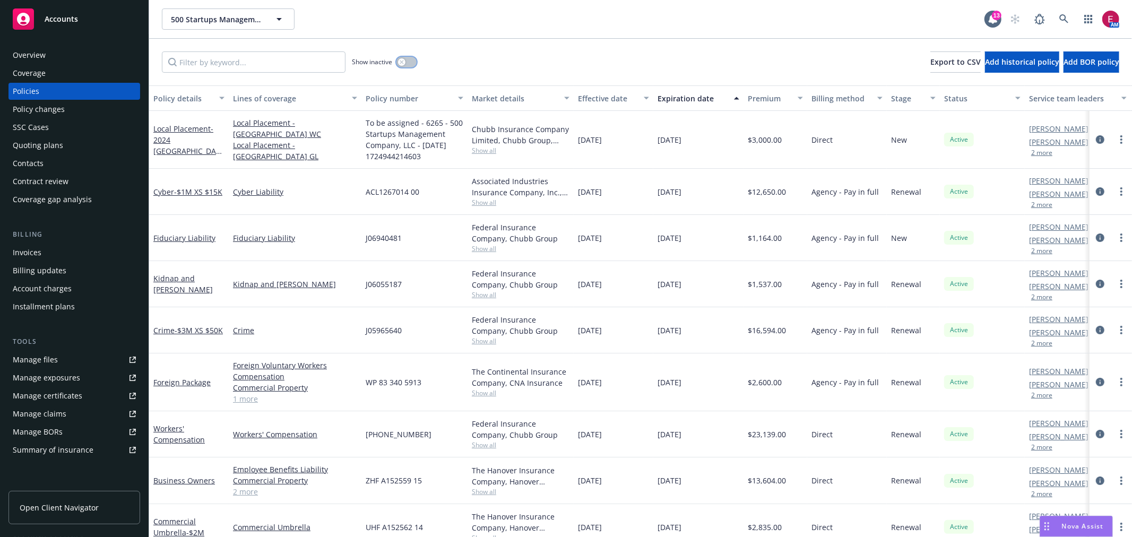
click at [412, 62] on button "button" at bounding box center [406, 62] width 20 height 11
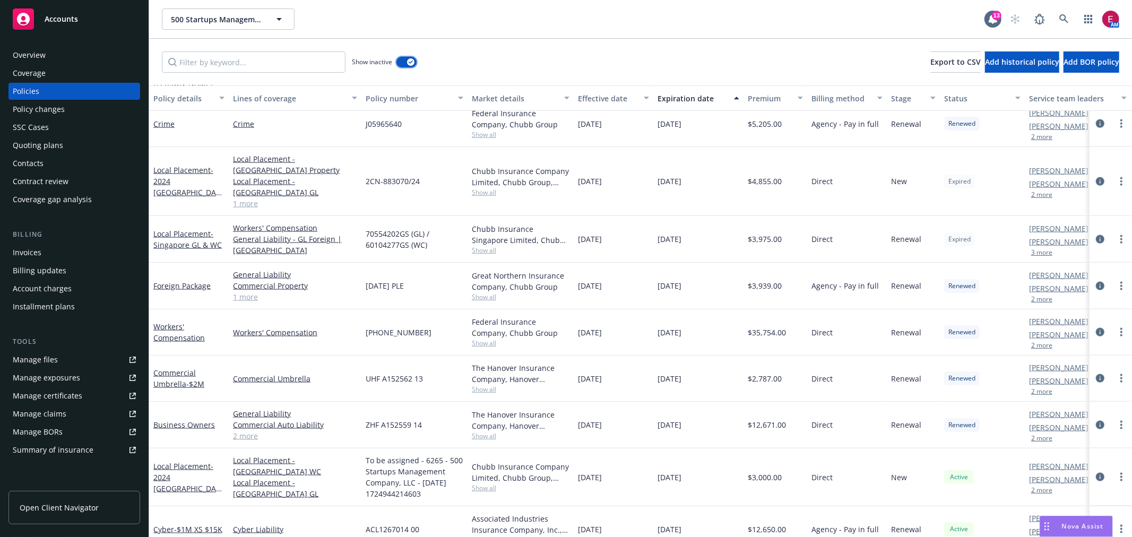
scroll to position [1058, 0]
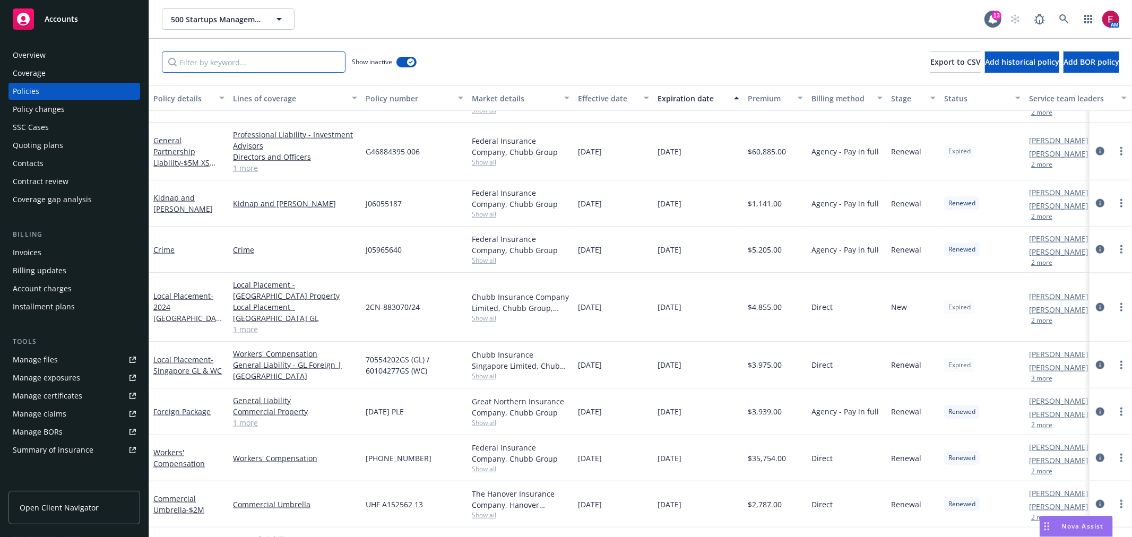
click at [263, 66] on input "Filter by keyword..." at bounding box center [254, 61] width 184 height 21
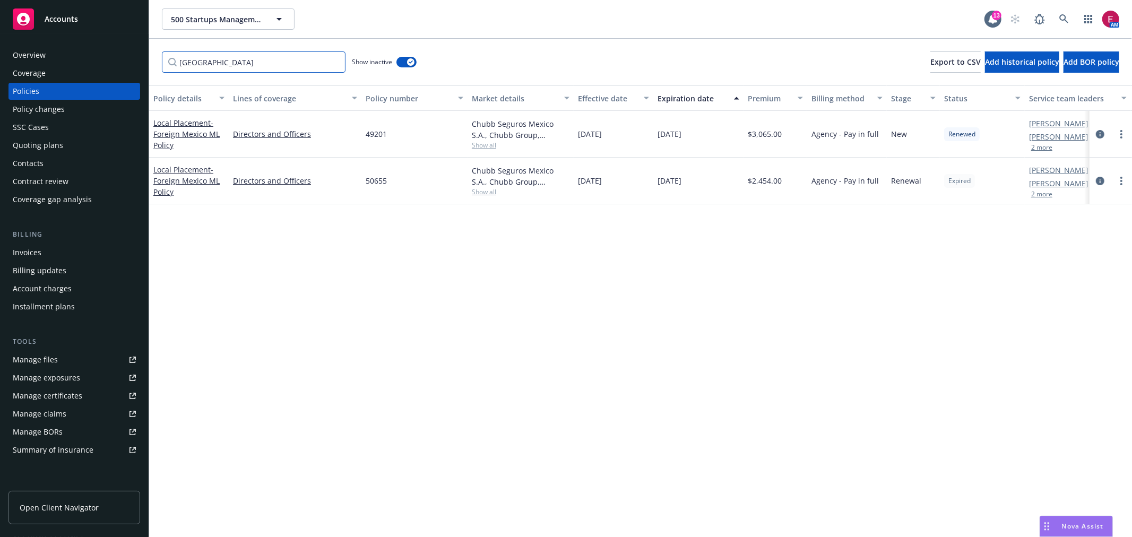
scroll to position [0, 0]
type input "mexico"
click at [202, 126] on link "Local Placement - Foreign Mexico ML Policy" at bounding box center [186, 134] width 66 height 32
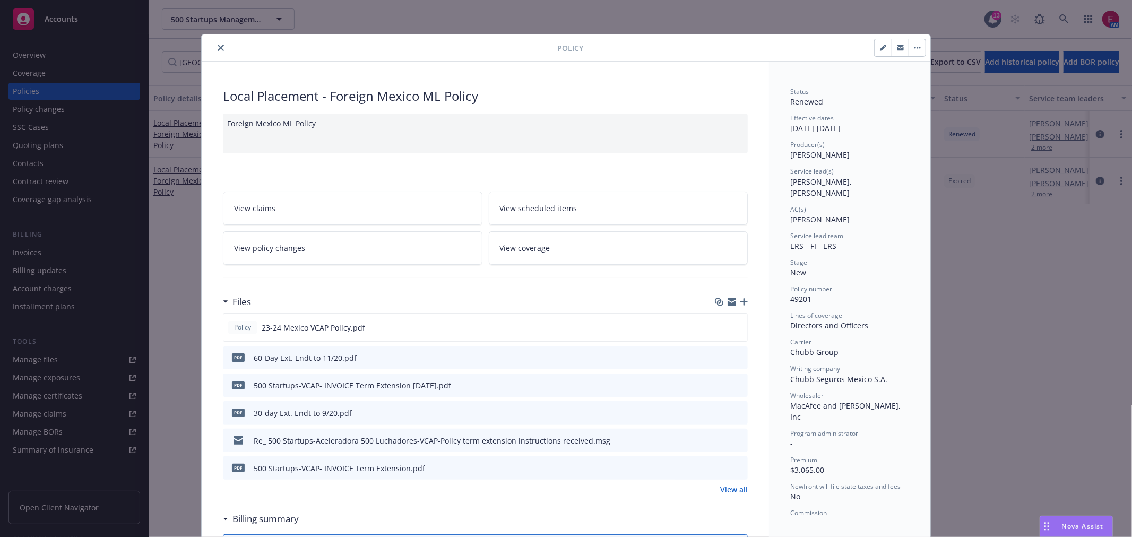
click at [733, 490] on link "View all" at bounding box center [734, 489] width 28 height 11
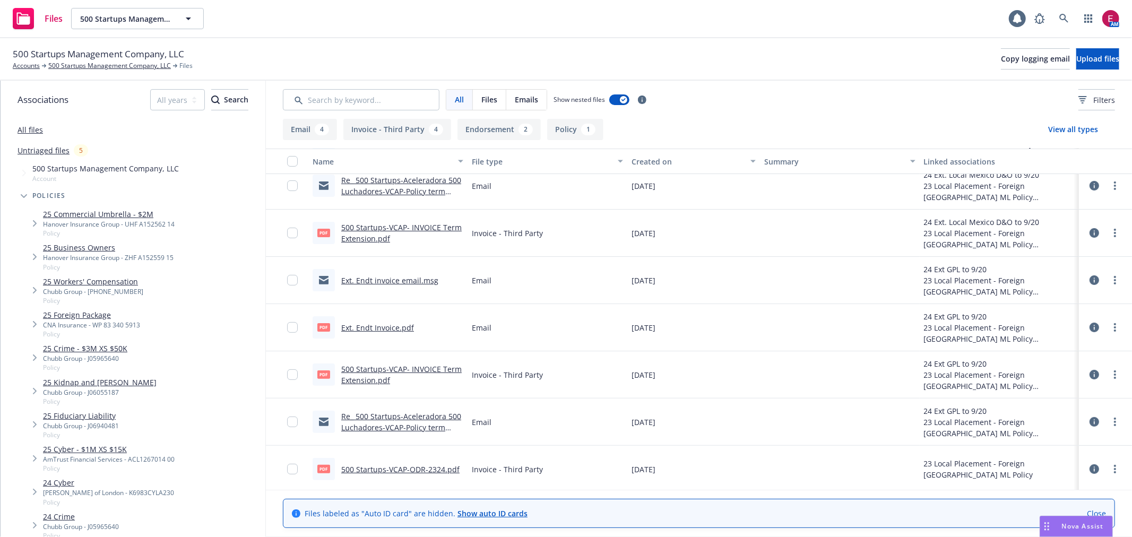
scroll to position [202, 0]
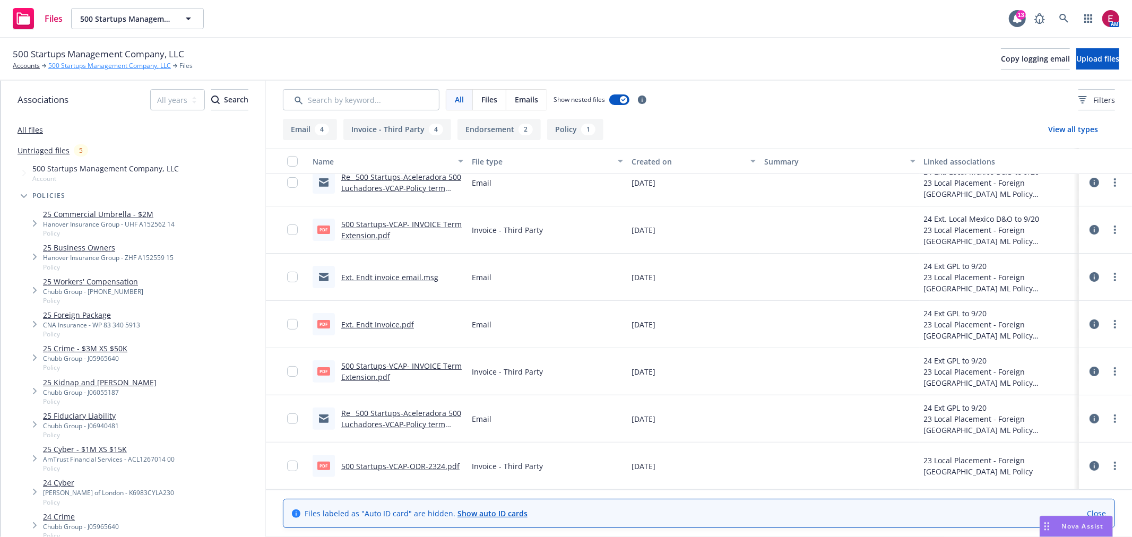
click at [86, 66] on link "500 Startups Management Company, LLC" at bounding box center [109, 66] width 123 height 10
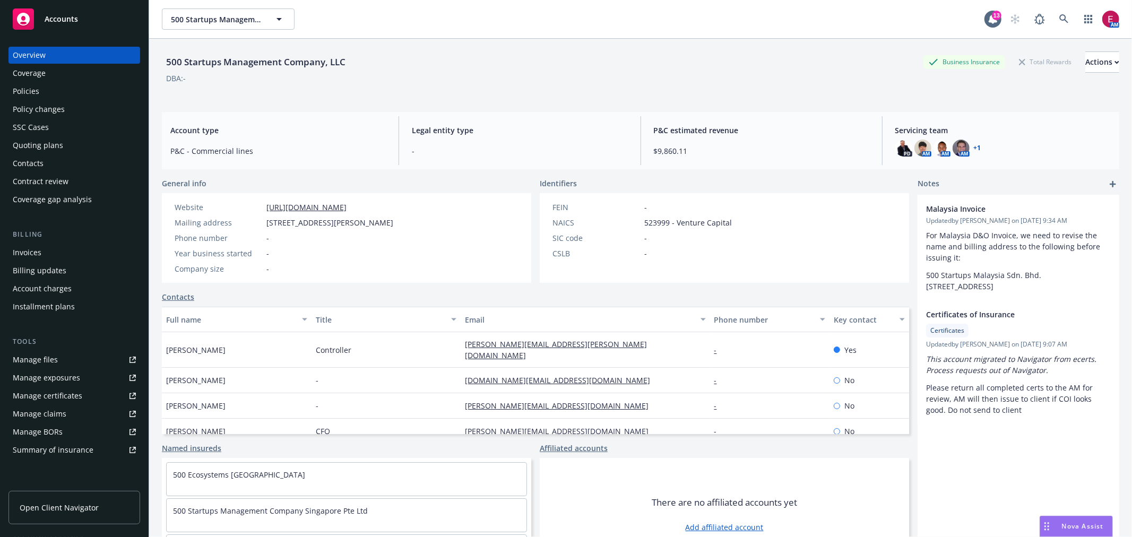
click at [80, 85] on div "Policies" at bounding box center [74, 91] width 123 height 17
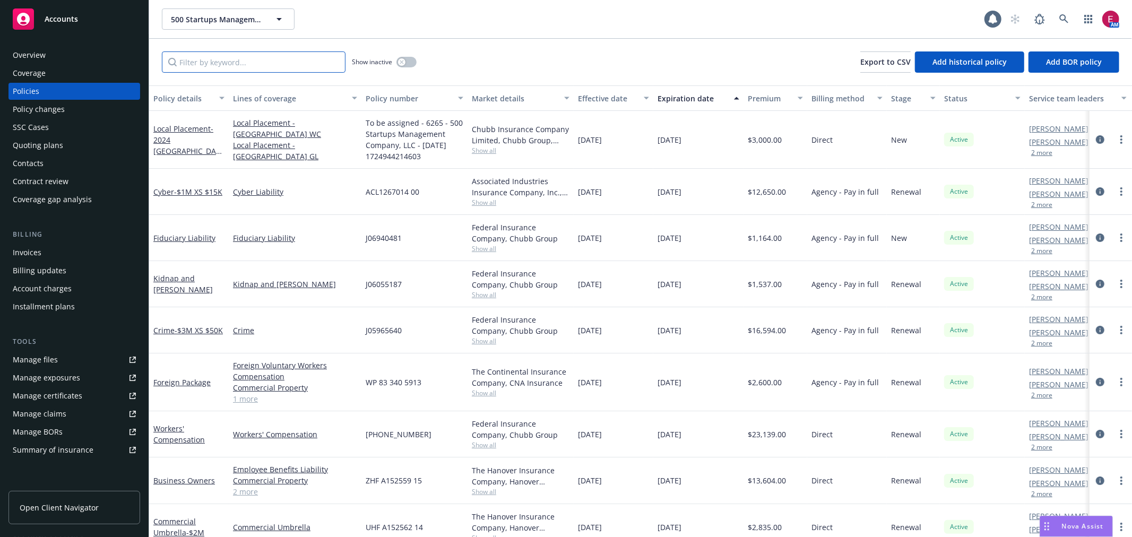
click at [286, 56] on input "Filter by keyword..." at bounding box center [254, 61] width 184 height 21
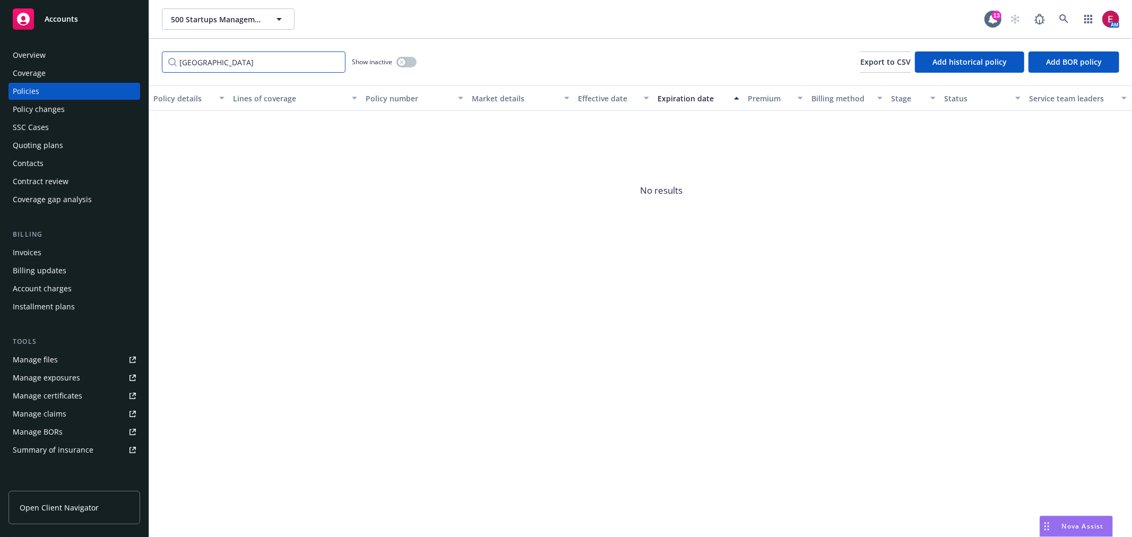
type input "mexico"
click at [402, 60] on icon "button" at bounding box center [402, 62] width 4 height 4
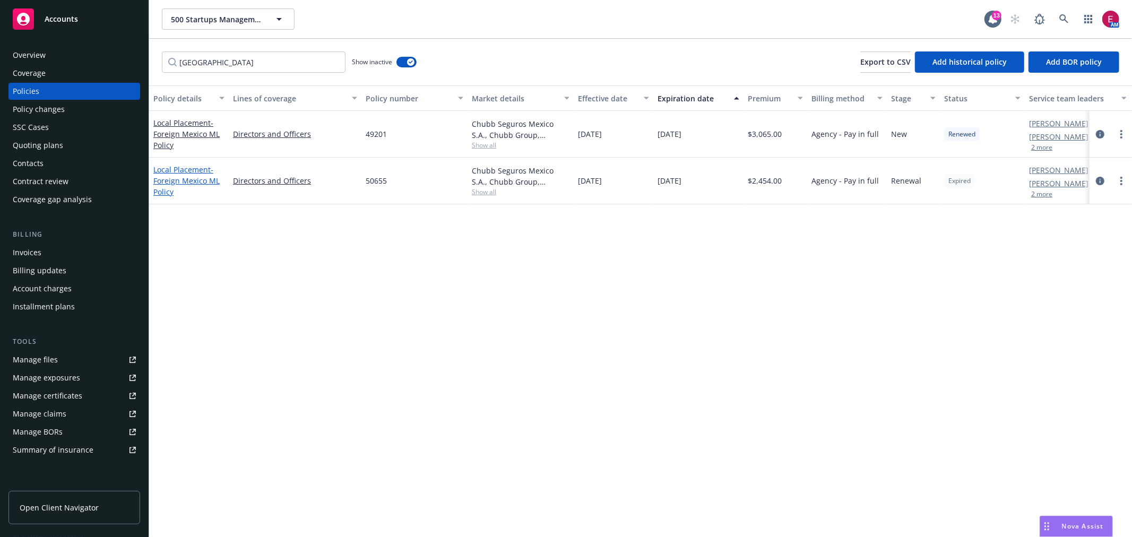
click at [179, 171] on link "Local Placement - Foreign Mexico ML Policy" at bounding box center [186, 181] width 66 height 32
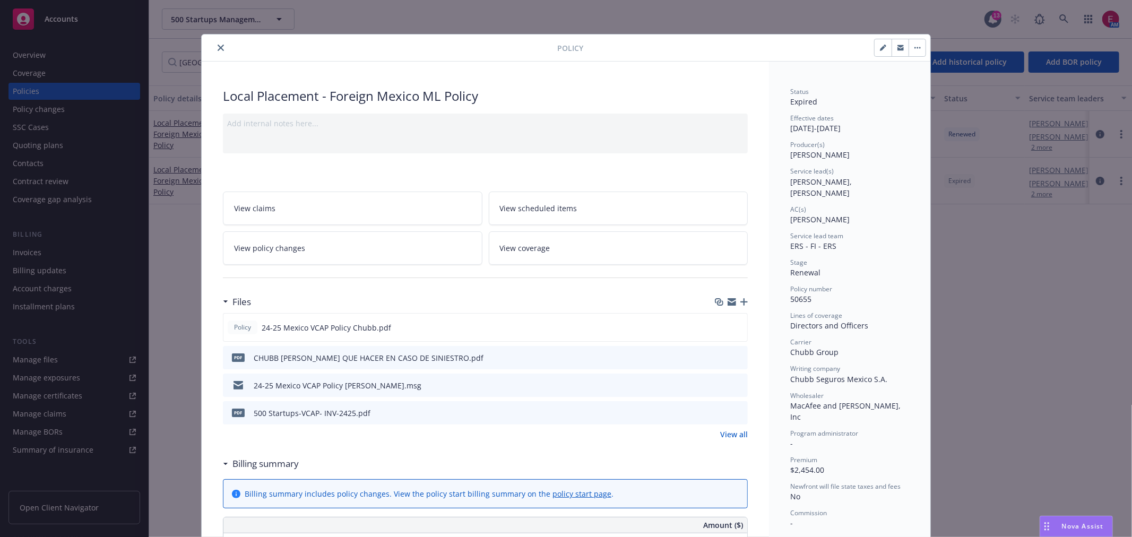
click at [716, 408] on icon "download file" at bounding box center [720, 412] width 8 height 8
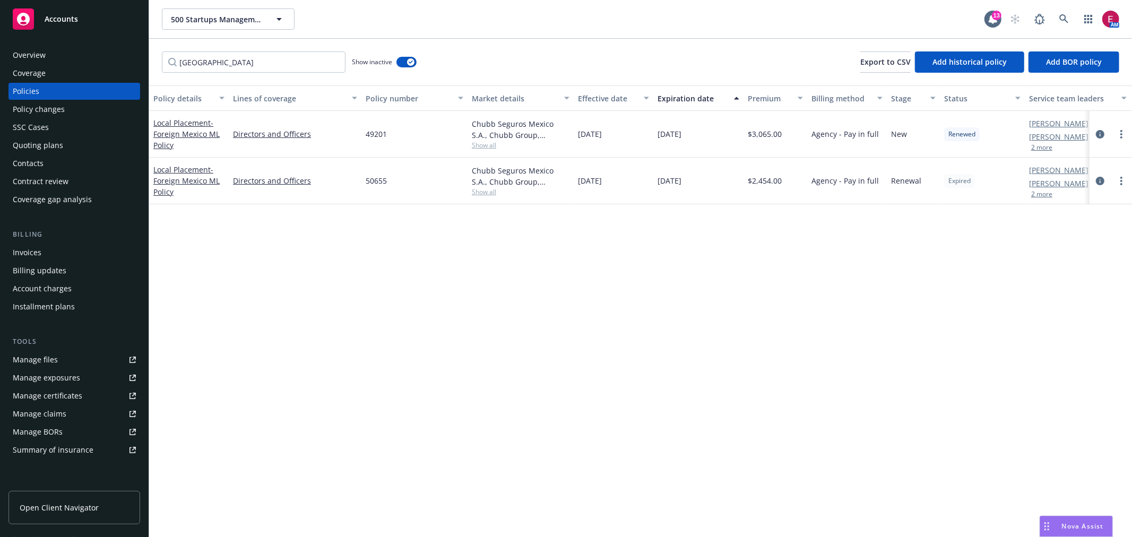
drag, startPoint x: 47, startPoint y: 258, endPoint x: 47, endPoint y: 250, distance: 7.4
click at [45, 250] on div "Invoices" at bounding box center [74, 252] width 123 height 17
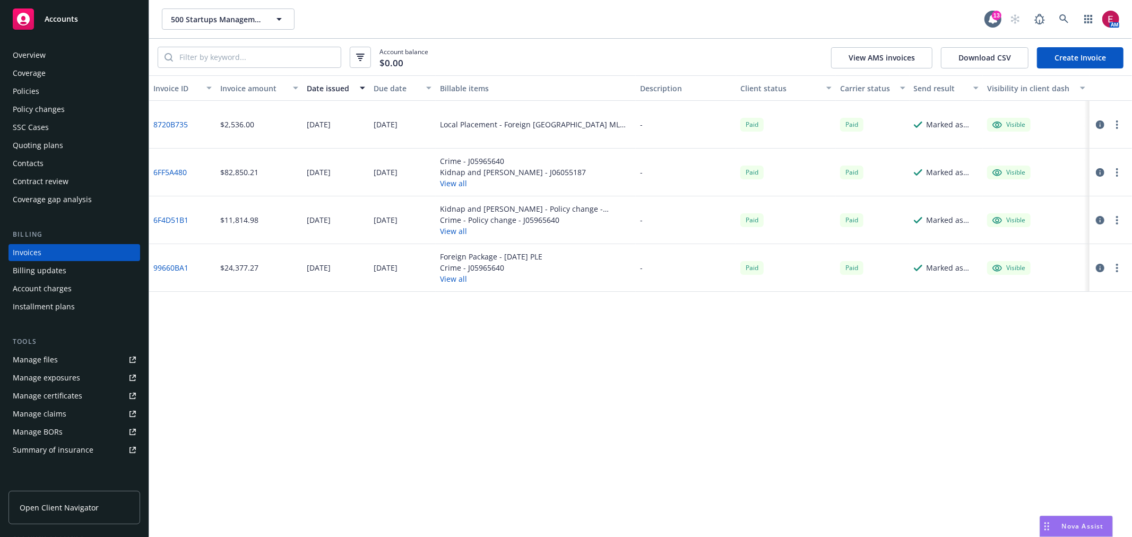
click at [46, 89] on div "Policies" at bounding box center [74, 91] width 123 height 17
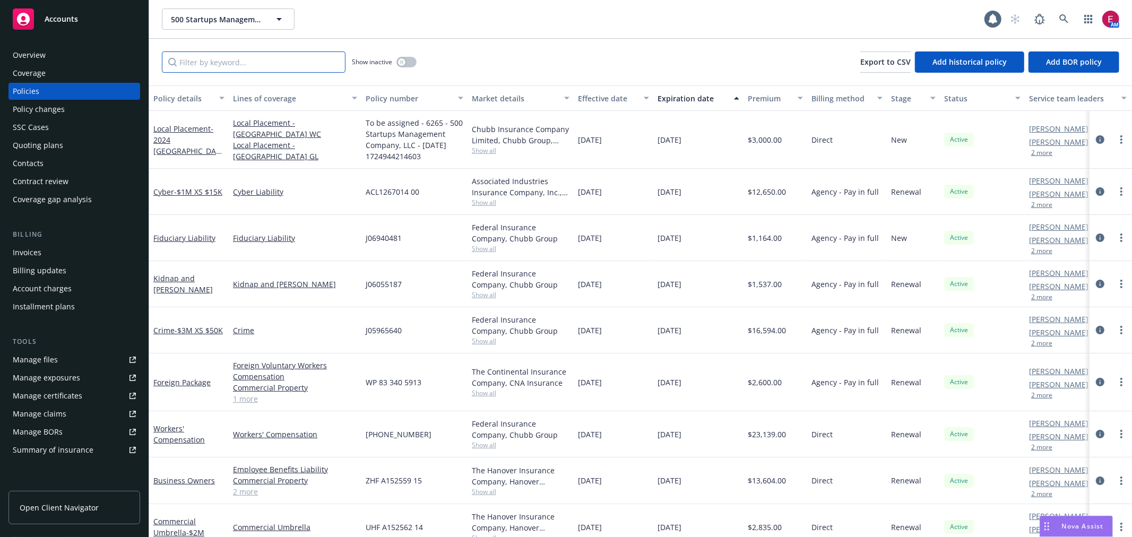
click at [298, 54] on input "Filter by keyword..." at bounding box center [254, 61] width 184 height 21
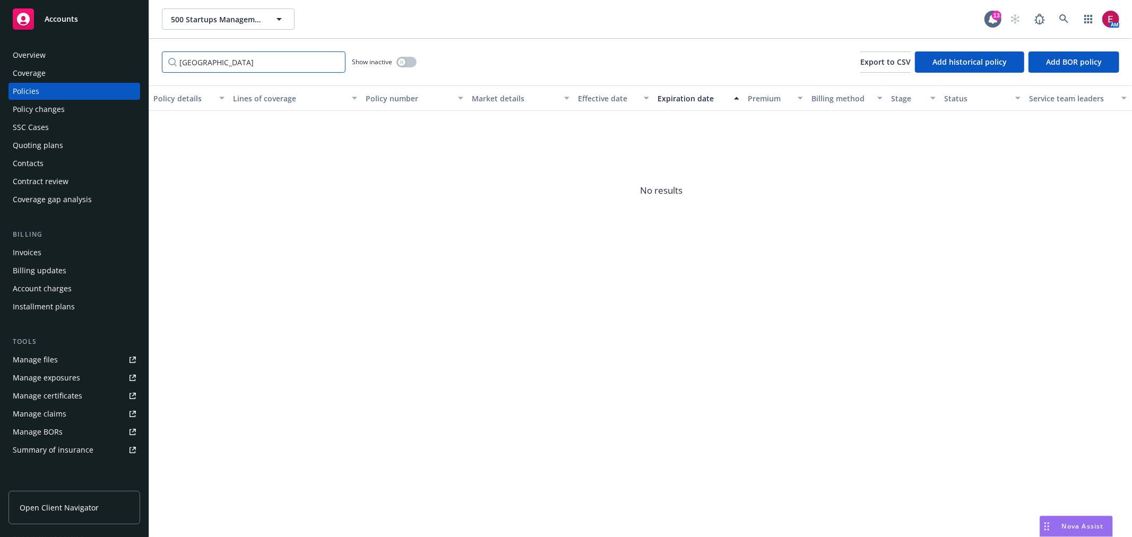
type input "malaysia"
click at [414, 59] on button "button" at bounding box center [406, 62] width 20 height 11
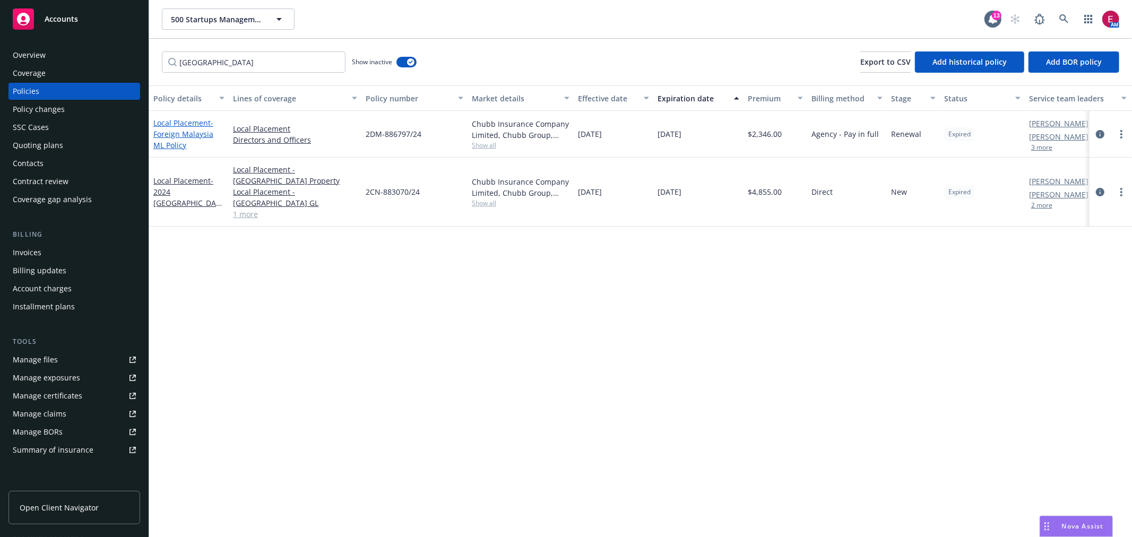
click at [181, 132] on span "- Foreign Malaysia ML Policy" at bounding box center [183, 134] width 60 height 32
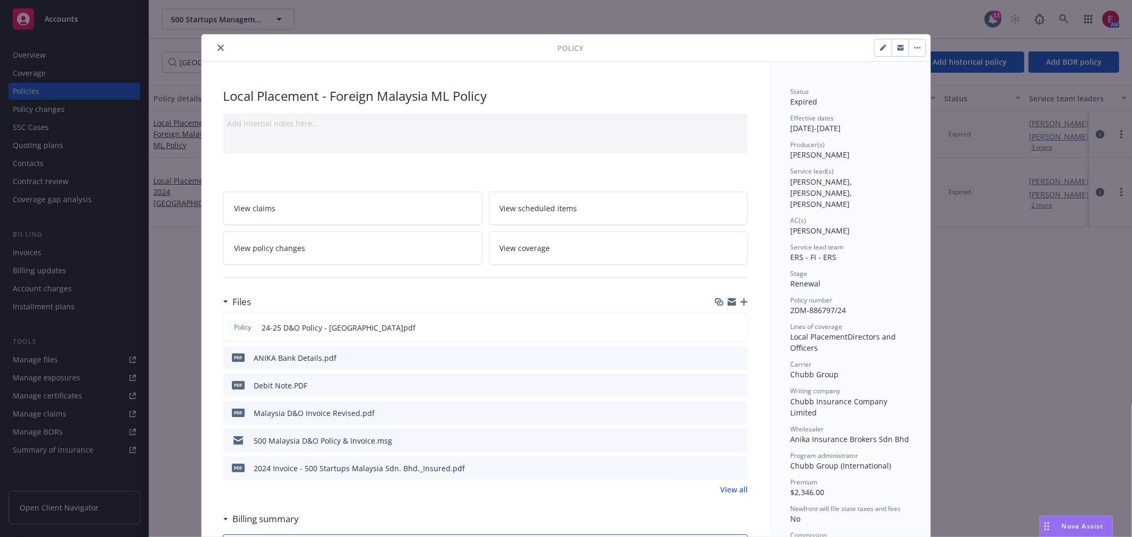
click at [736, 413] on icon "preview file" at bounding box center [738, 412] width 10 height 7
drag, startPoint x: 225, startPoint y: 50, endPoint x: 218, endPoint y: 50, distance: 7.4
click at [221, 50] on div at bounding box center [381, 47] width 351 height 13
click at [218, 50] on icon "close" at bounding box center [221, 48] width 6 height 6
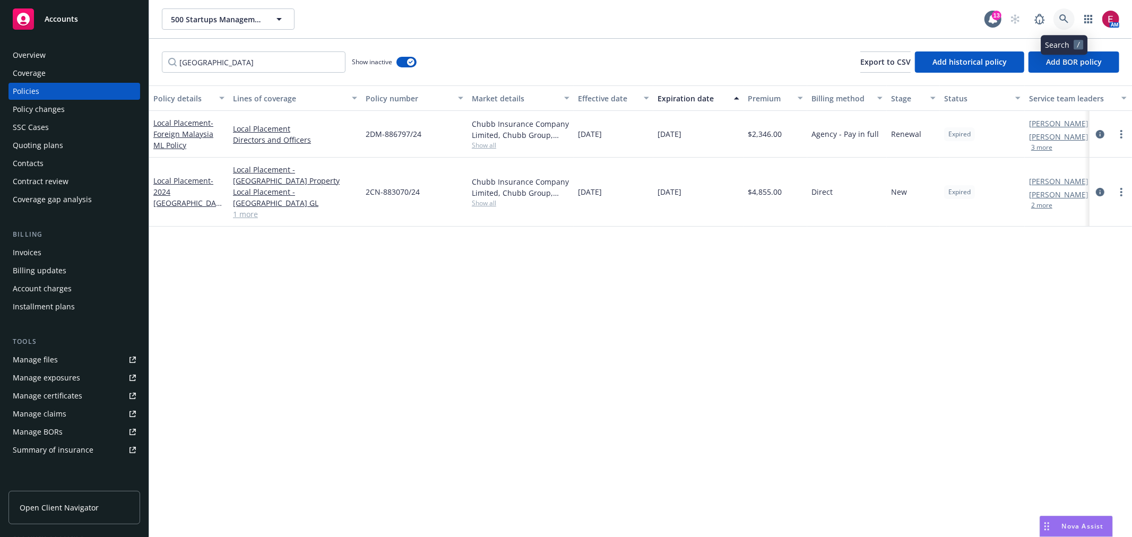
click at [1062, 15] on icon at bounding box center [1063, 18] width 9 height 9
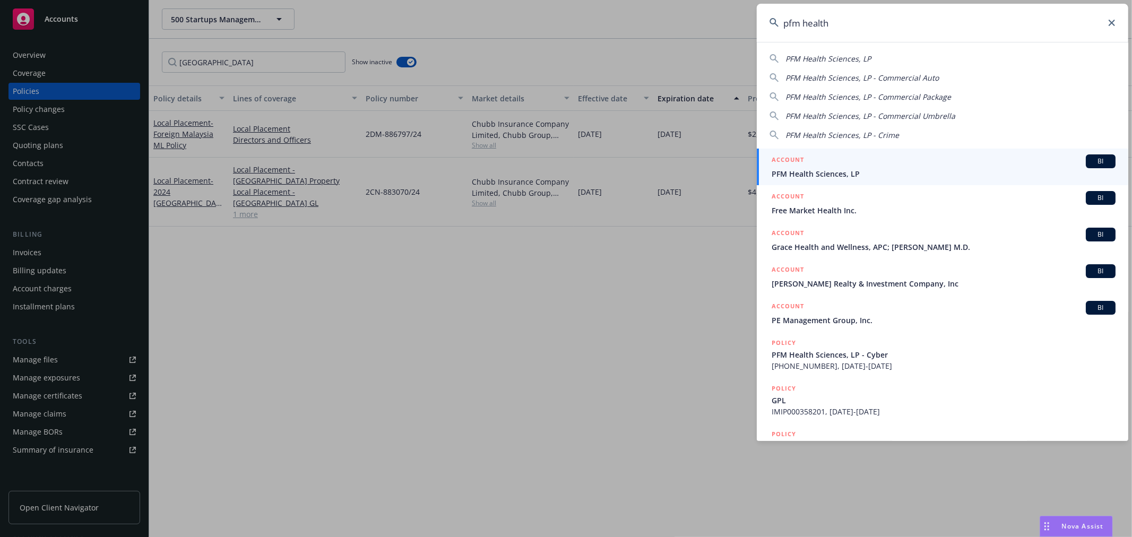
type input "pfm health"
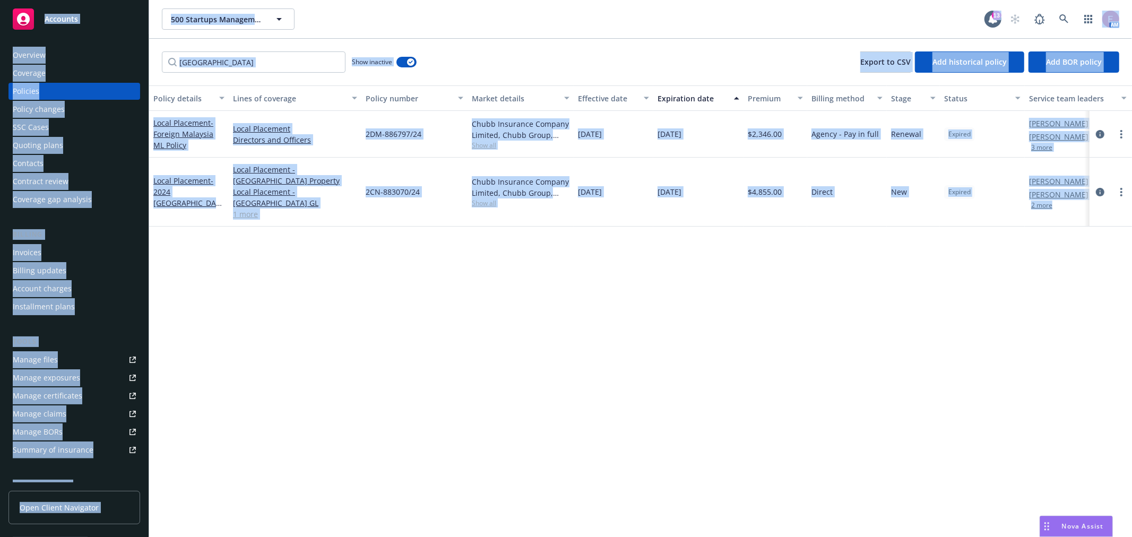
drag, startPoint x: 1105, startPoint y: 269, endPoint x: 308, endPoint y: 94, distance: 816.0
click at [0, 0] on html "Accounts Overview Coverage Policies Policy changes SSC Cases Quoting plans Cont…" at bounding box center [566, 268] width 1132 height 537
click at [850, 276] on div "Policy details Lines of coverage Policy number Market details Effective date Ex…" at bounding box center [640, 311] width 983 height 452
drag, startPoint x: 573, startPoint y: 487, endPoint x: 0, endPoint y: -72, distance: 800.5
click at [0, 0] on html "Accounts Overview Coverage Policies Policy changes SSC Cases Quoting plans Cont…" at bounding box center [566, 268] width 1132 height 537
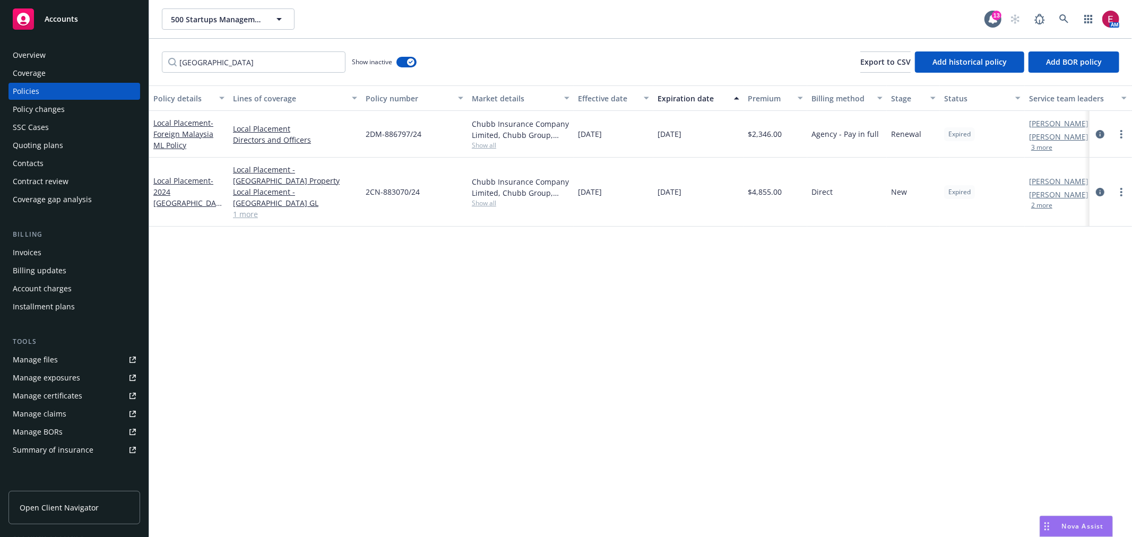
click at [766, 429] on div "Policy details Lines of coverage Policy number Market details Effective date Ex…" at bounding box center [640, 311] width 983 height 452
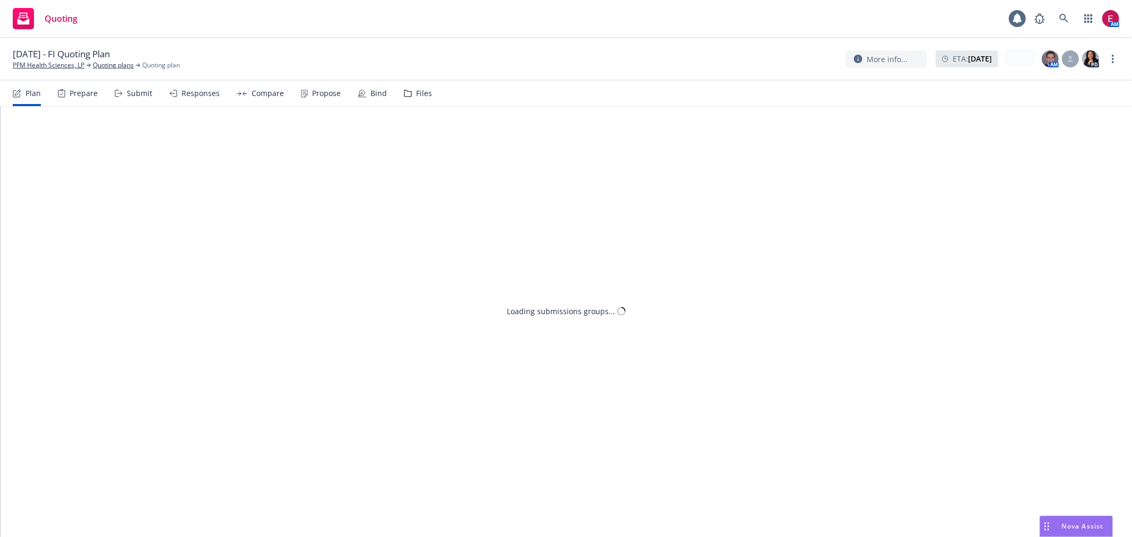
click at [414, 87] on div "Files" at bounding box center [418, 93] width 28 height 25
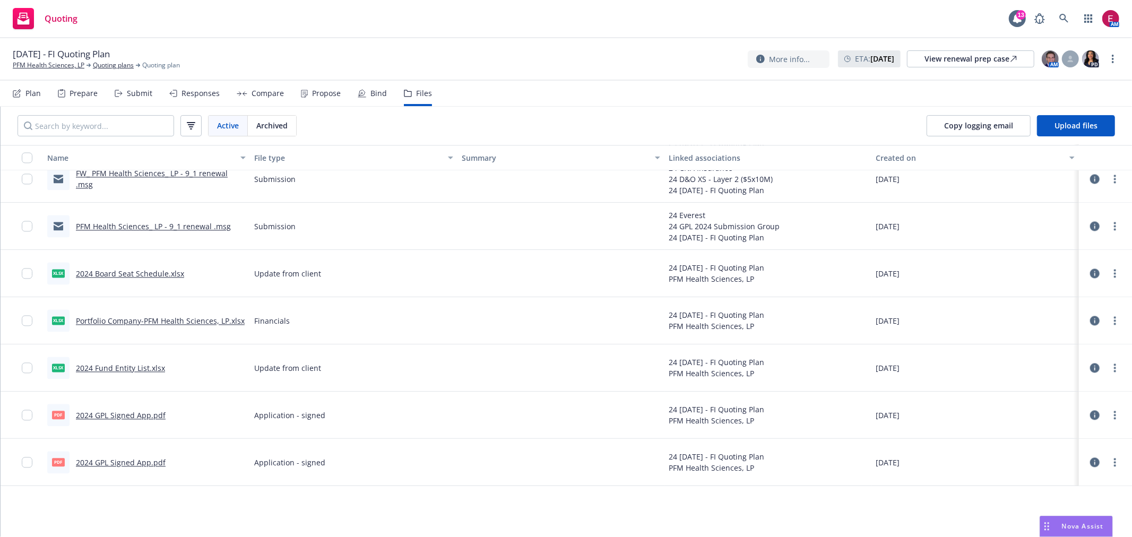
scroll to position [1708, 0]
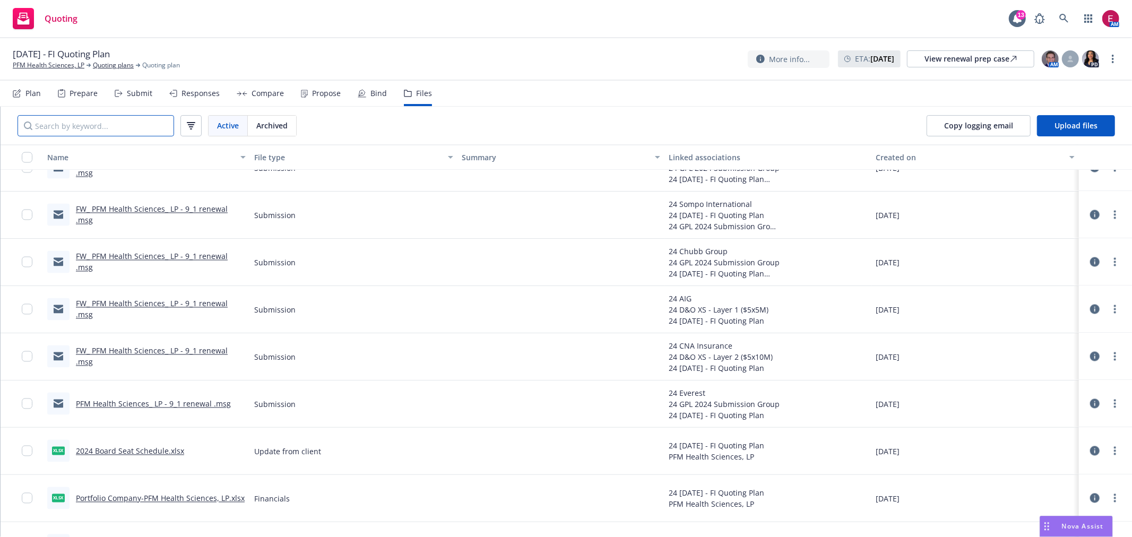
click at [114, 134] on input "Search by keyword..." at bounding box center [96, 125] width 157 height 21
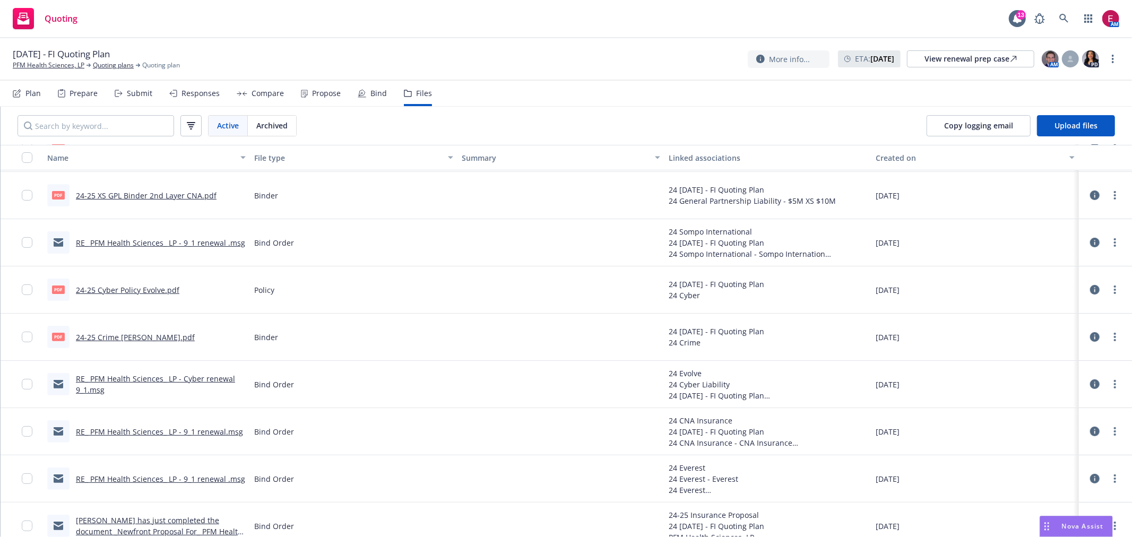
scroll to position [0, 0]
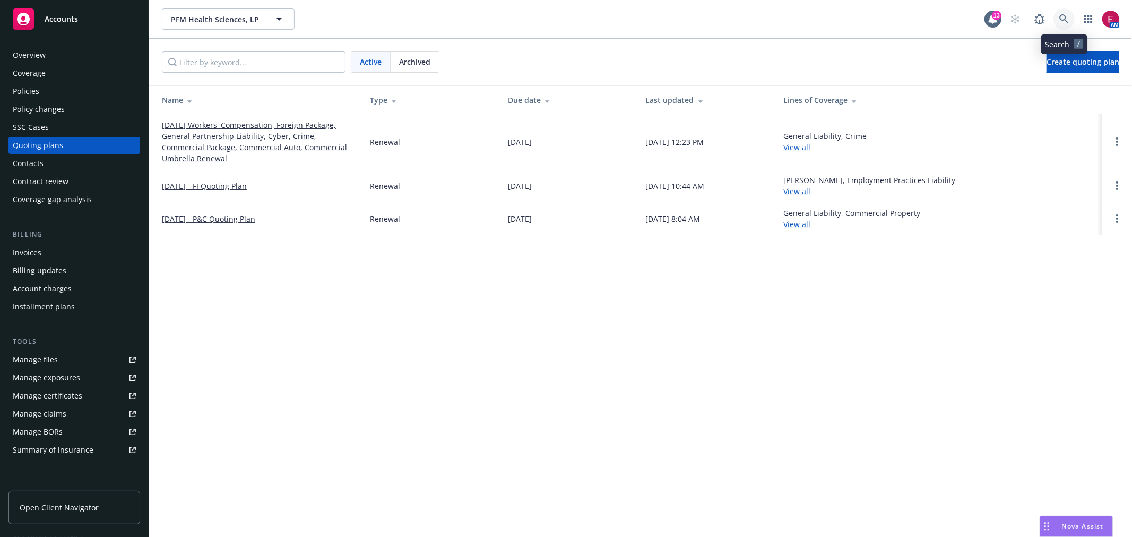
click at [1056, 12] on link at bounding box center [1063, 18] width 21 height 21
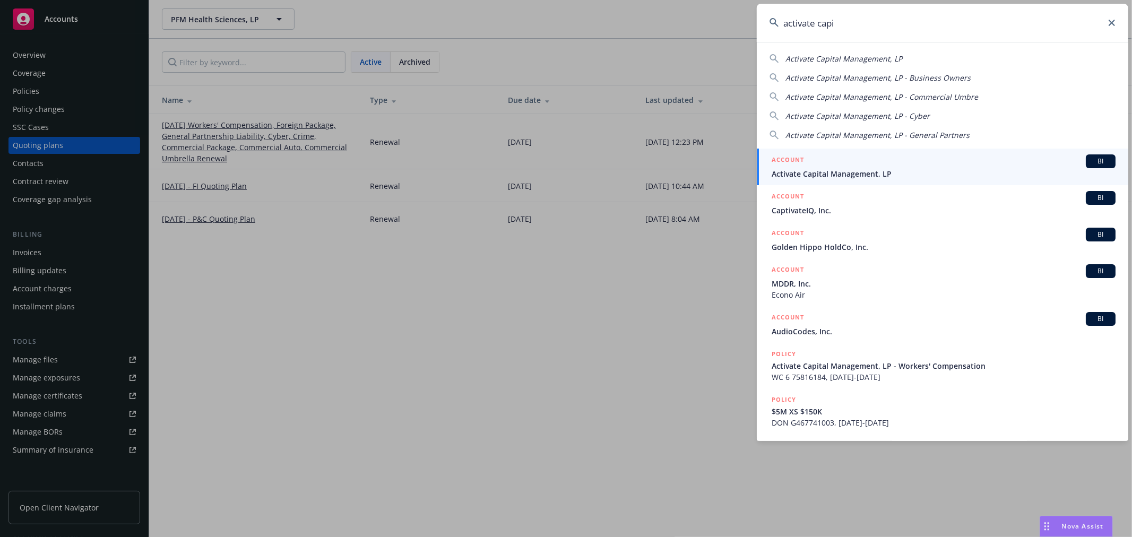
type input "activate capi"
